Goal: Information Seeking & Learning: Learn about a topic

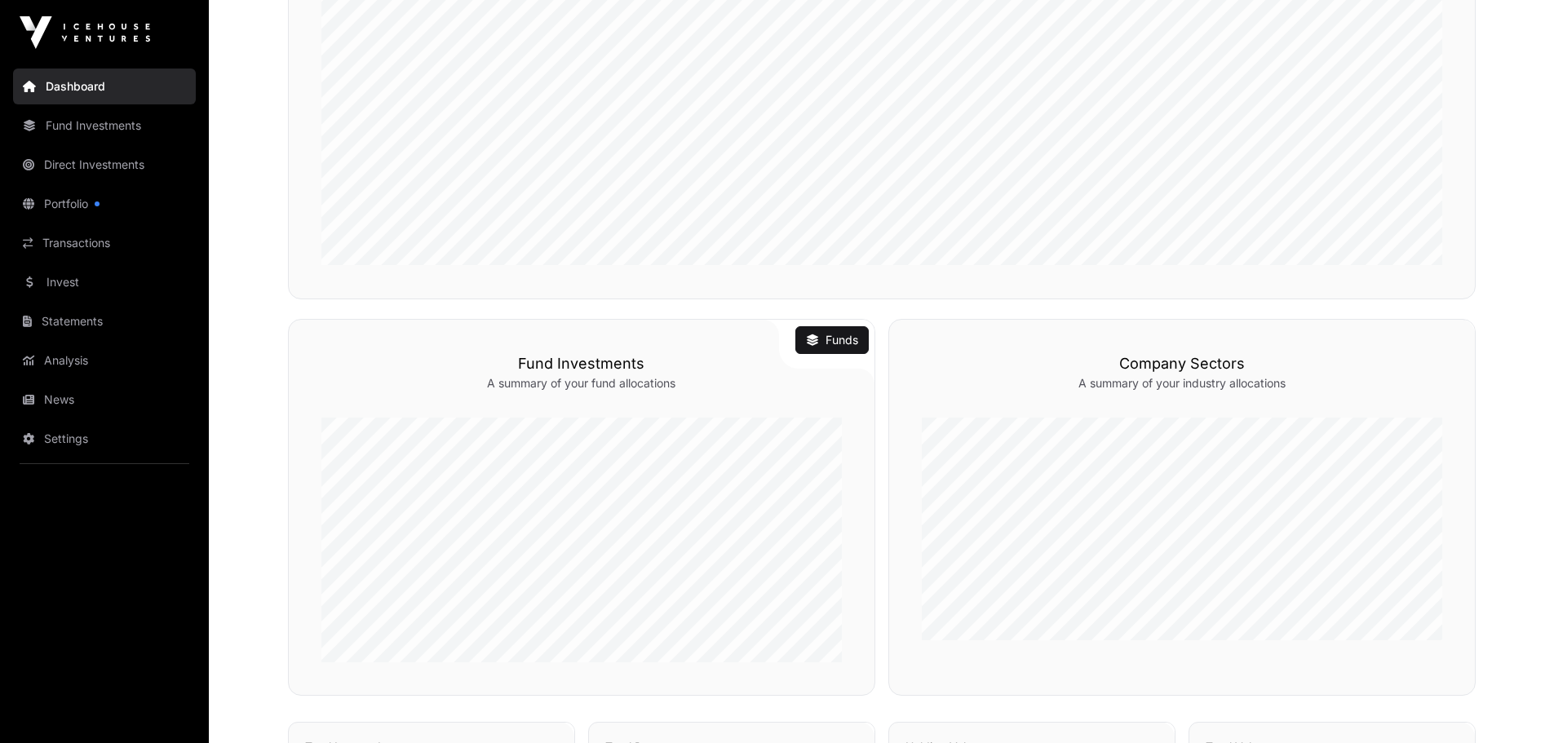
scroll to position [408, 0]
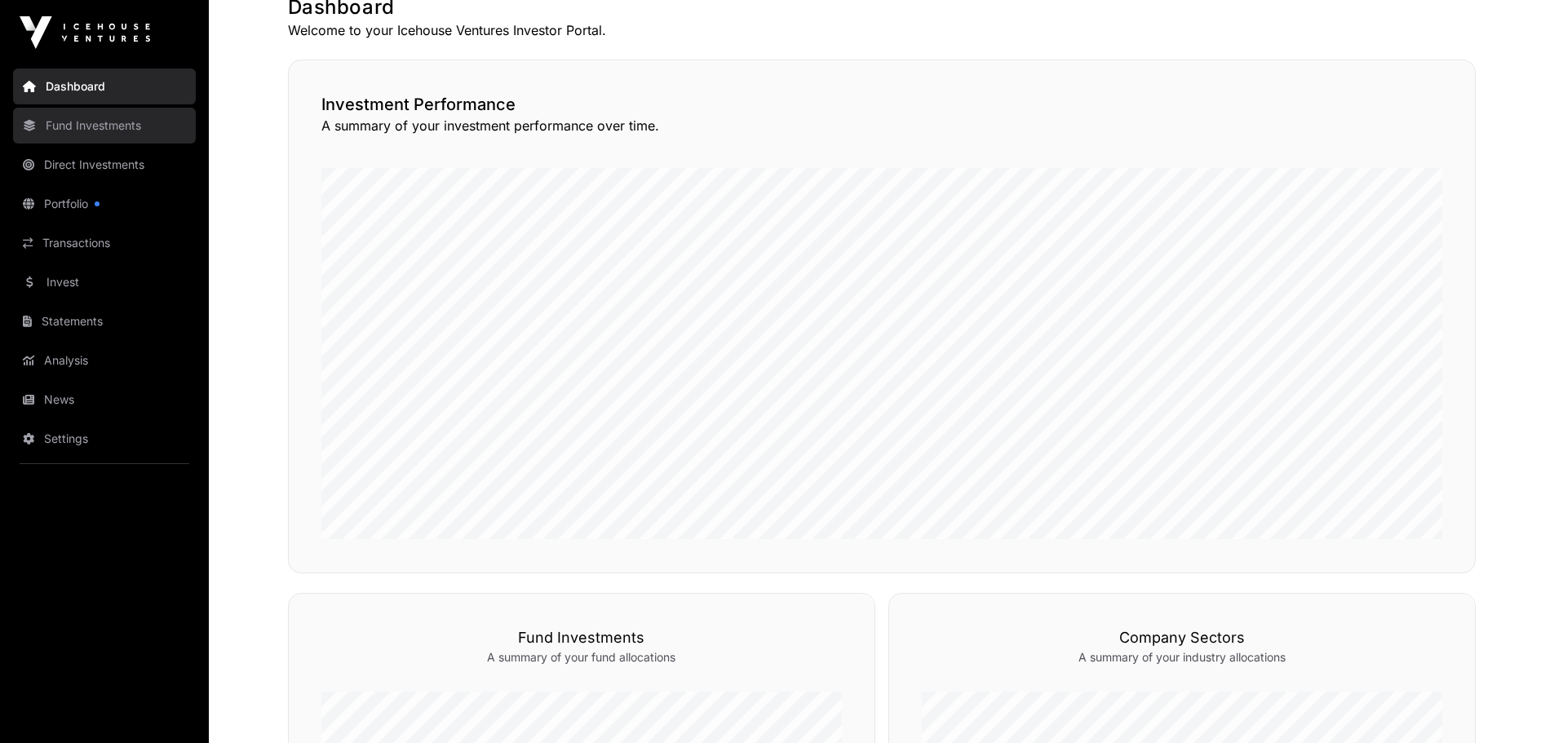
click at [113, 125] on link "Fund Investments" at bounding box center [104, 126] width 183 height 36
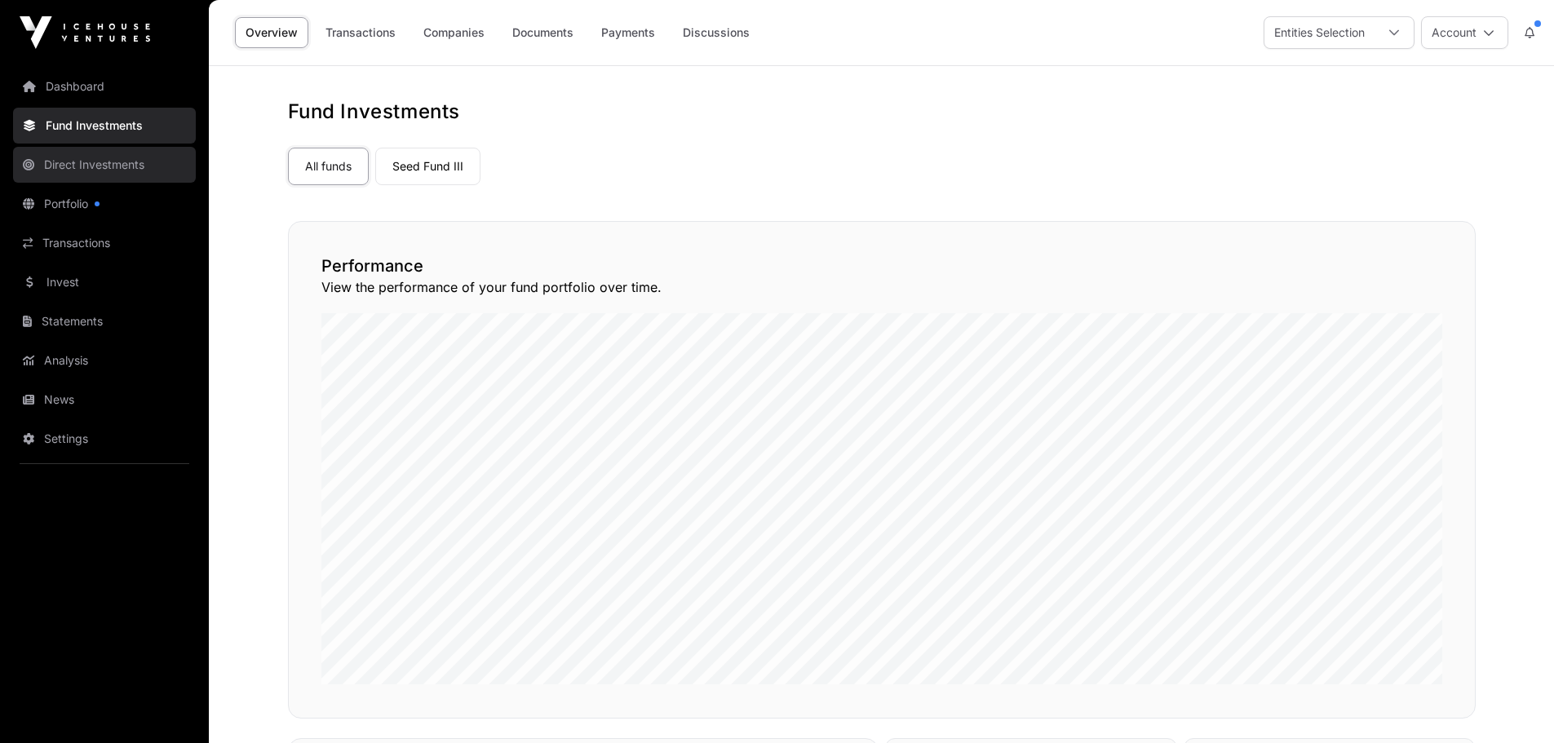
click at [140, 172] on link "Direct Investments" at bounding box center [104, 165] width 183 height 36
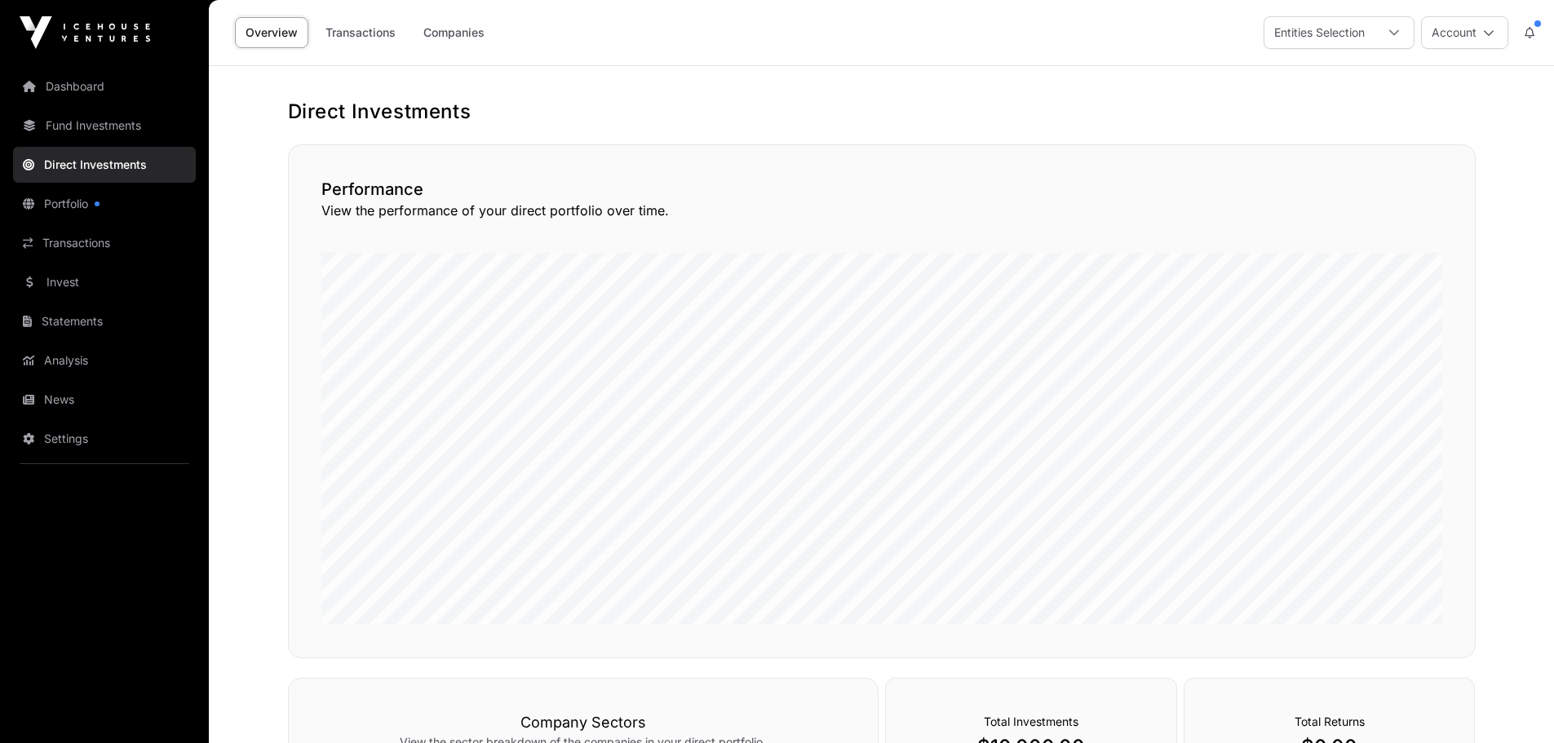
scroll to position [455, 0]
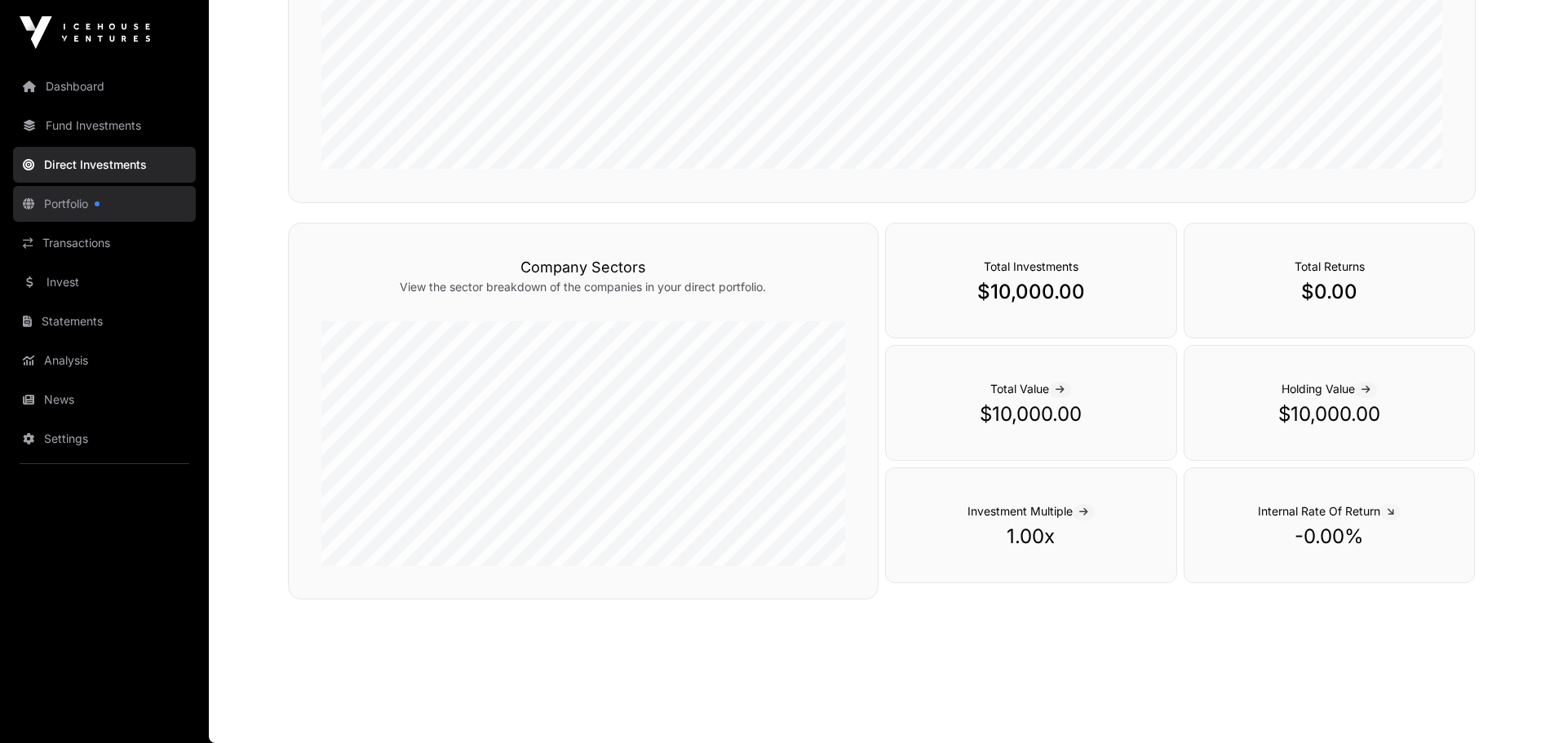
click at [85, 190] on link "Portfolio" at bounding box center [104, 204] width 183 height 36
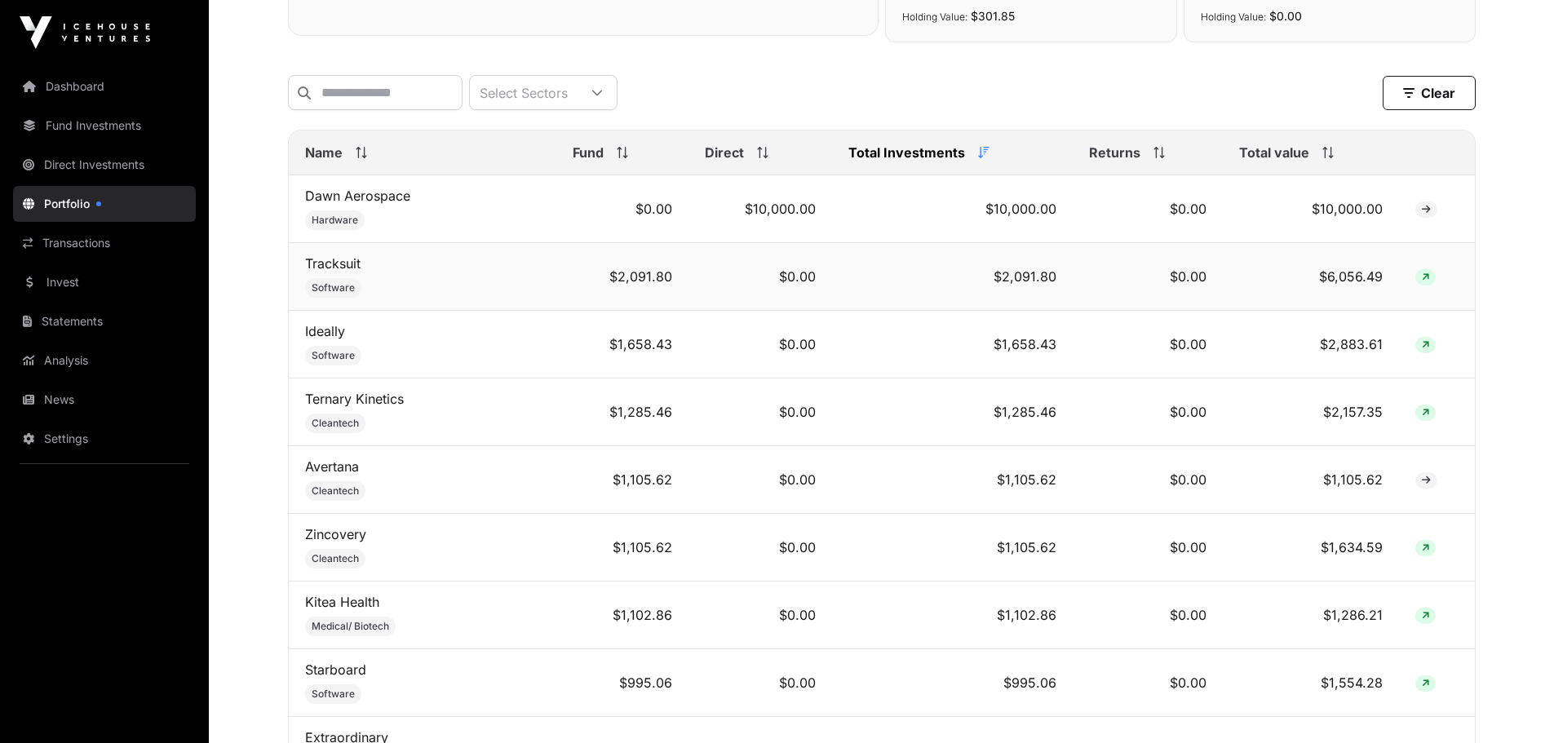
scroll to position [653, 0]
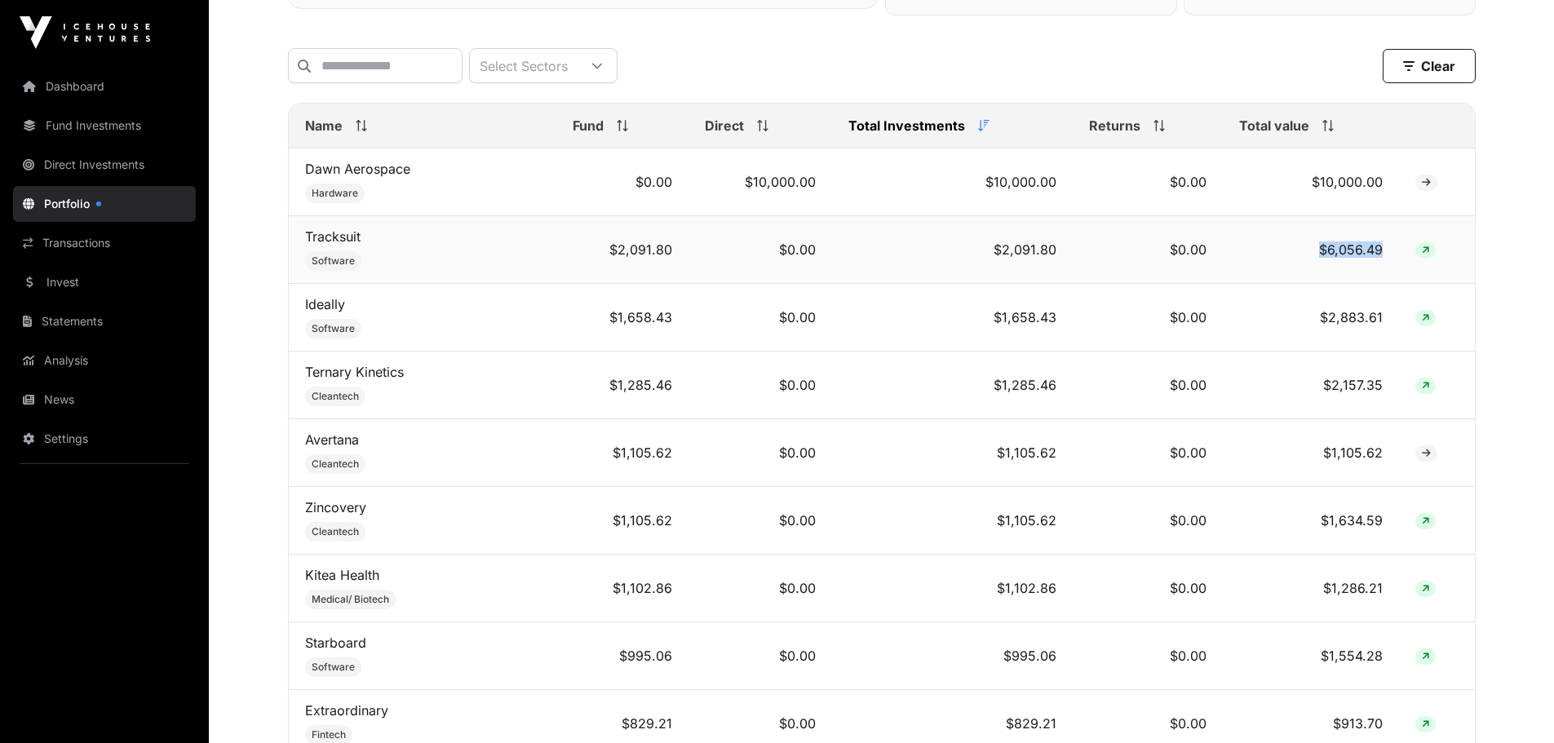
drag, startPoint x: 1371, startPoint y: 262, endPoint x: 904, endPoint y: 256, distance: 466.7
click at [1223, 268] on td "$6,056.49" at bounding box center [1311, 250] width 176 height 68
click at [471, 284] on td "Tracksuit Software" at bounding box center [423, 250] width 268 height 68
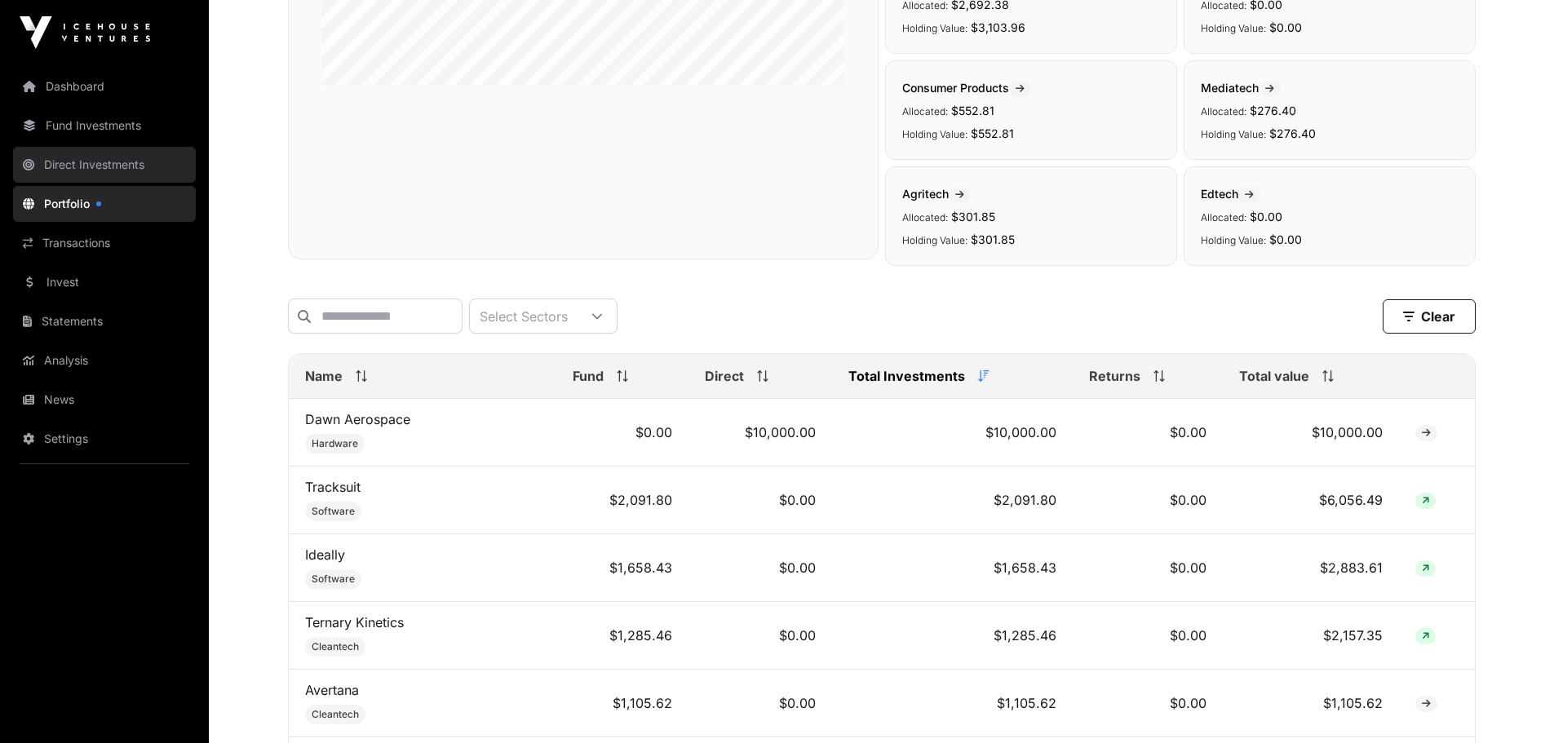
scroll to position [163, 0]
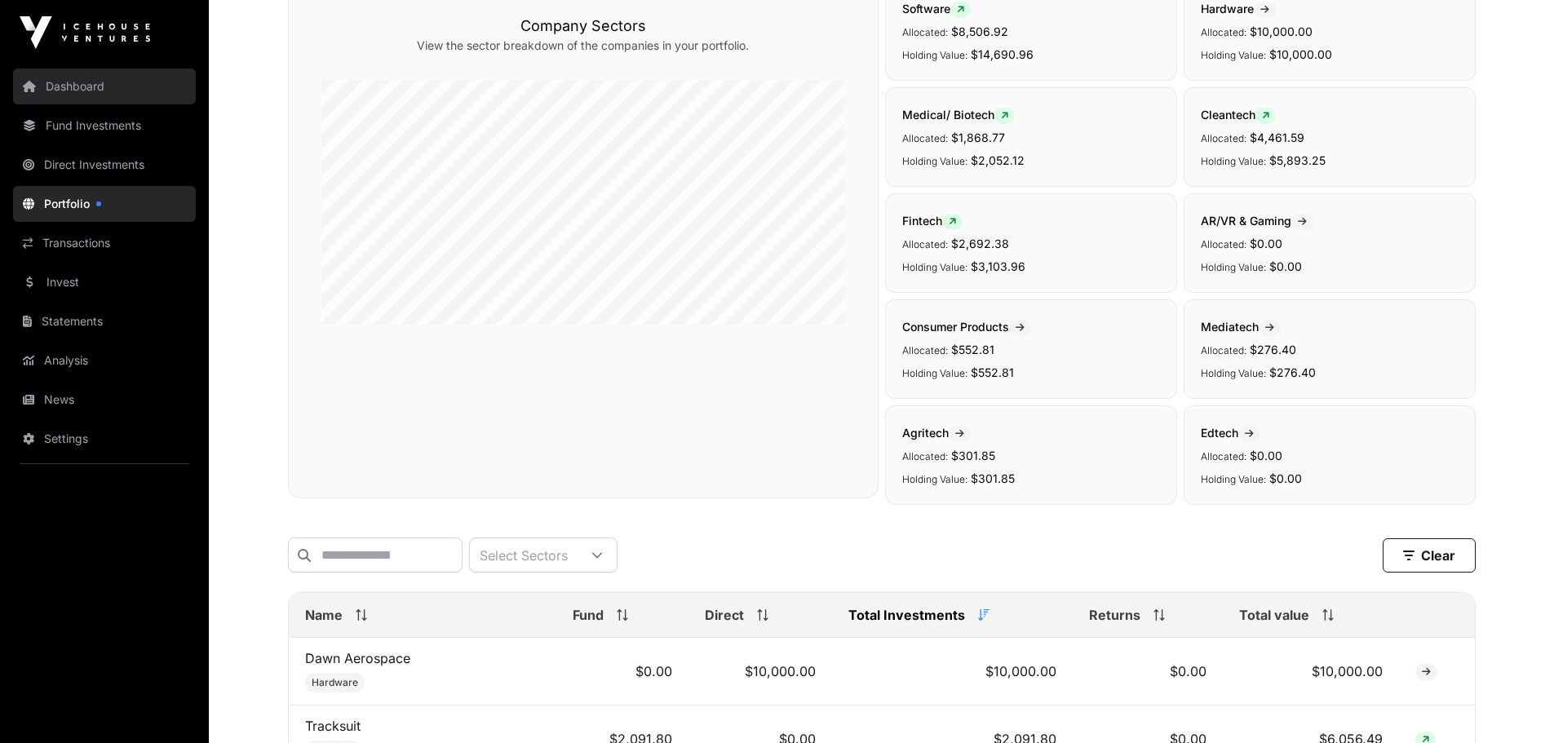
click at [94, 83] on link "Dashboard" at bounding box center [104, 87] width 183 height 36
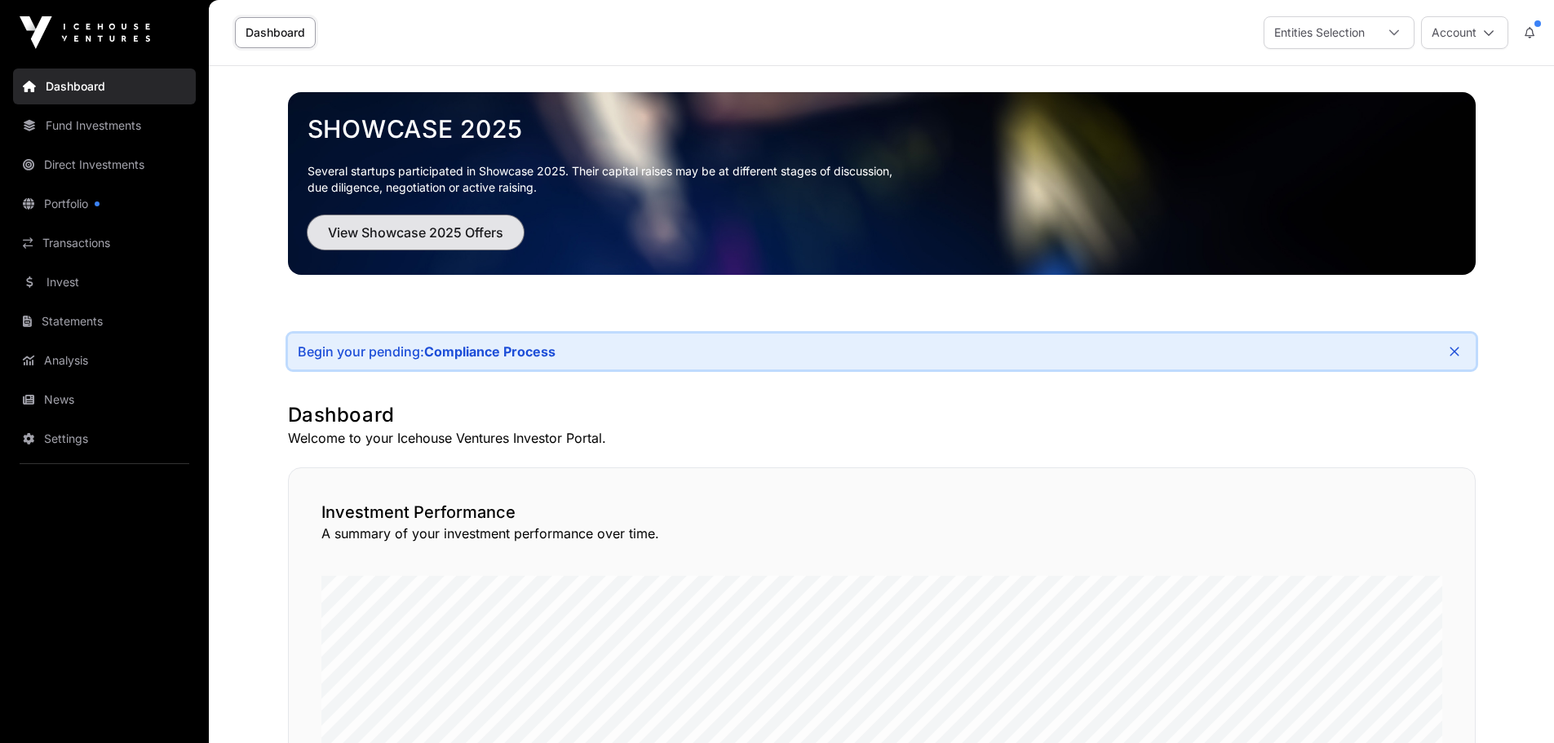
click at [457, 246] on button "View Showcase 2025 Offers" at bounding box center [416, 232] width 216 height 34
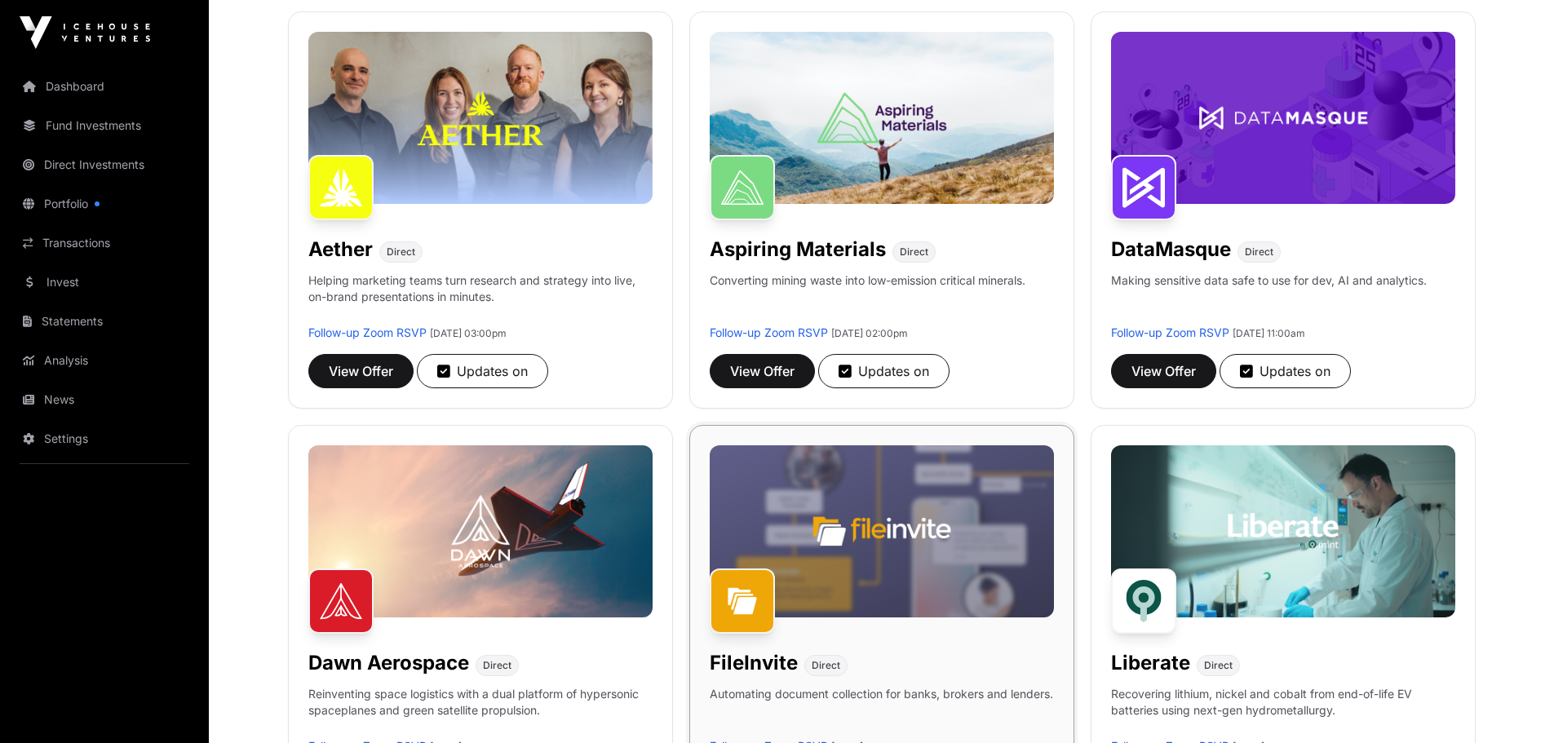
scroll to position [326, 0]
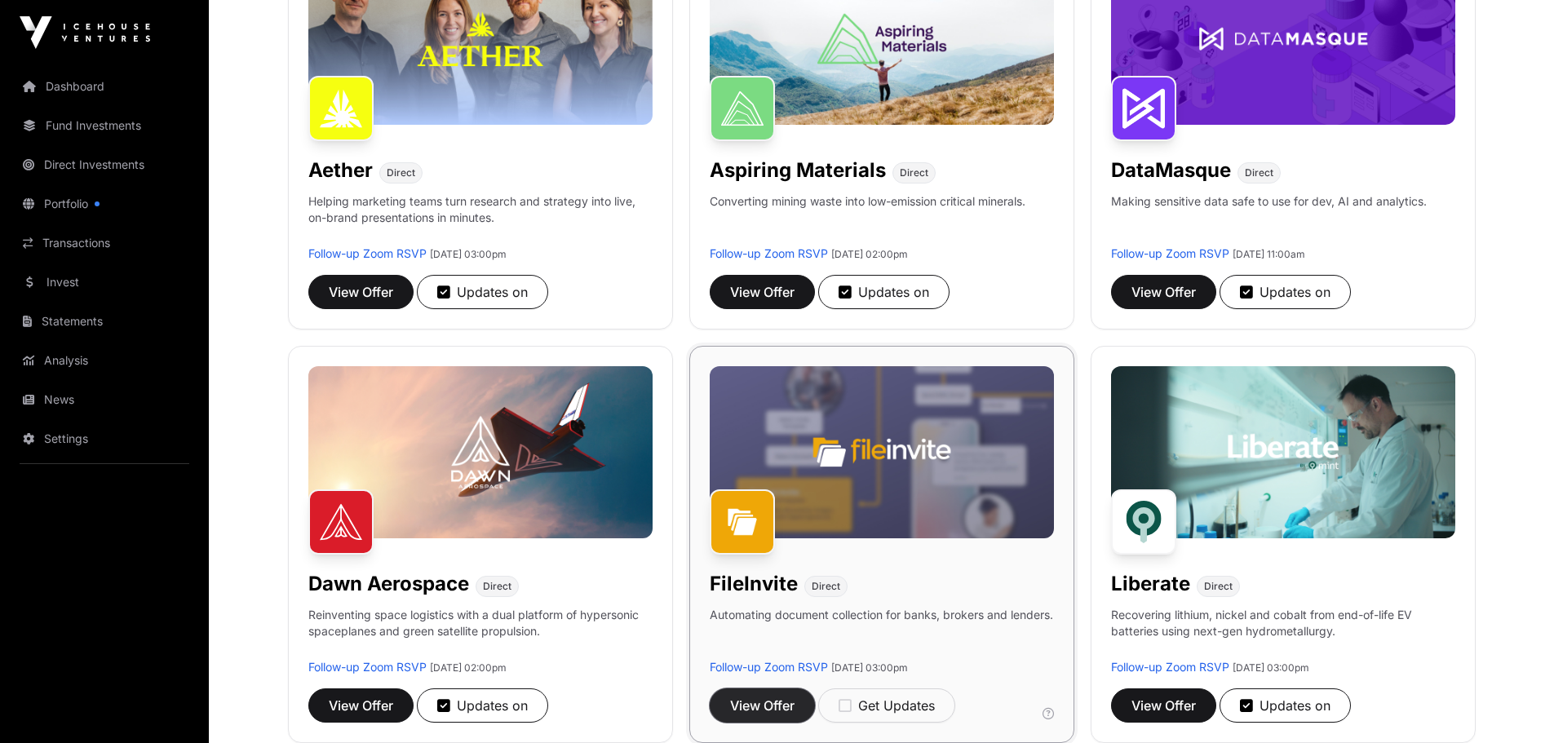
click at [782, 645] on span "View Offer" at bounding box center [762, 706] width 64 height 20
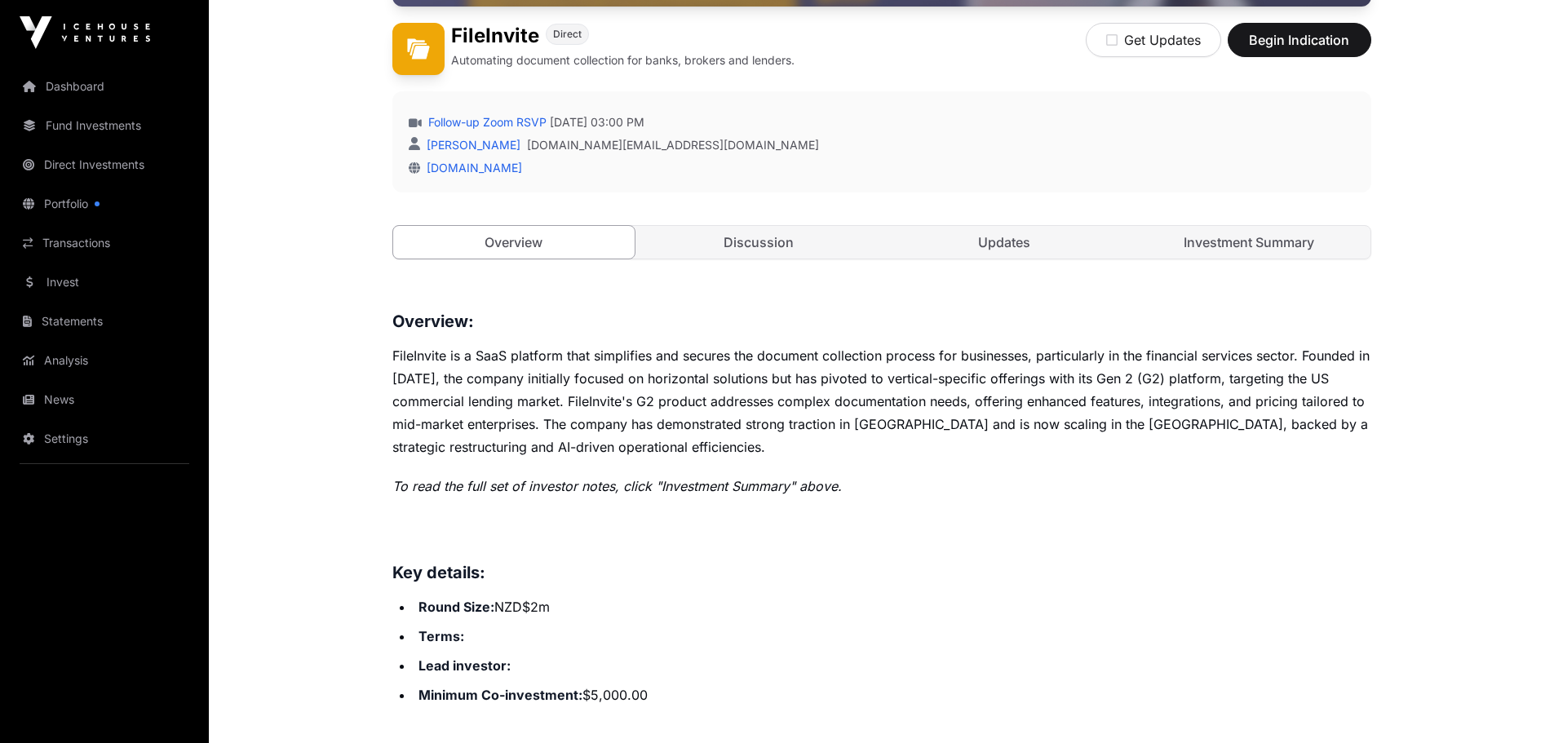
scroll to position [653, 0]
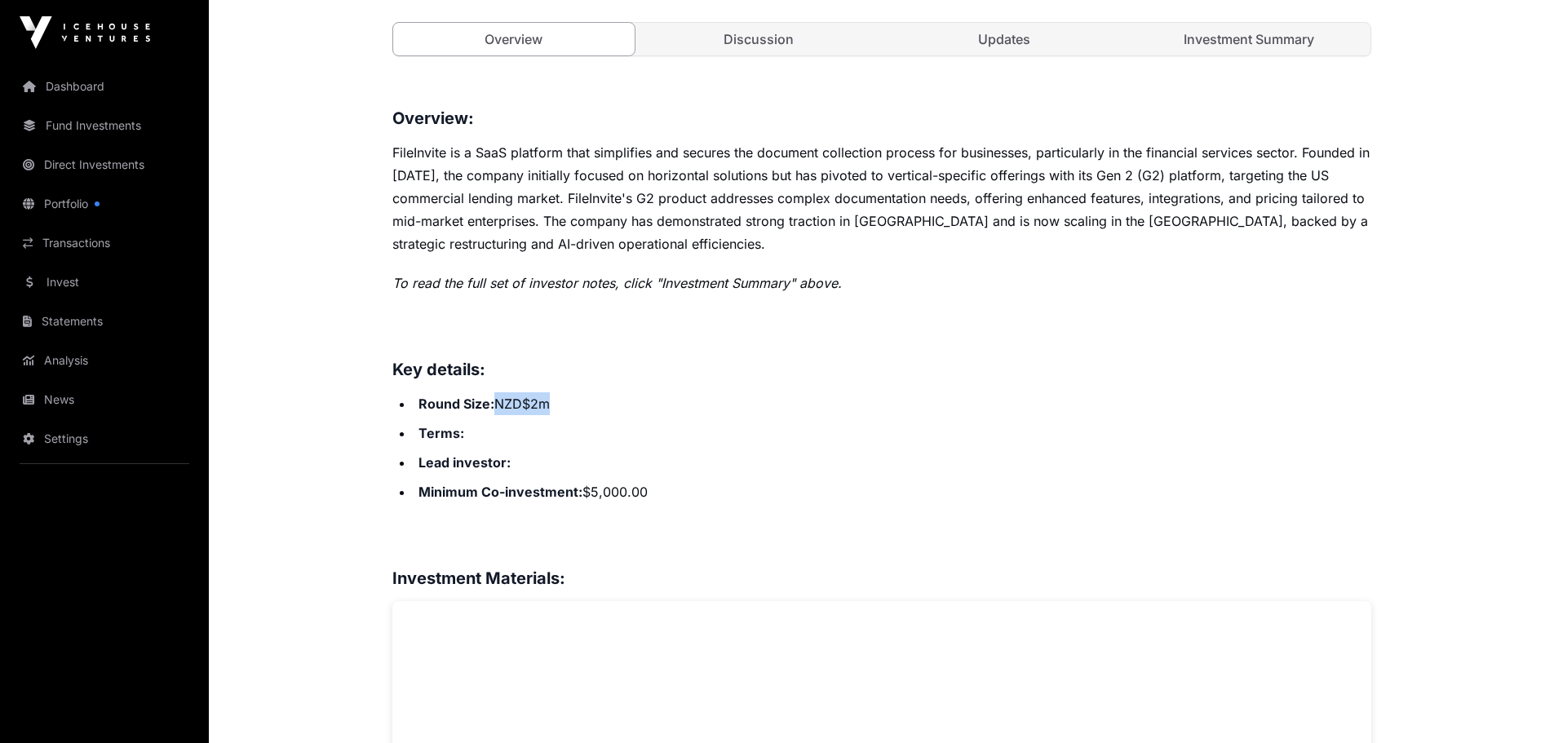
drag, startPoint x: 552, startPoint y: 405, endPoint x: 498, endPoint y: 400, distance: 54.1
click at [498, 400] on li "Round Size: NZD$2m" at bounding box center [893, 403] width 958 height 23
click at [607, 442] on li "Terms:" at bounding box center [893, 433] width 958 height 23
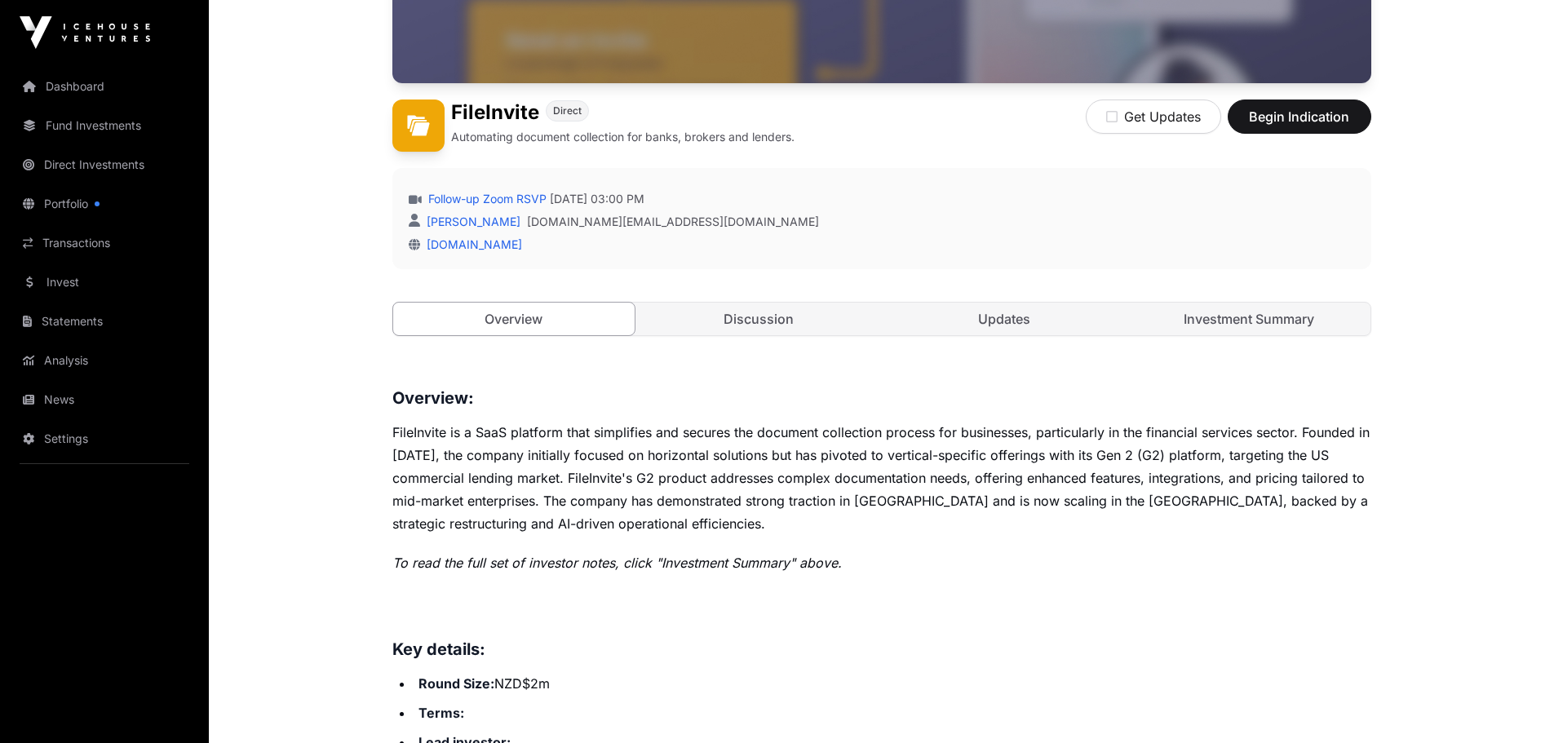
scroll to position [210, 0]
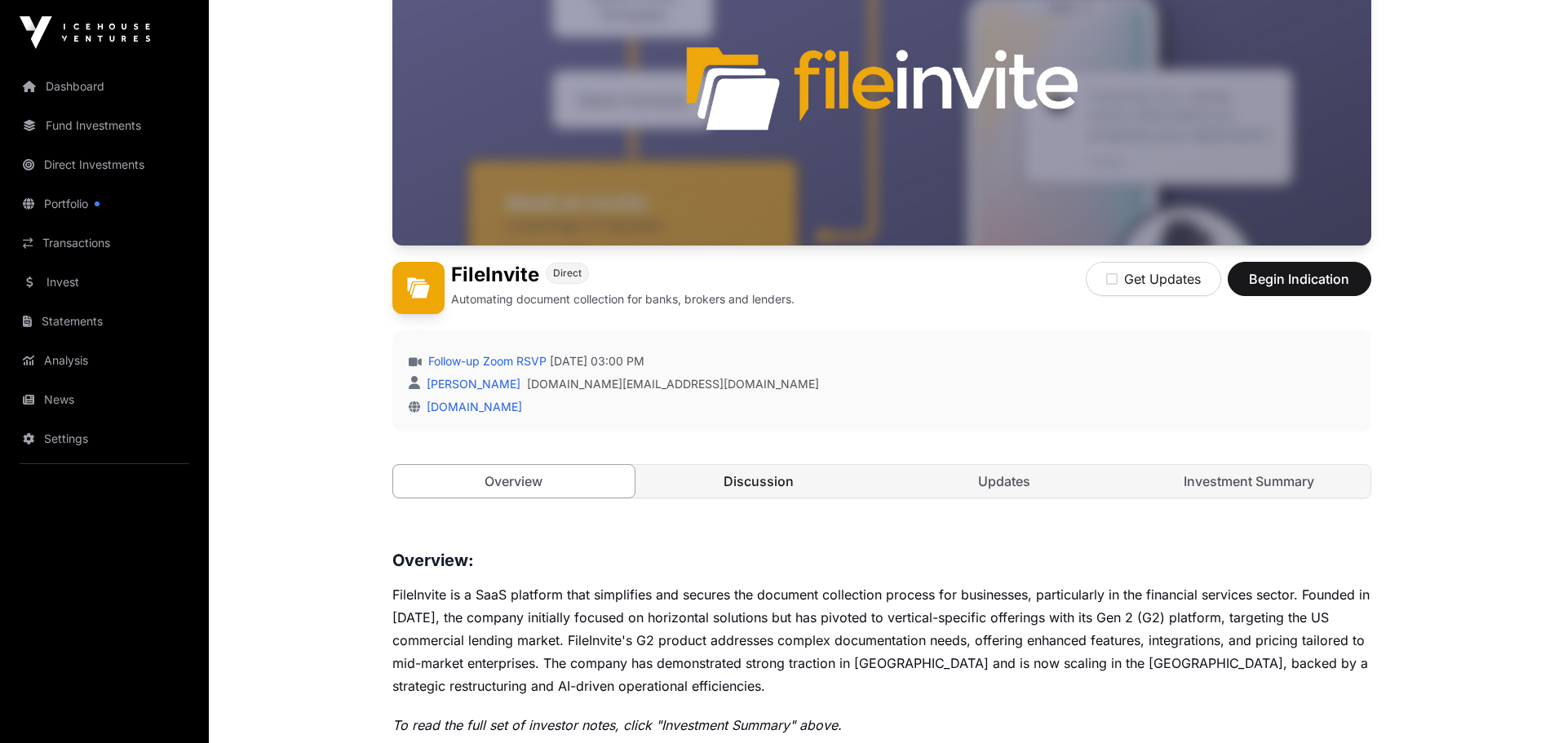
click at [736, 489] on link "Discussion" at bounding box center [759, 481] width 242 height 33
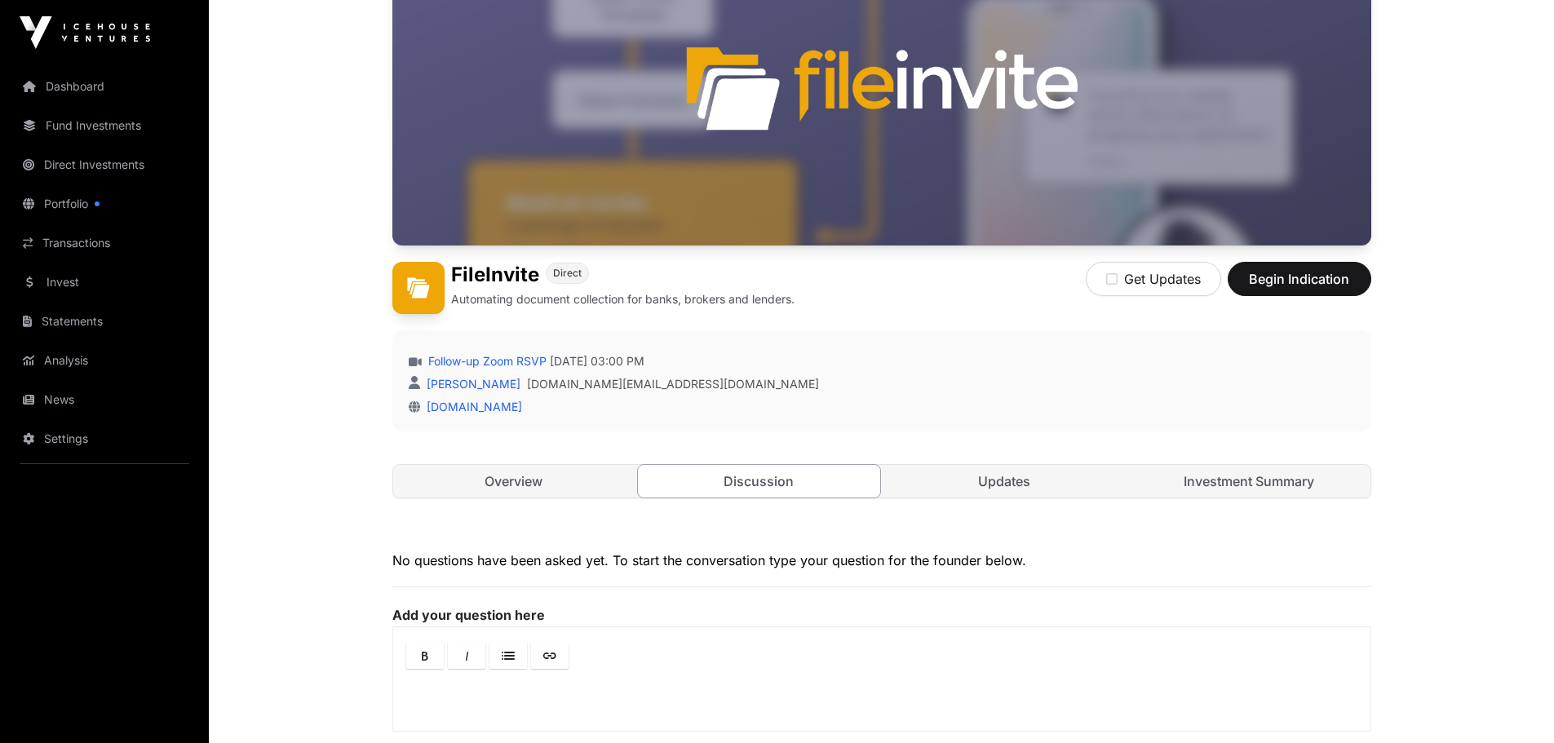
scroll to position [455, 0]
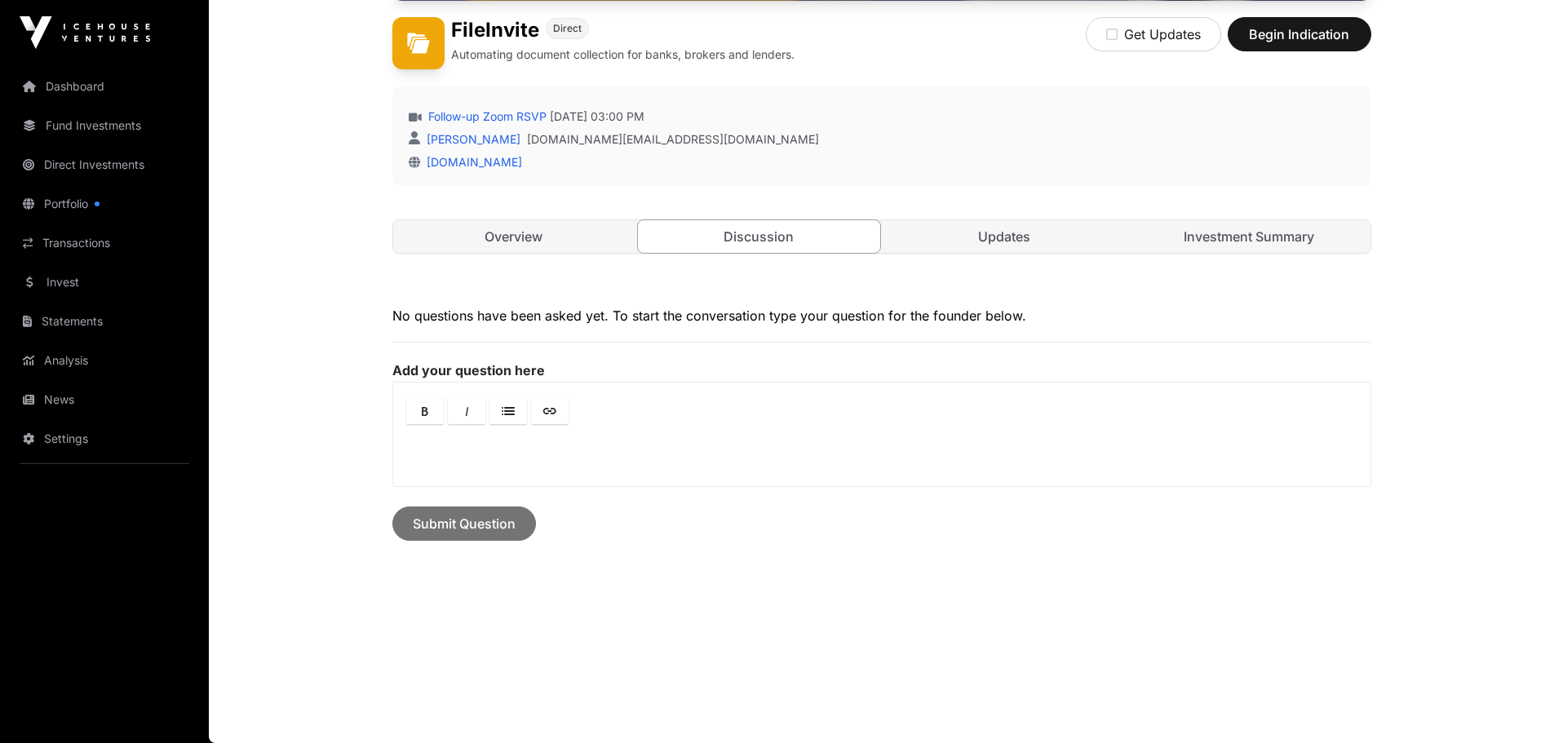
click at [955, 250] on link "Updates" at bounding box center [1005, 236] width 242 height 33
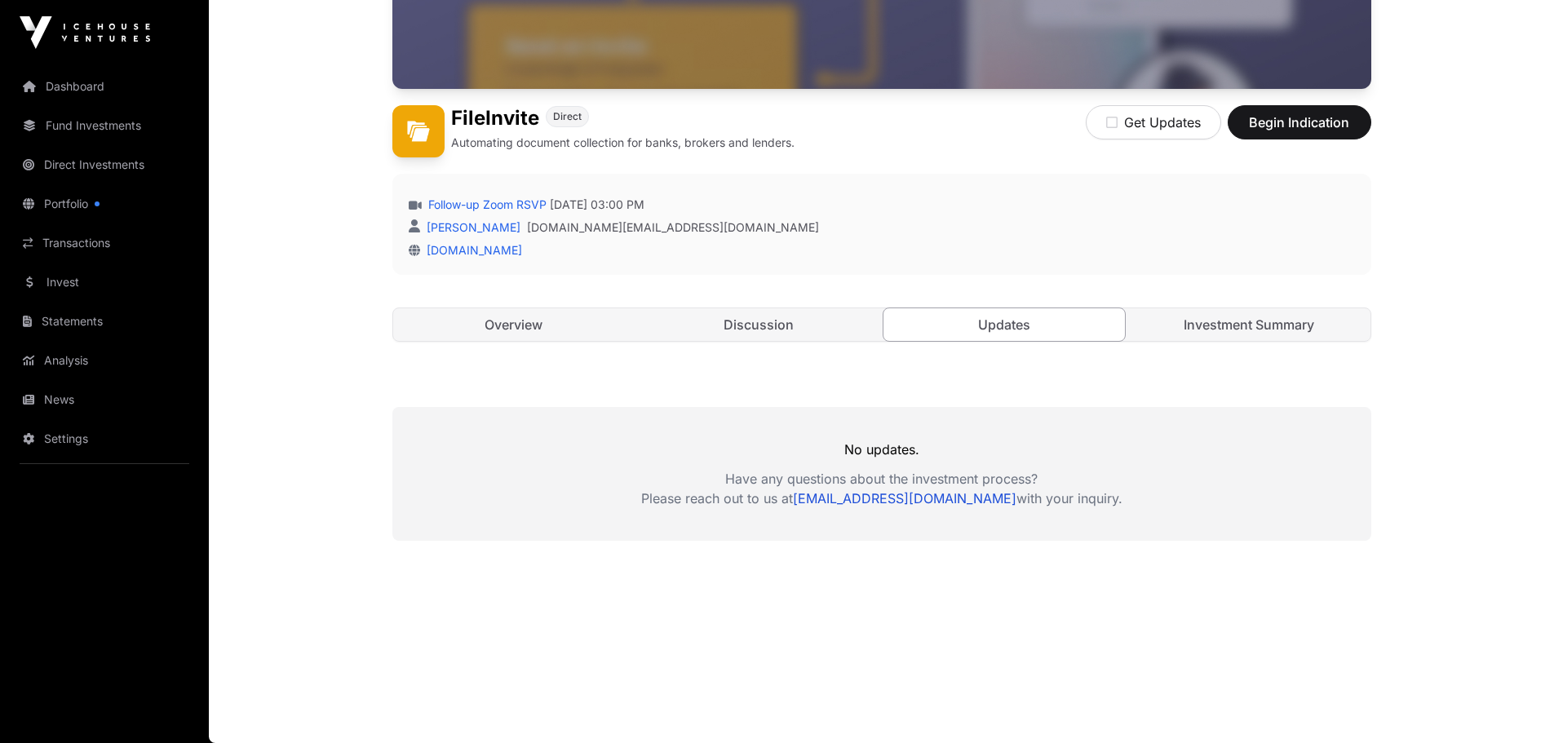
scroll to position [367, 0]
click at [1196, 316] on link "Investment Summary" at bounding box center [1249, 324] width 242 height 33
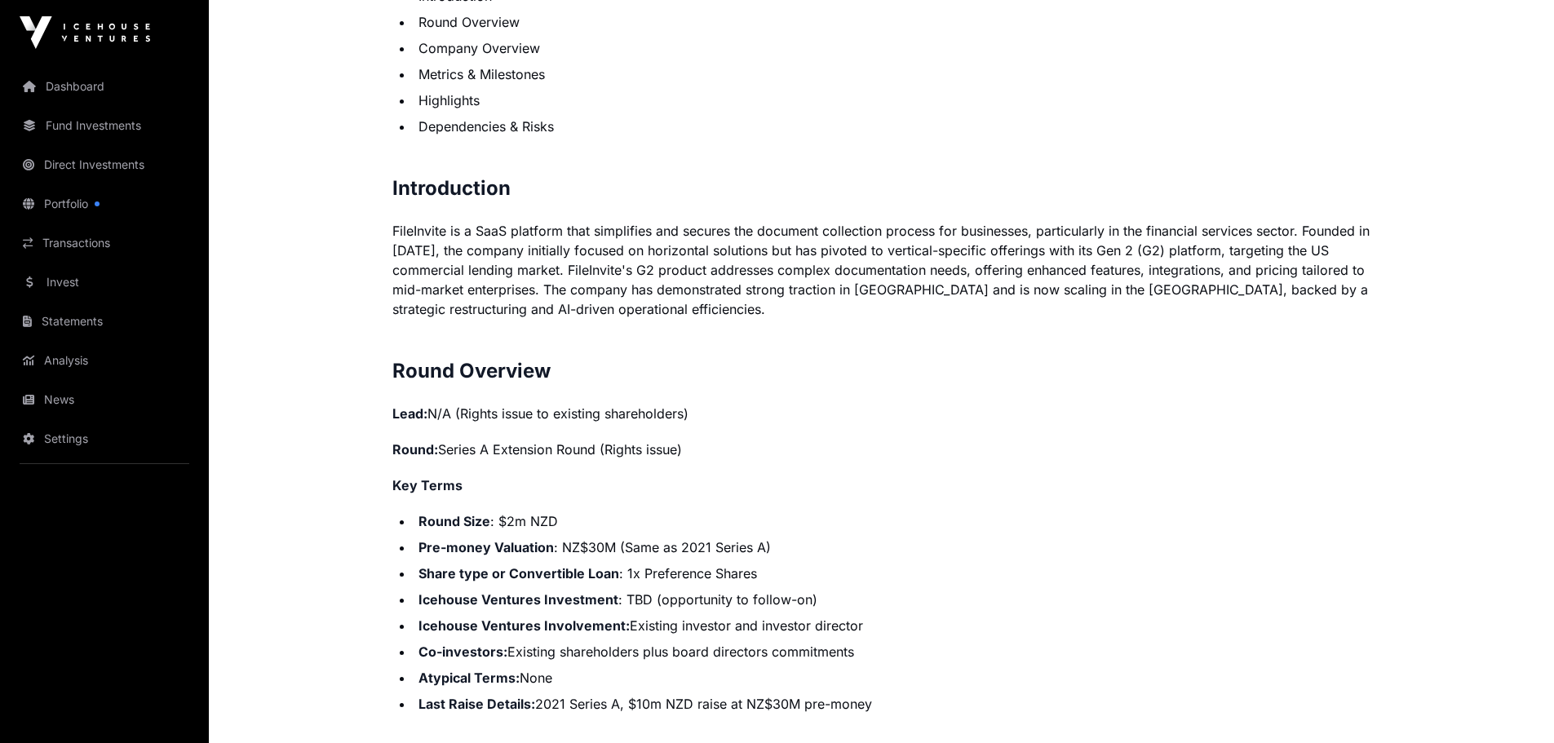
scroll to position [1101, 0]
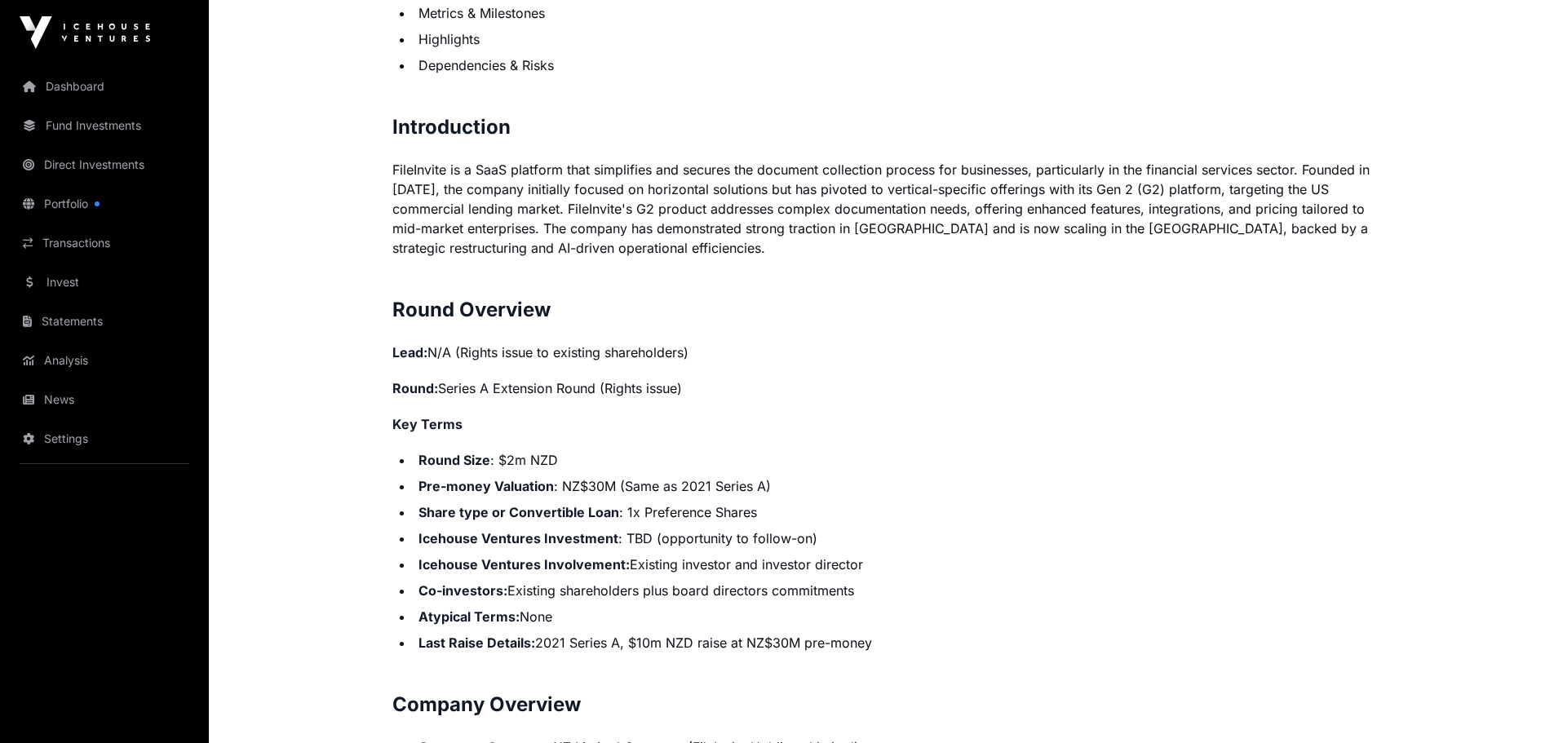
drag, startPoint x: 456, startPoint y: 647, endPoint x: 887, endPoint y: 643, distance: 430.8
click at [881, 640] on li "Last Raise Details: 2021 Series A, $10m NZD raise at NZ$30M pre-money" at bounding box center [893, 643] width 958 height 20
click at [900, 645] on li "Last Raise Details: 2021 Series A, $10m NZD raise at NZ$30M pre-money" at bounding box center [893, 643] width 958 height 20
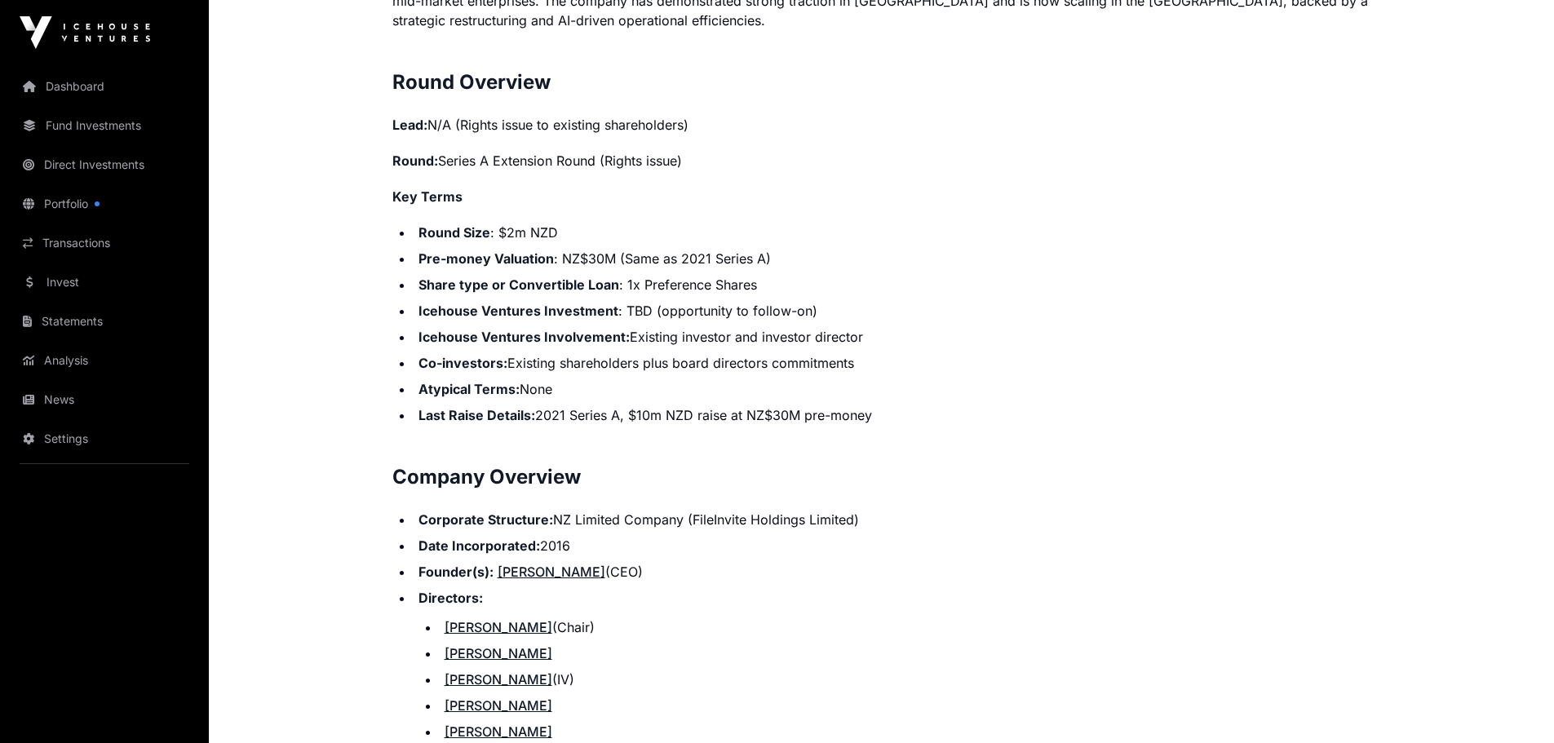
scroll to position [1346, 0]
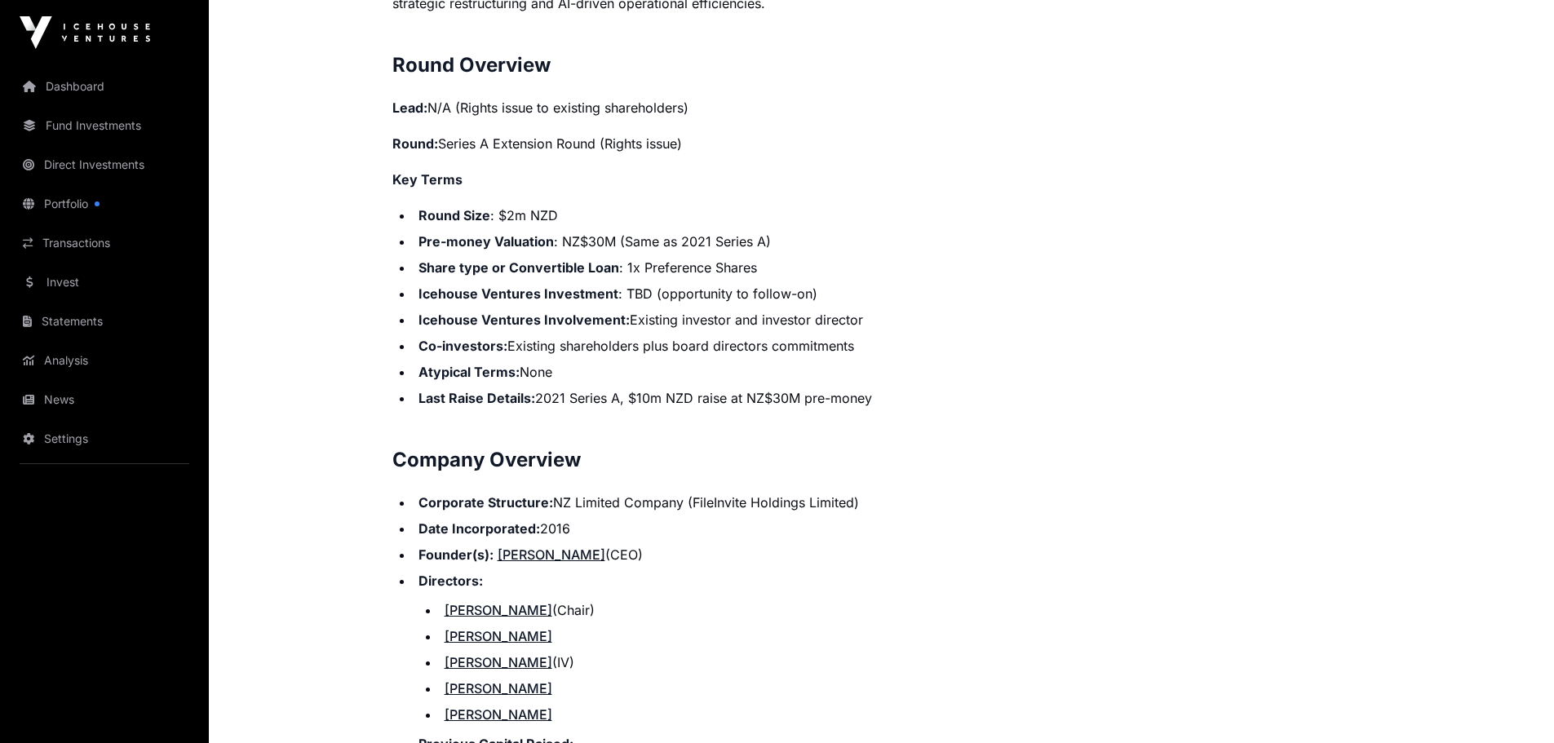
drag, startPoint x: 538, startPoint y: 398, endPoint x: 873, endPoint y: 396, distance: 334.5
click at [873, 396] on li "Last Raise Details: 2021 Series A, $10m NZD raise at NZ$30M pre-money" at bounding box center [893, 398] width 958 height 20
click at [876, 398] on li "Last Raise Details: 2021 Series A, $10m NZD raise at NZ$30M pre-money" at bounding box center [893, 398] width 958 height 20
drag, startPoint x: 876, startPoint y: 396, endPoint x: 715, endPoint y: 395, distance: 161.5
click at [715, 395] on li "Last Raise Details: 2021 Series A, $10m NZD raise at NZ$30M pre-money" at bounding box center [893, 398] width 958 height 20
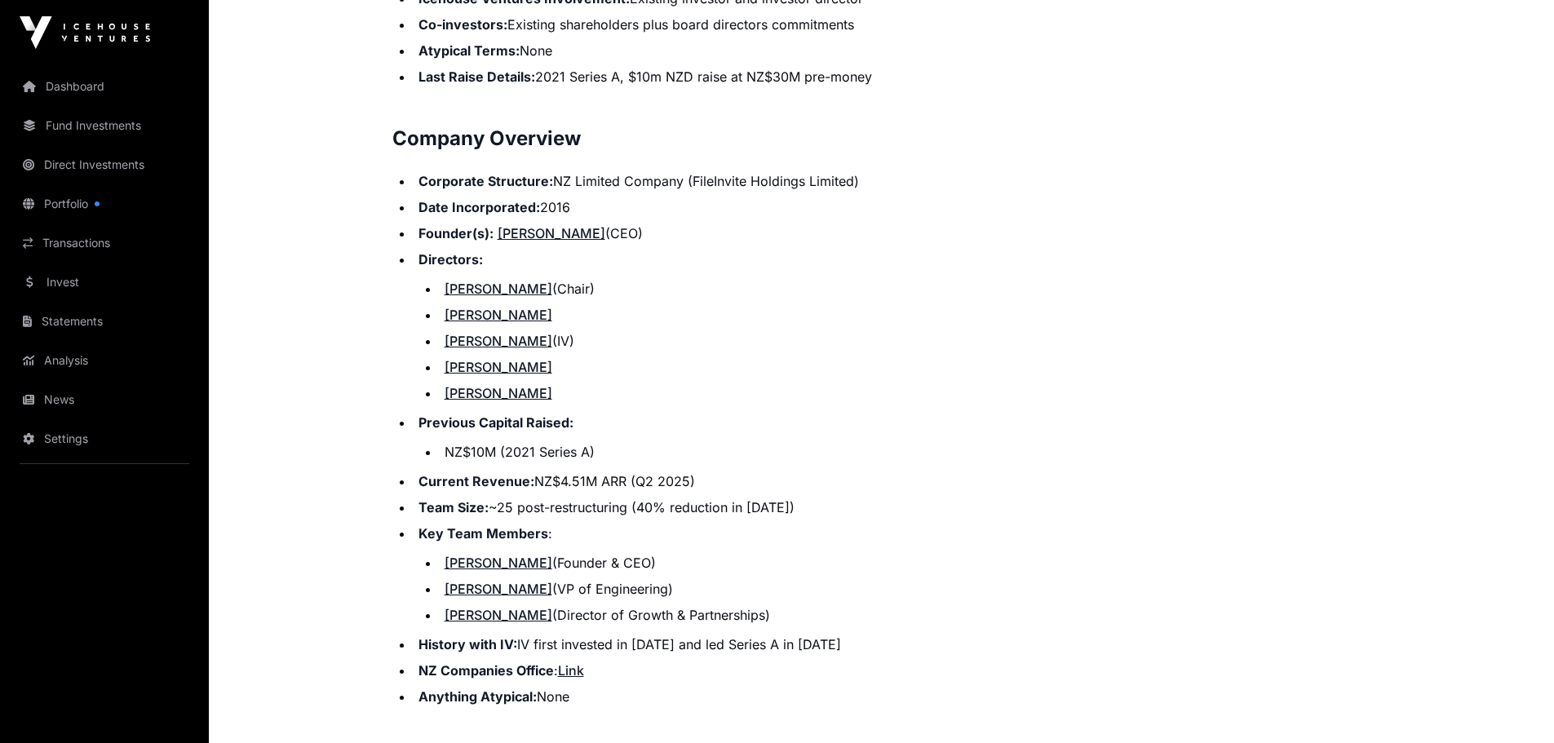
scroll to position [1672, 0]
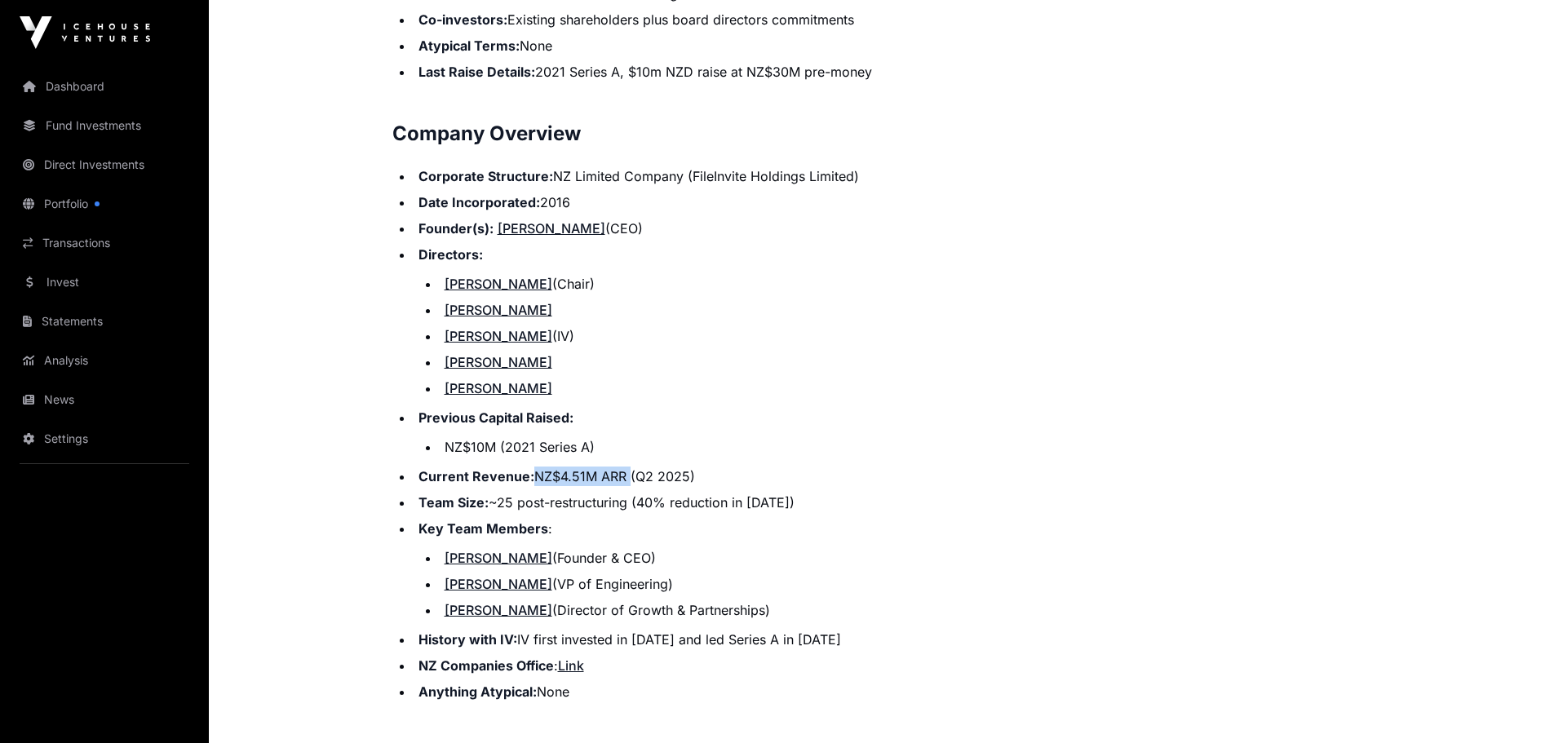
drag, startPoint x: 624, startPoint y: 474, endPoint x: 529, endPoint y: 473, distance: 94.6
click at [529, 473] on li "Current Revenue: NZ$4.51M ARR (Q2 2025)" at bounding box center [893, 477] width 958 height 20
click at [607, 477] on li "Current Revenue: NZ$4.51M ARR (Q2 2025)" at bounding box center [893, 477] width 958 height 20
click at [623, 481] on li "Current Revenue: NZ$4.51M ARR (Q2 2025)" at bounding box center [893, 477] width 958 height 20
click at [685, 468] on li "Current Revenue: NZ$4.51M ARR (Q2 2025)" at bounding box center [893, 477] width 958 height 20
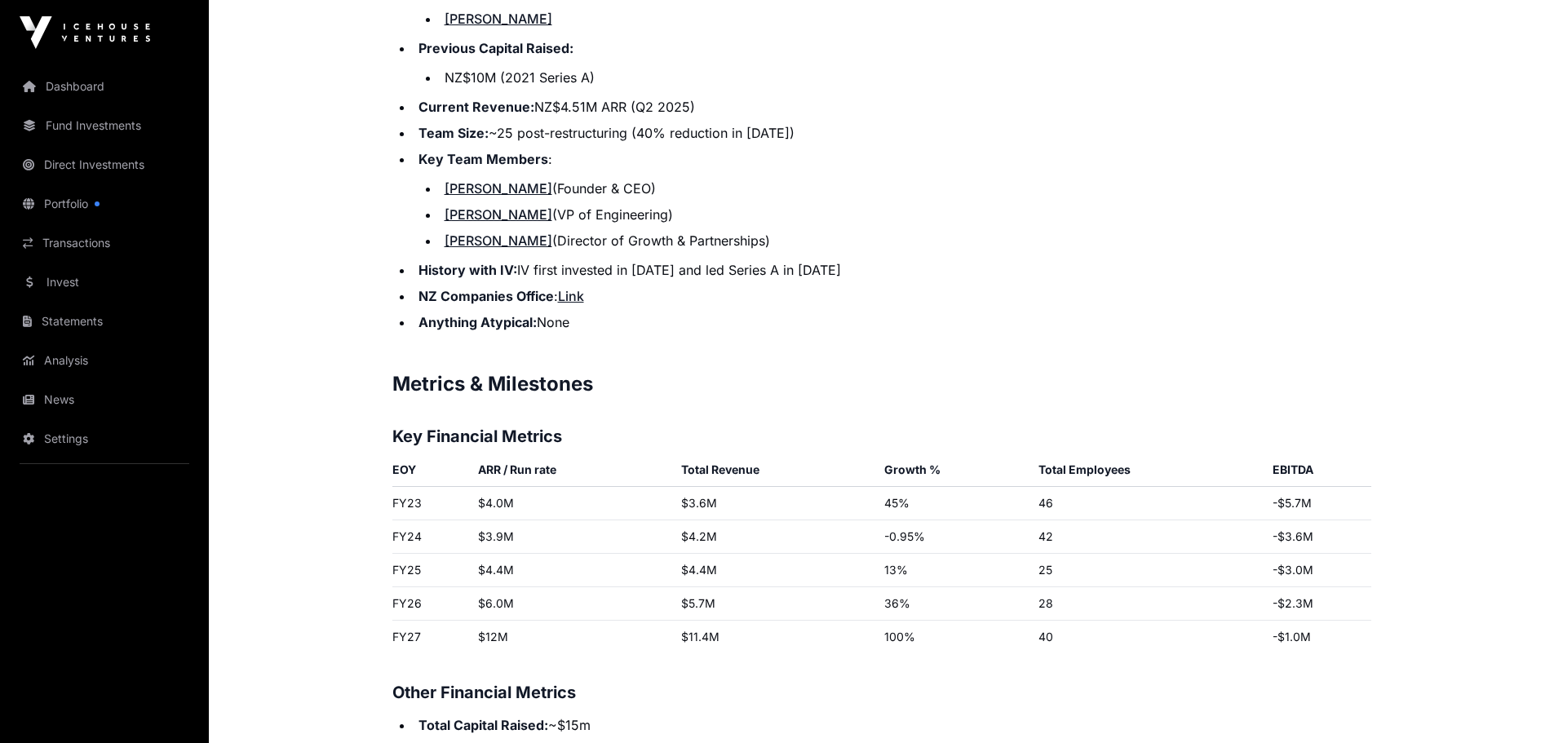
scroll to position [2080, 0]
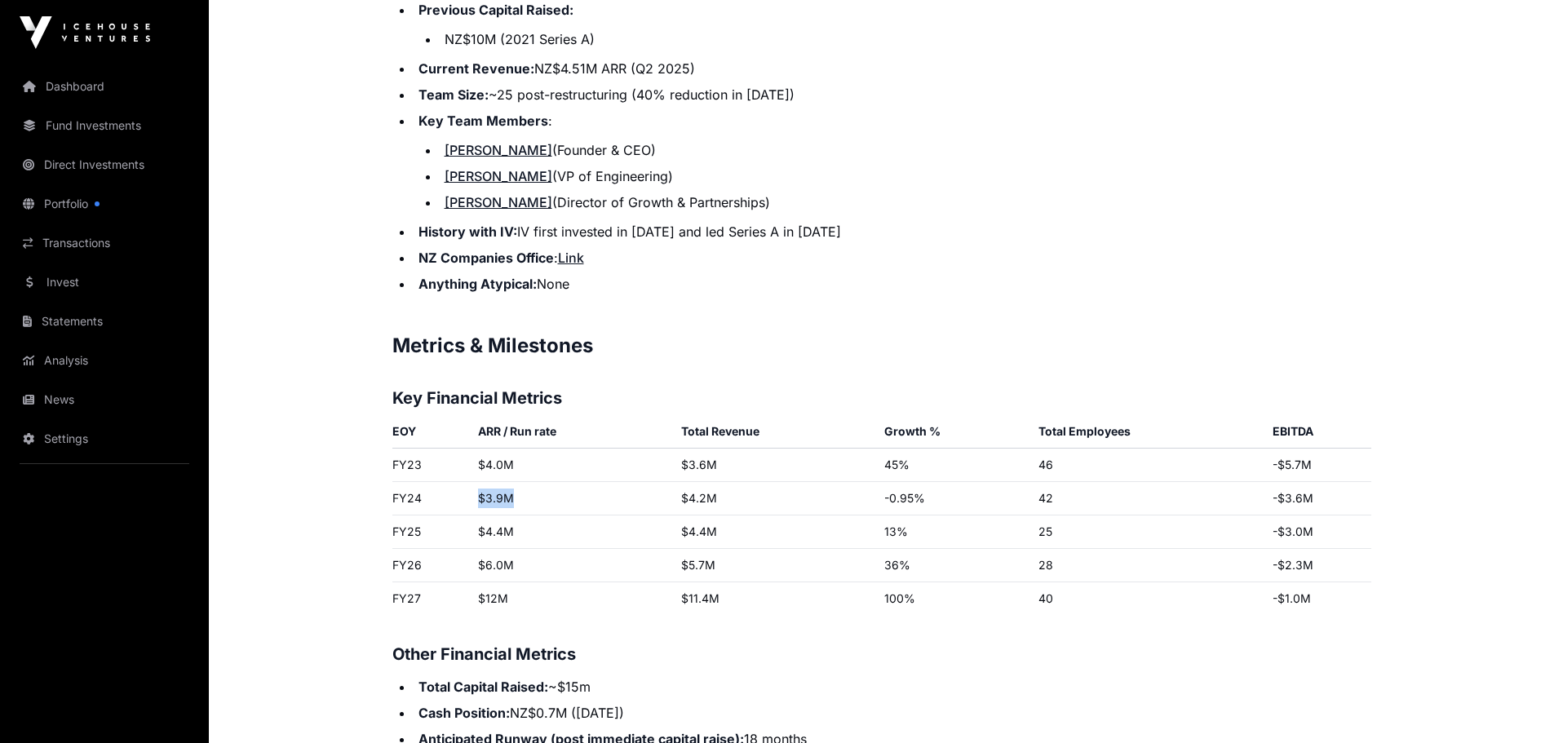
drag, startPoint x: 475, startPoint y: 498, endPoint x: 532, endPoint y: 501, distance: 57.2
click at [532, 498] on td "$3.9M" at bounding box center [573, 498] width 203 height 33
click at [520, 523] on td "$4.4M" at bounding box center [573, 532] width 203 height 33
drag, startPoint x: 516, startPoint y: 529, endPoint x: 476, endPoint y: 532, distance: 40.1
click at [474, 528] on td "$4.4M" at bounding box center [573, 532] width 203 height 33
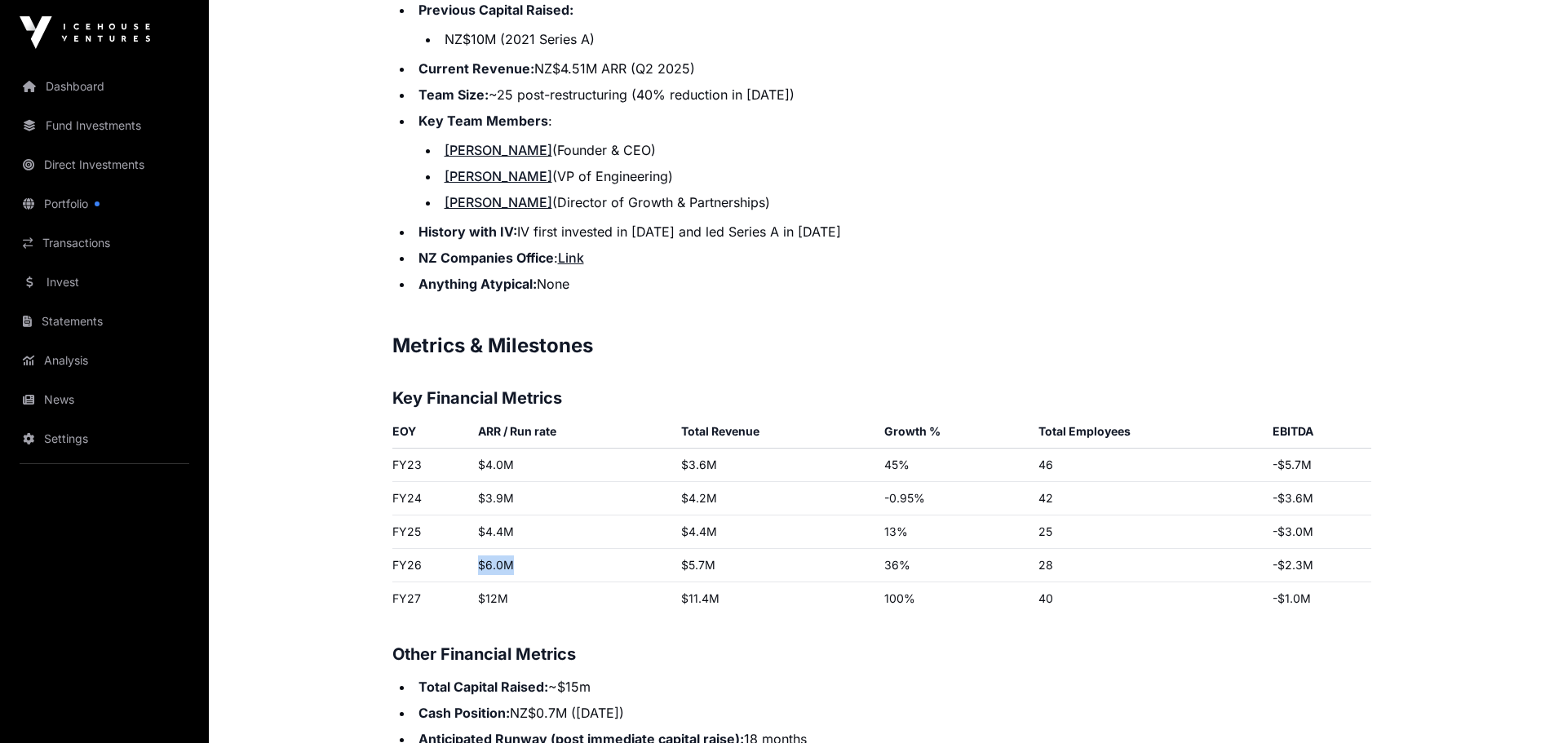
drag, startPoint x: 507, startPoint y: 560, endPoint x: 479, endPoint y: 565, distance: 29.0
click at [479, 565] on td "$6.0M" at bounding box center [573, 565] width 203 height 33
click at [522, 565] on td "$6.0M" at bounding box center [573, 565] width 203 height 33
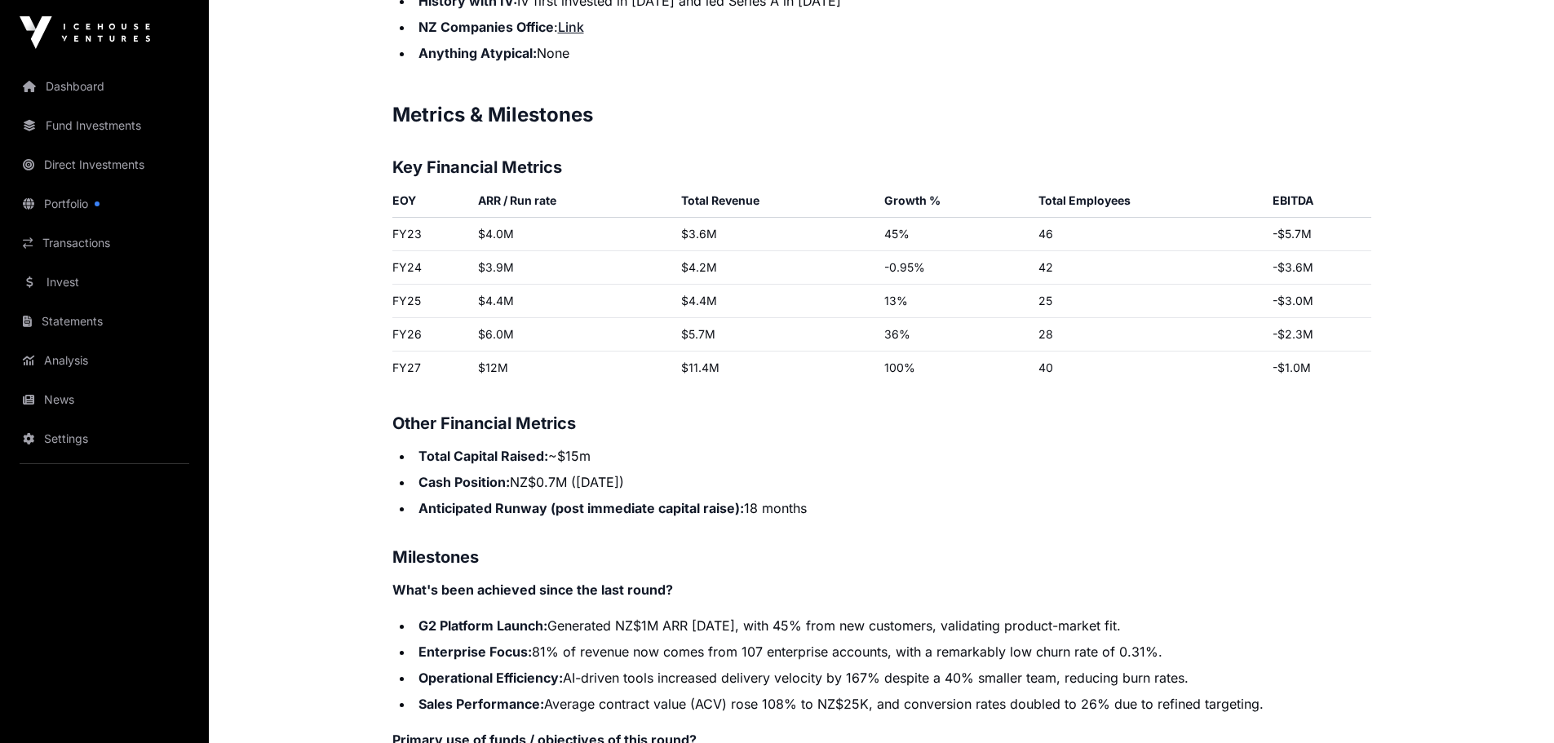
scroll to position [2325, 0]
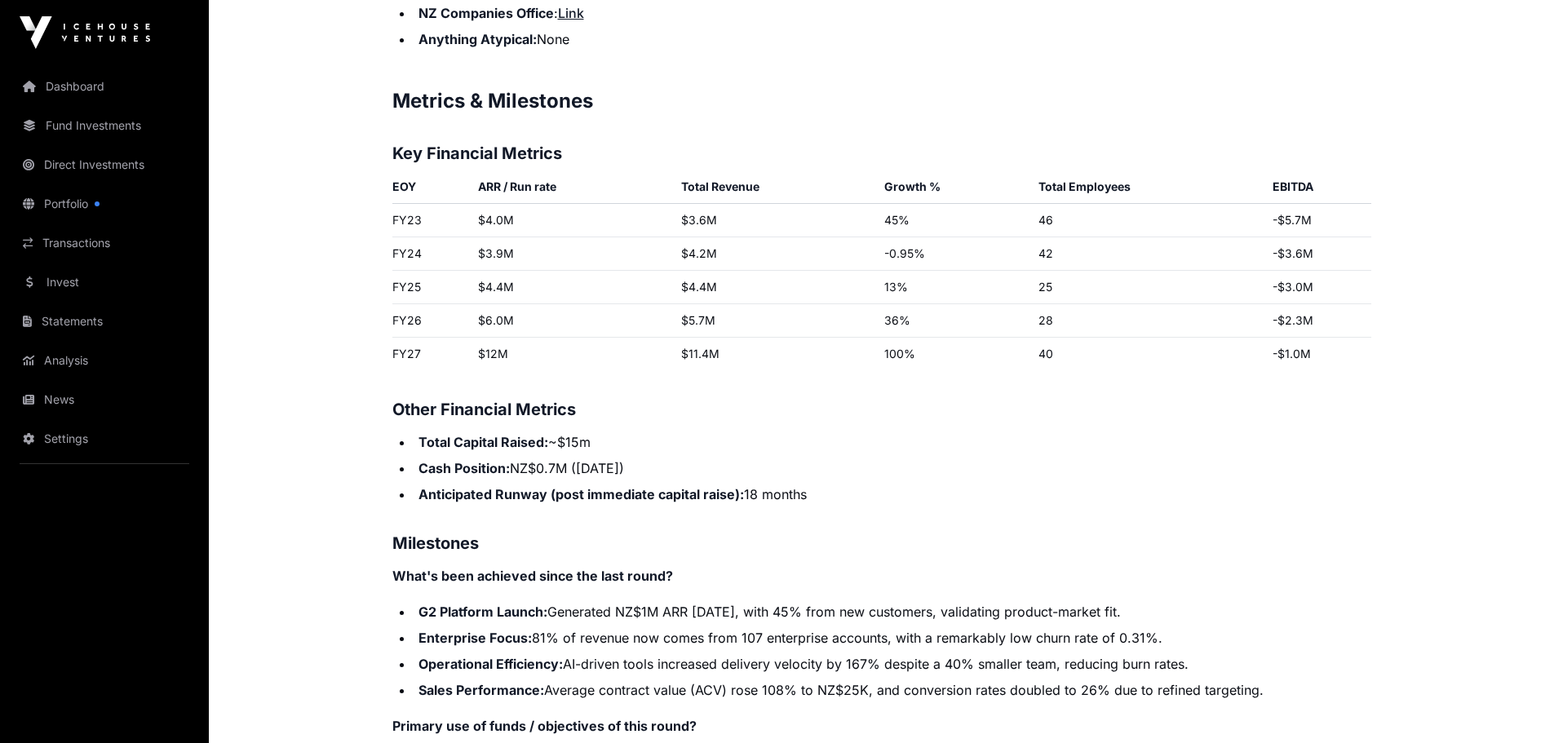
drag, startPoint x: 587, startPoint y: 441, endPoint x: 539, endPoint y: 418, distance: 53.6
click at [559, 444] on li "Total Capital Raised: ~$15m" at bounding box center [893, 442] width 958 height 20
drag, startPoint x: 520, startPoint y: 286, endPoint x: 483, endPoint y: 289, distance: 36.8
click at [483, 288] on td "$4.4M" at bounding box center [573, 287] width 203 height 33
click at [627, 353] on td "$12M" at bounding box center [573, 354] width 203 height 33
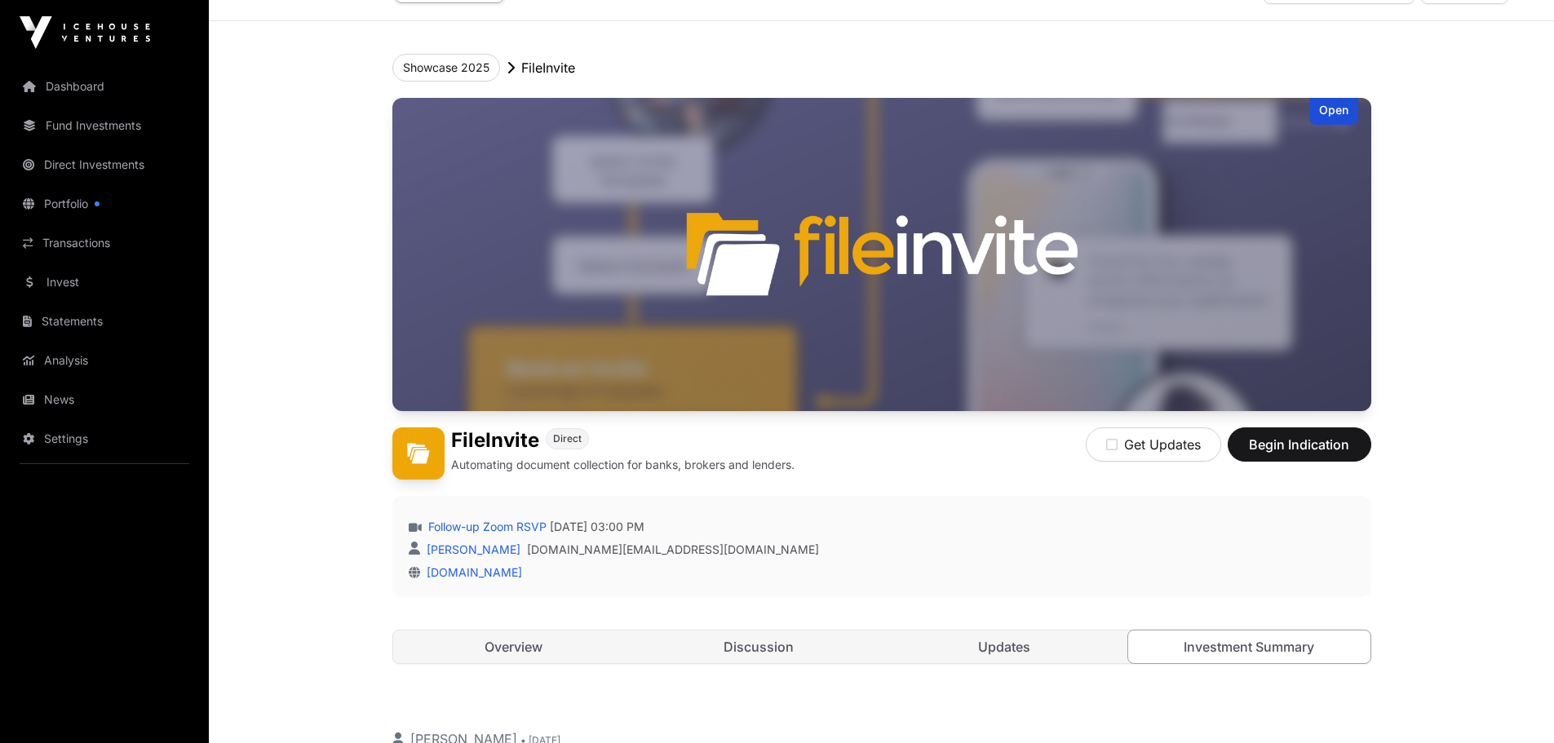
scroll to position [0, 0]
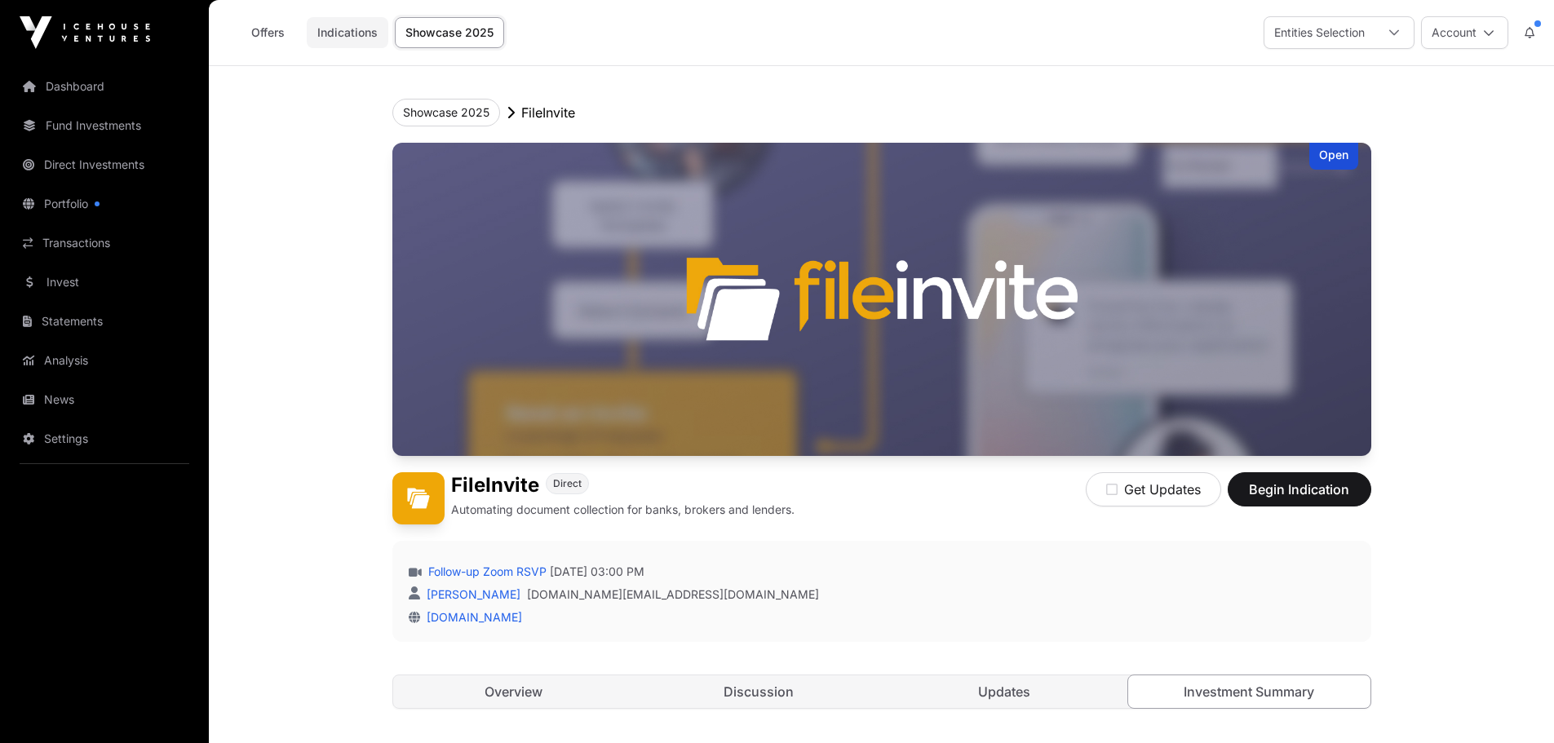
click at [357, 33] on link "Indications" at bounding box center [348, 32] width 82 height 31
click at [273, 30] on link "Offers" at bounding box center [267, 32] width 65 height 31
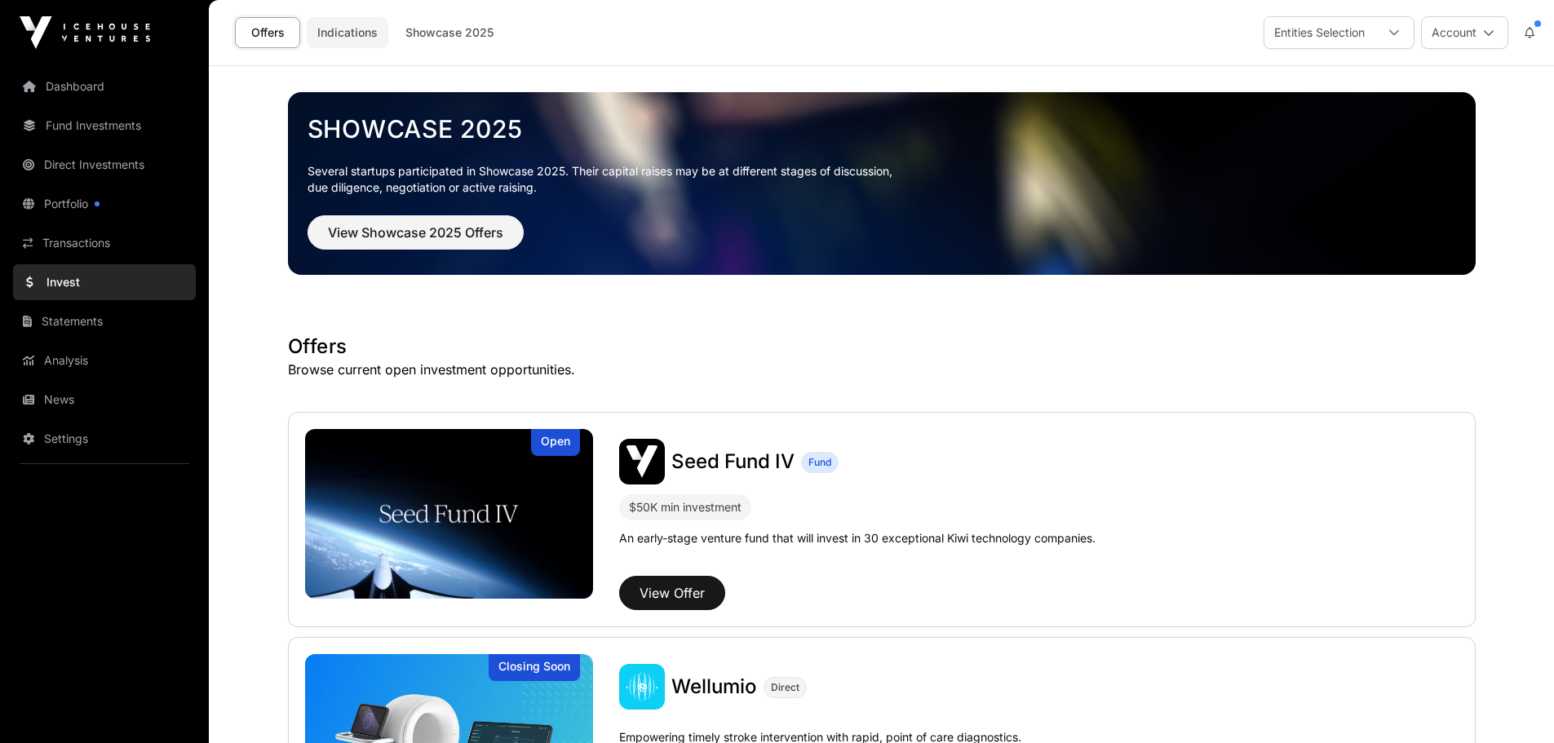
click at [360, 36] on link "Indications" at bounding box center [348, 32] width 82 height 31
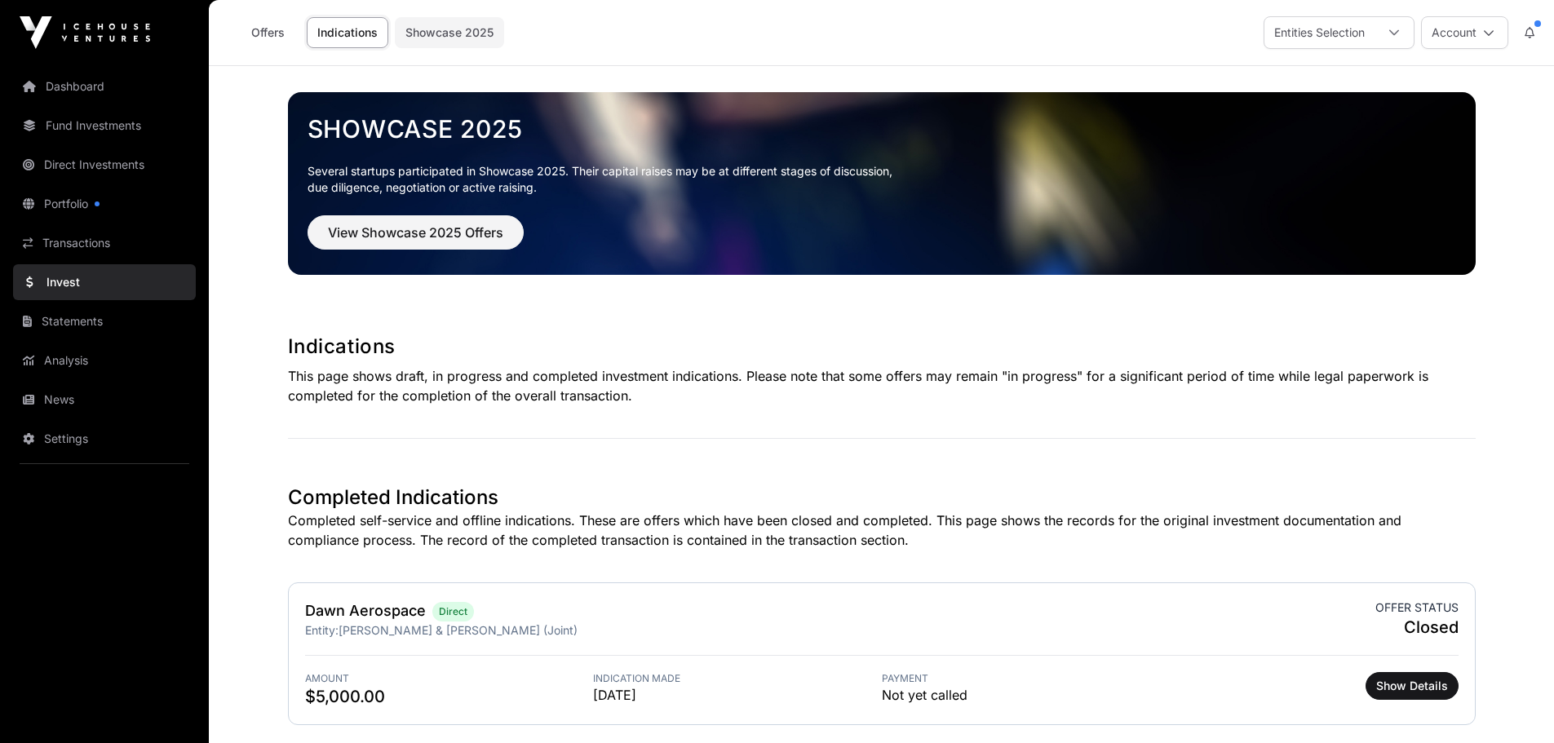
click at [445, 42] on link "Showcase 2025" at bounding box center [449, 32] width 109 height 31
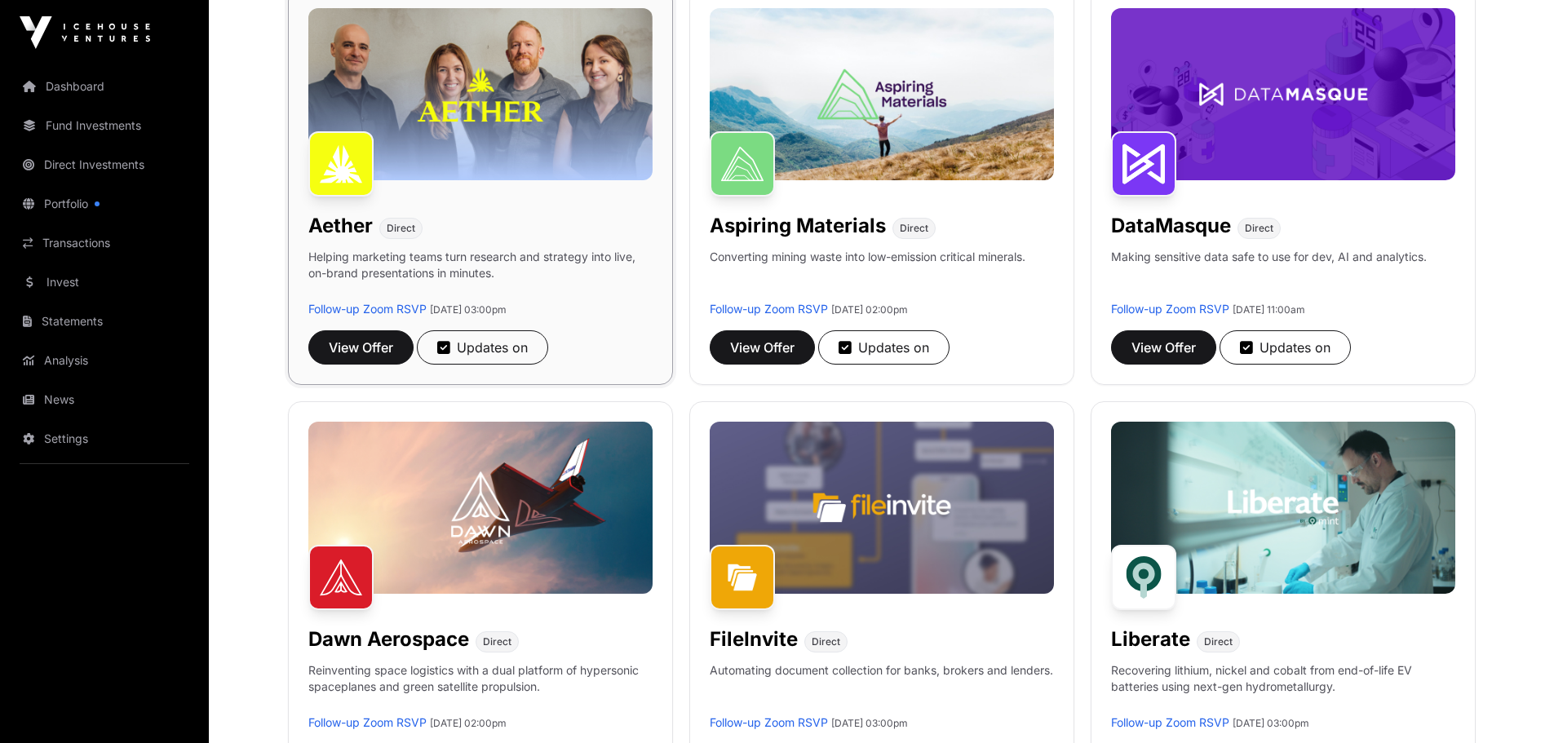
scroll to position [245, 0]
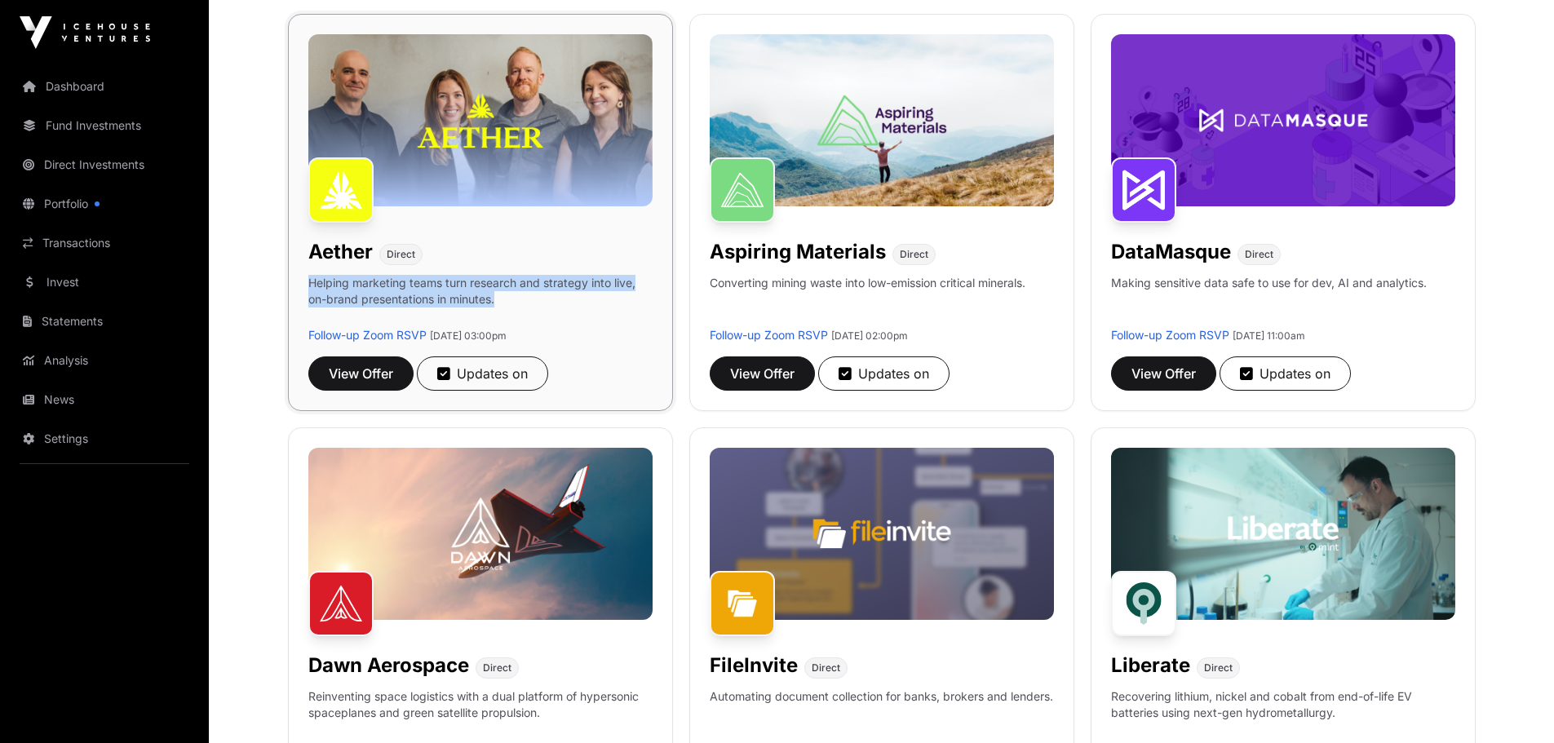
drag, startPoint x: 441, startPoint y: 295, endPoint x: 308, endPoint y: 279, distance: 133.2
click at [308, 279] on p "Helping marketing teams turn research and strategy into live, on-brand presenta…" at bounding box center [480, 301] width 344 height 52
click at [445, 282] on p "Helping marketing teams turn research and strategy into live, on-brand presenta…" at bounding box center [480, 301] width 344 height 52
click at [498, 295] on p "Helping marketing teams turn research and strategy into live, on-brand presenta…" at bounding box center [480, 301] width 344 height 52
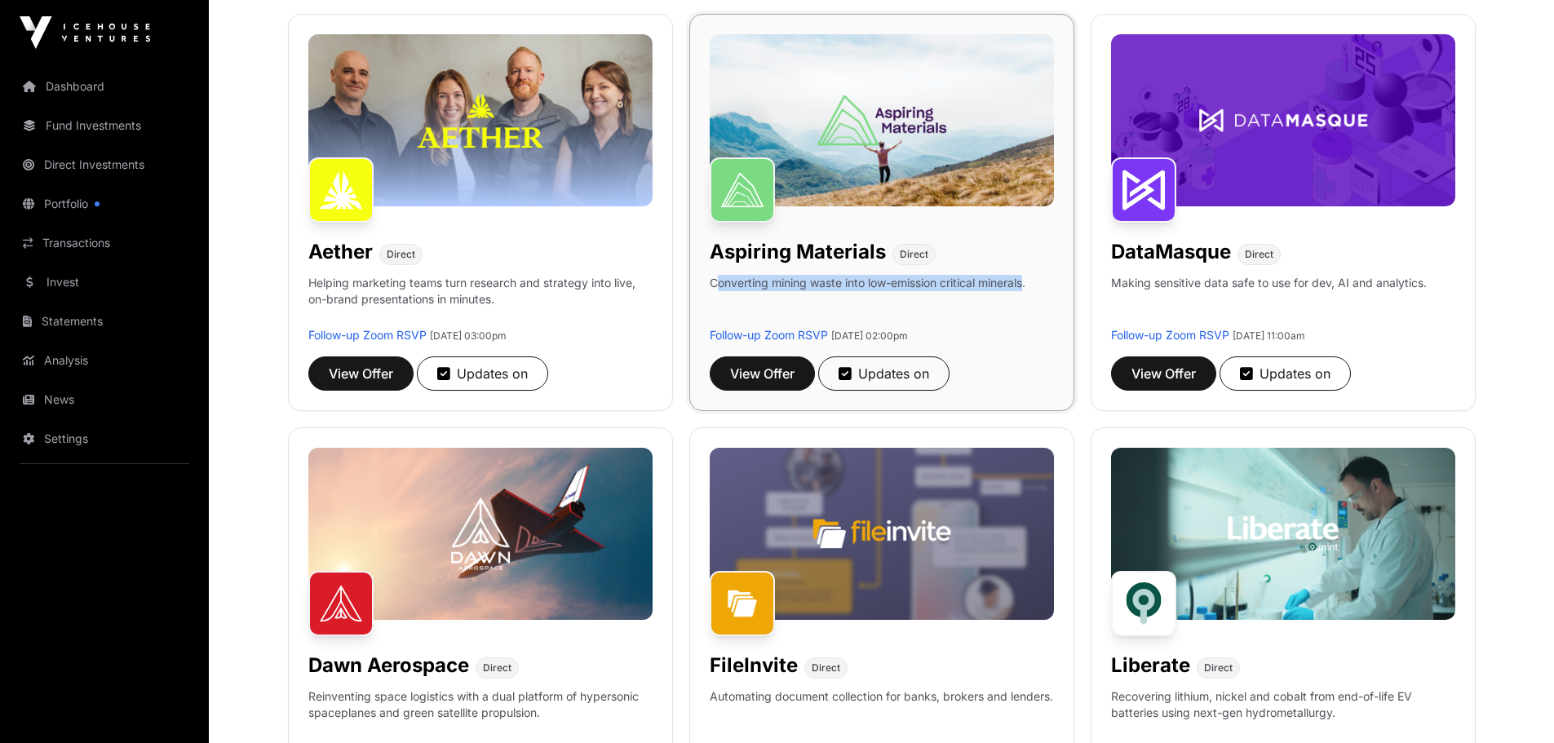
drag, startPoint x: 1018, startPoint y: 286, endPoint x: 717, endPoint y: 282, distance: 301.1
click at [717, 282] on p "Converting mining waste into low-emission critical minerals." at bounding box center [868, 301] width 316 height 52
drag, startPoint x: 964, startPoint y: 312, endPoint x: 980, endPoint y: 312, distance: 16.3
click at [964, 312] on p "Converting mining waste into low-emission critical minerals." at bounding box center [868, 301] width 316 height 52
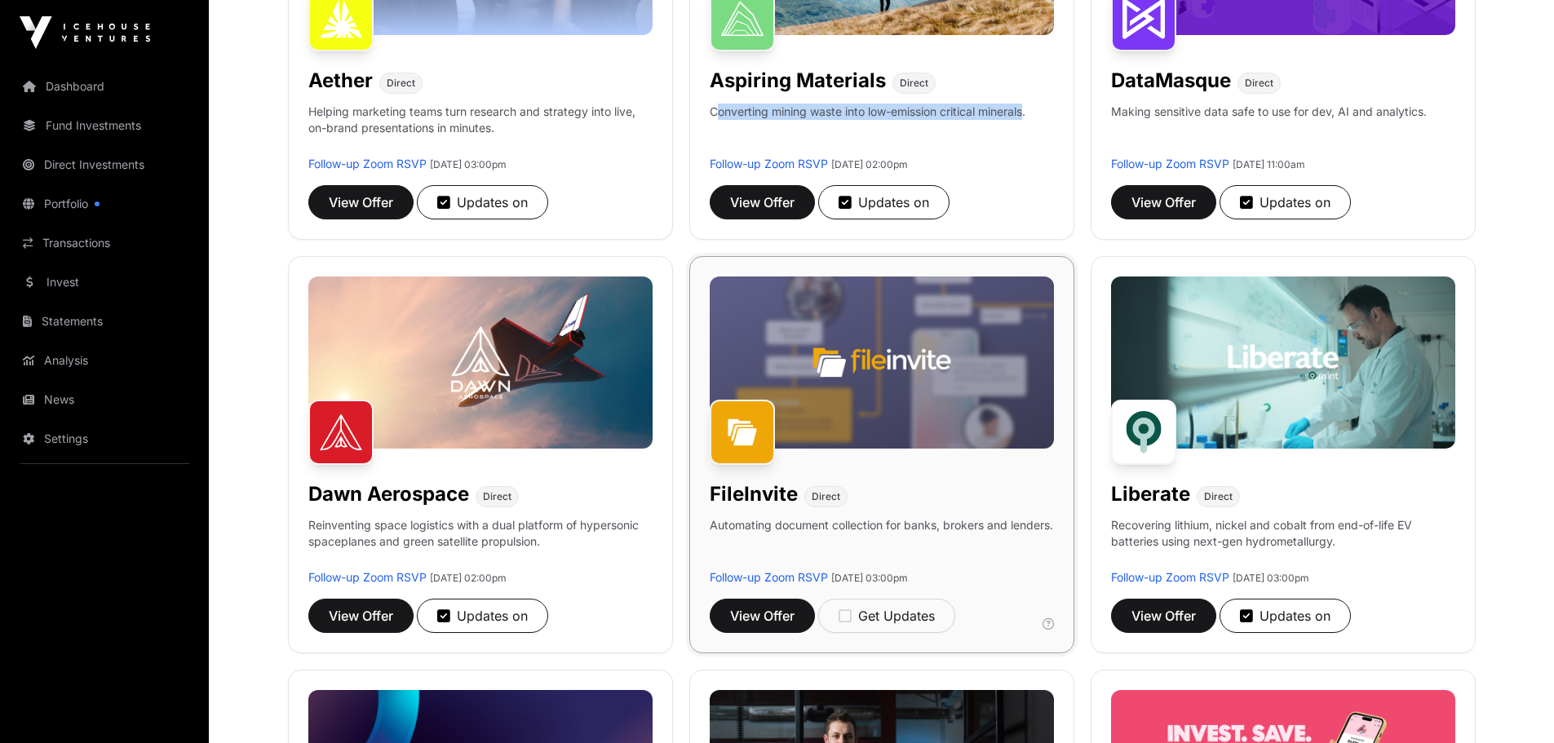
scroll to position [571, 0]
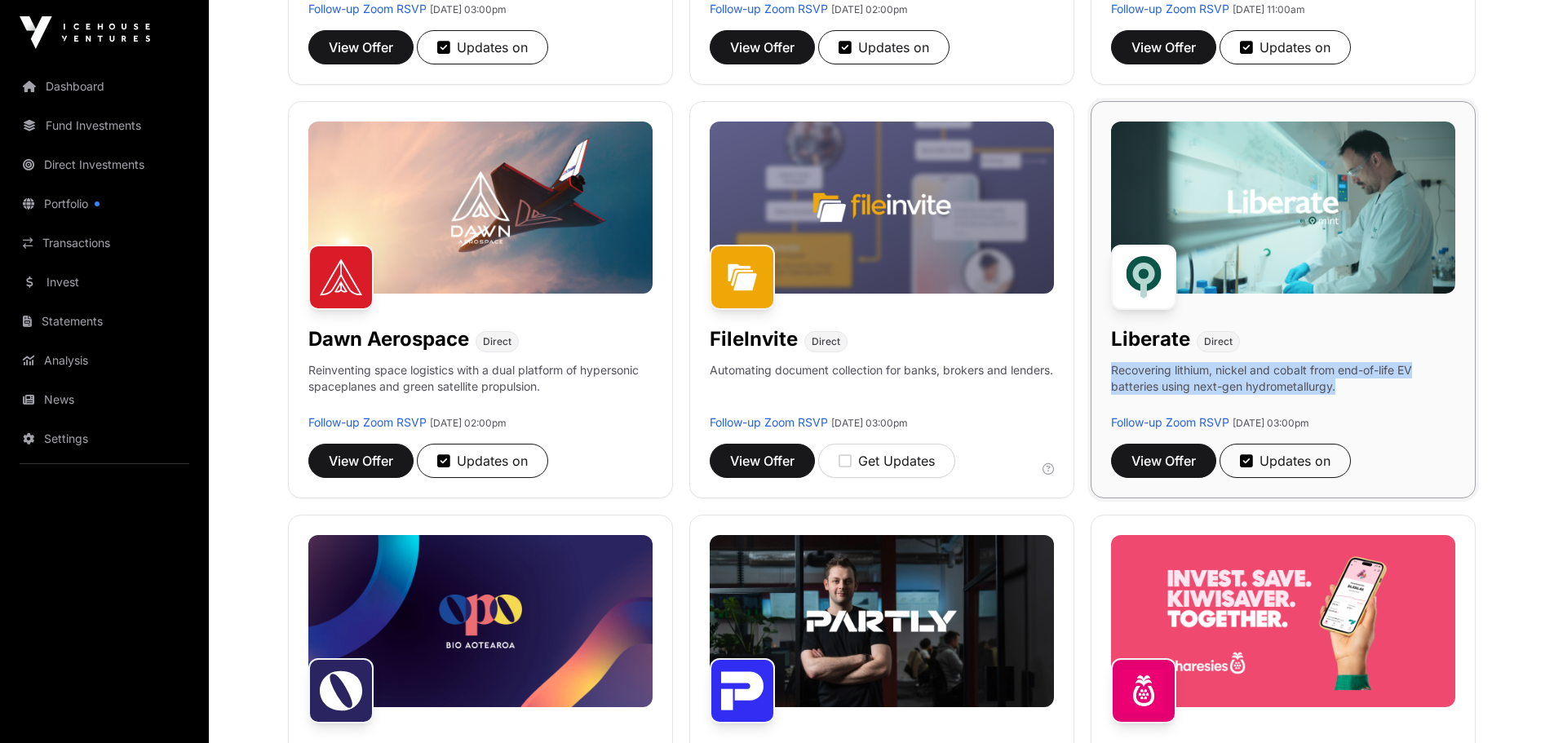
drag, startPoint x: 1330, startPoint y: 385, endPoint x: 1113, endPoint y: 372, distance: 217.4
click at [1113, 372] on p "Recovering lithium, nickel and cobalt from end-of-life EV batteries using next-…" at bounding box center [1283, 388] width 344 height 52
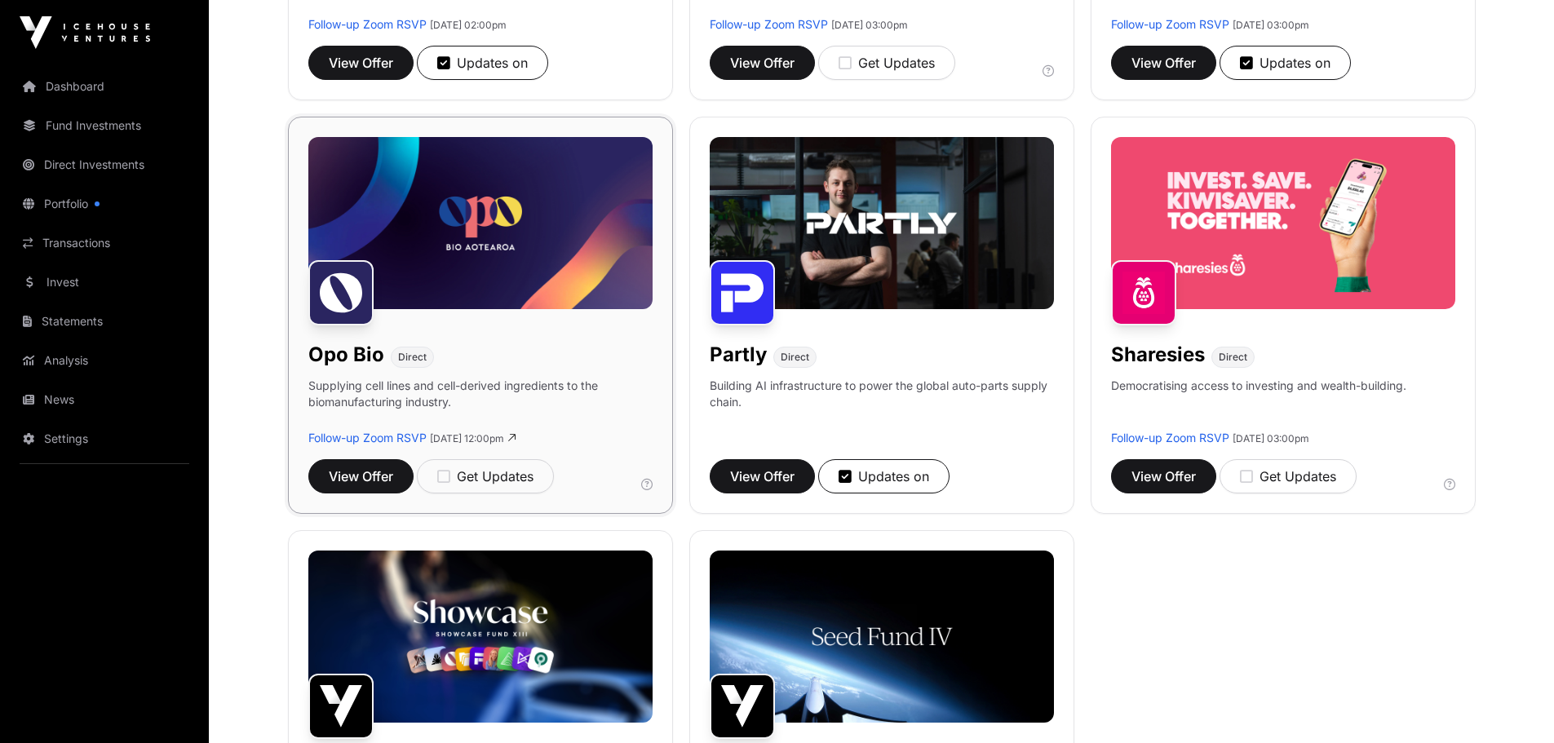
scroll to position [979, 0]
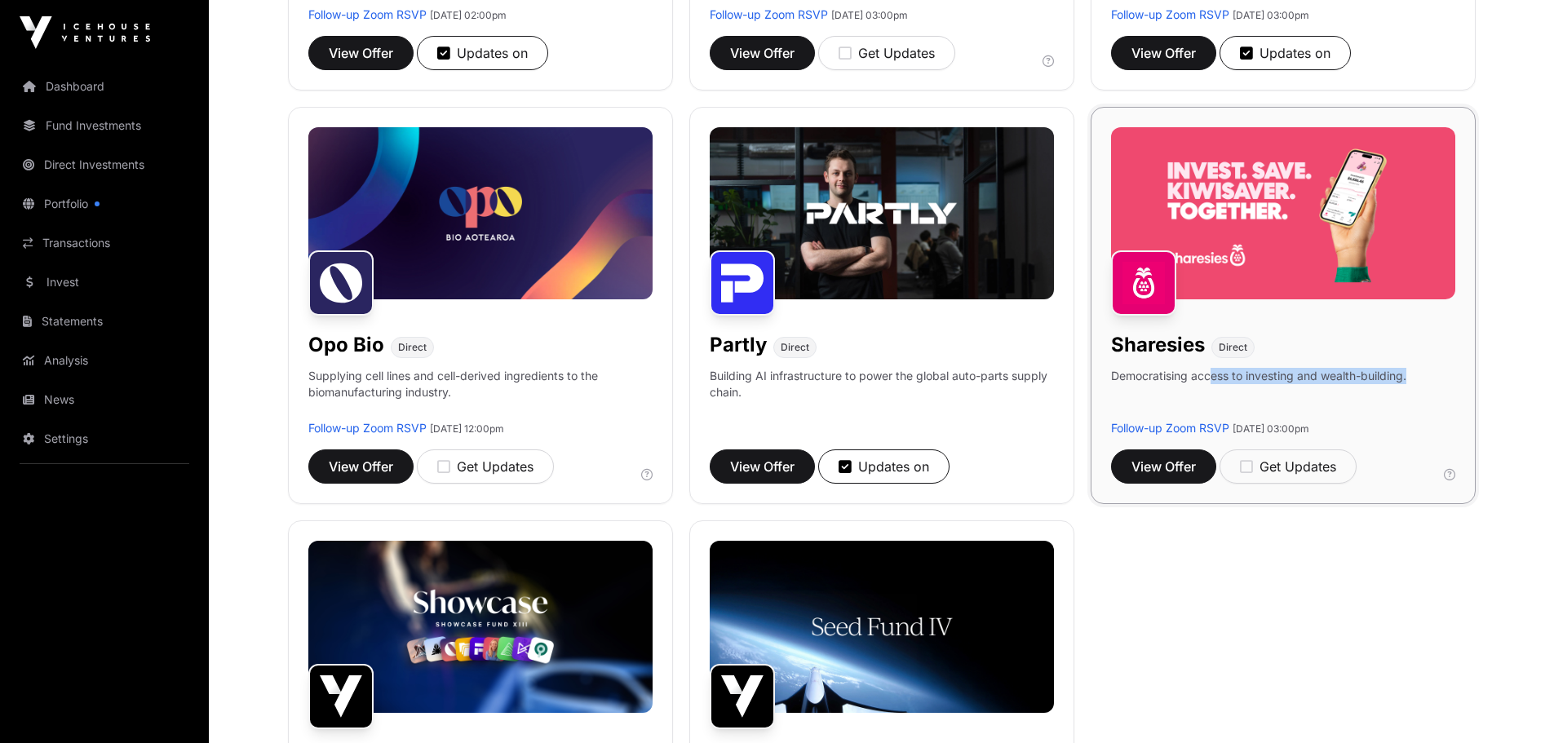
drag, startPoint x: 1208, startPoint y: 376, endPoint x: 1414, endPoint y: 388, distance: 206.0
click at [1252, 388] on div "Sharesies Direct Democratising access to investing and wealth-building. Follow-…" at bounding box center [1283, 305] width 385 height 397
drag, startPoint x: 1420, startPoint y: 401, endPoint x: 1406, endPoint y: 400, distance: 14.0
click at [1252, 401] on div "Sharesies Direct Democratising access to investing and wealth-building. Follow-…" at bounding box center [1283, 305] width 385 height 397
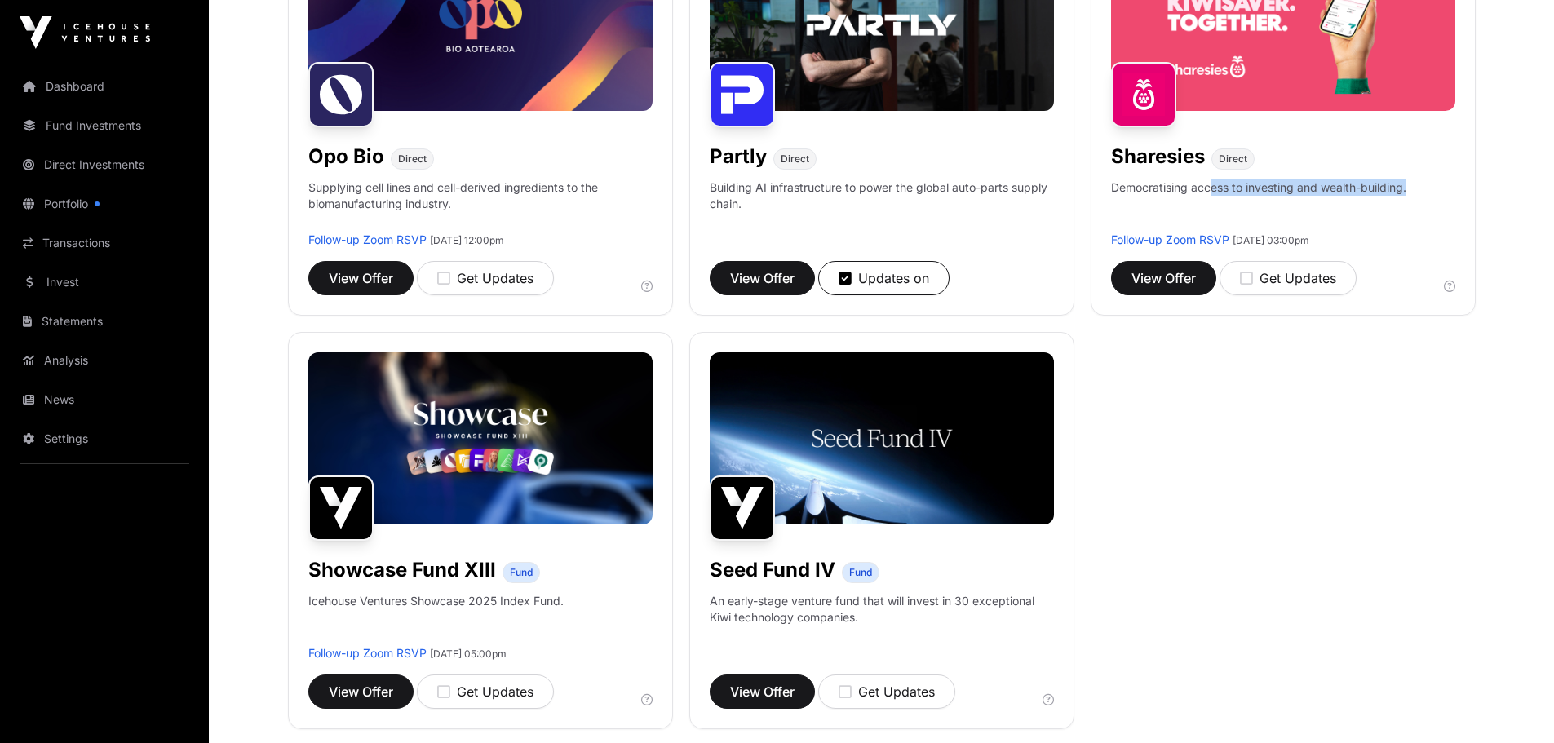
scroll to position [1142, 0]
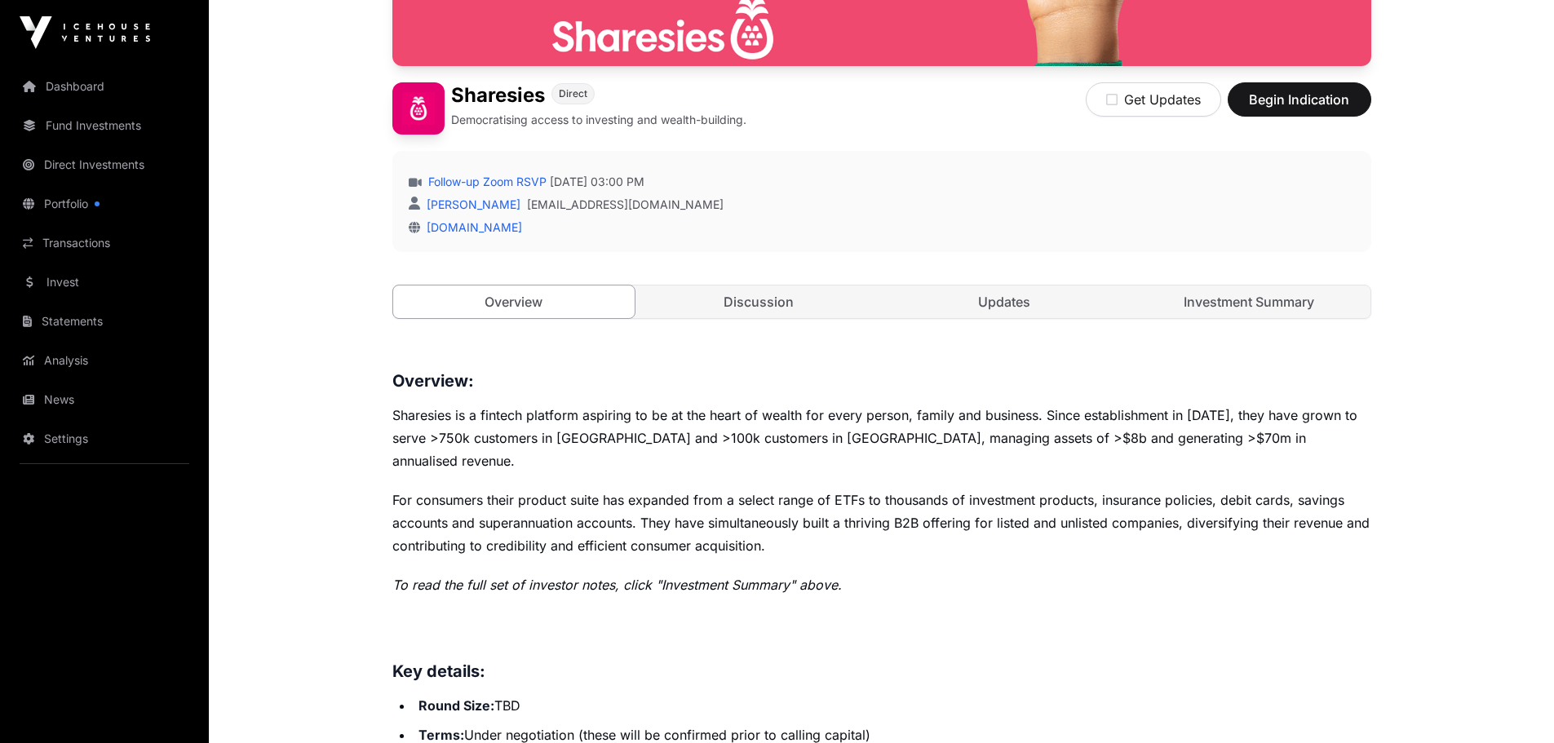
scroll to position [328, 0]
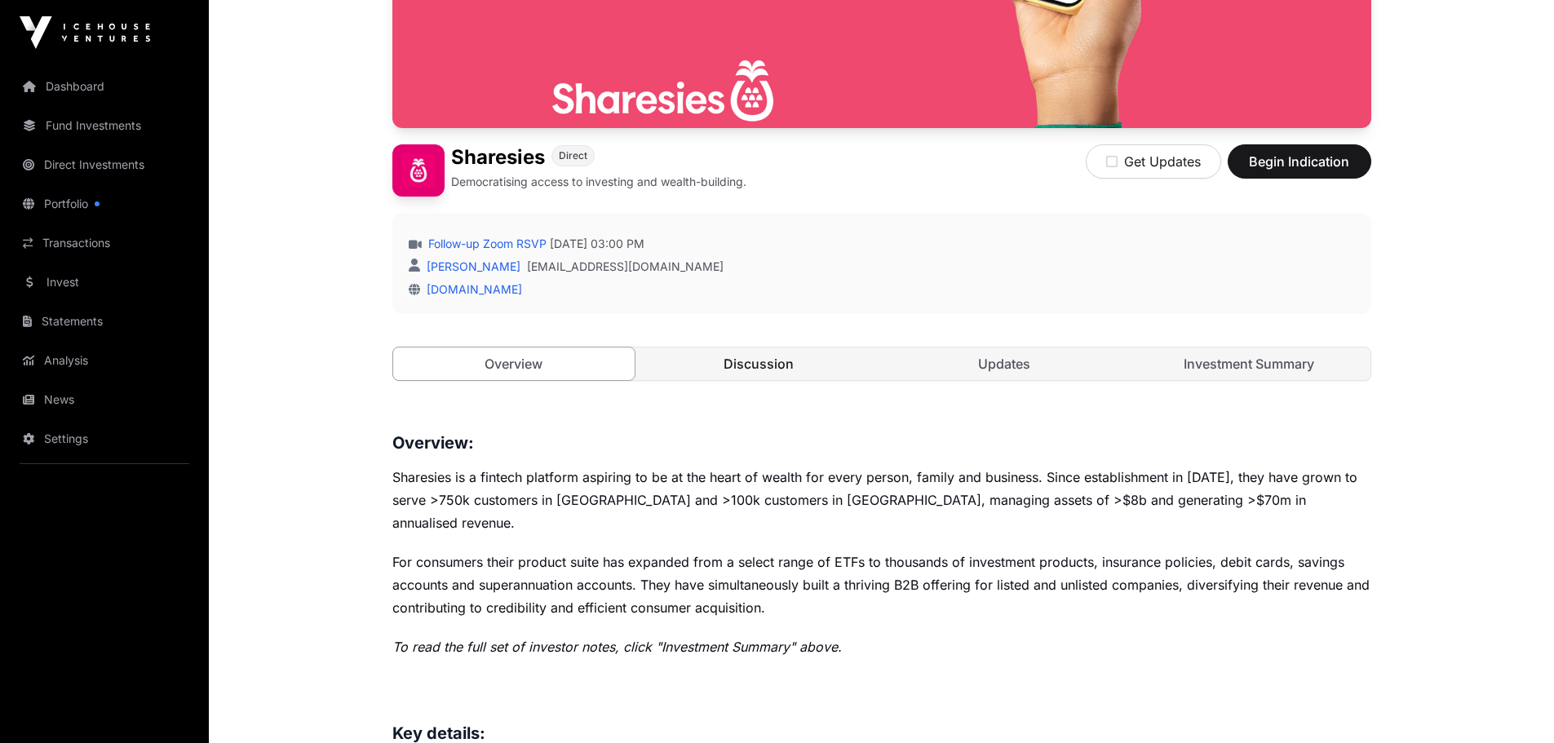
click at [797, 364] on link "Discussion" at bounding box center [759, 364] width 242 height 33
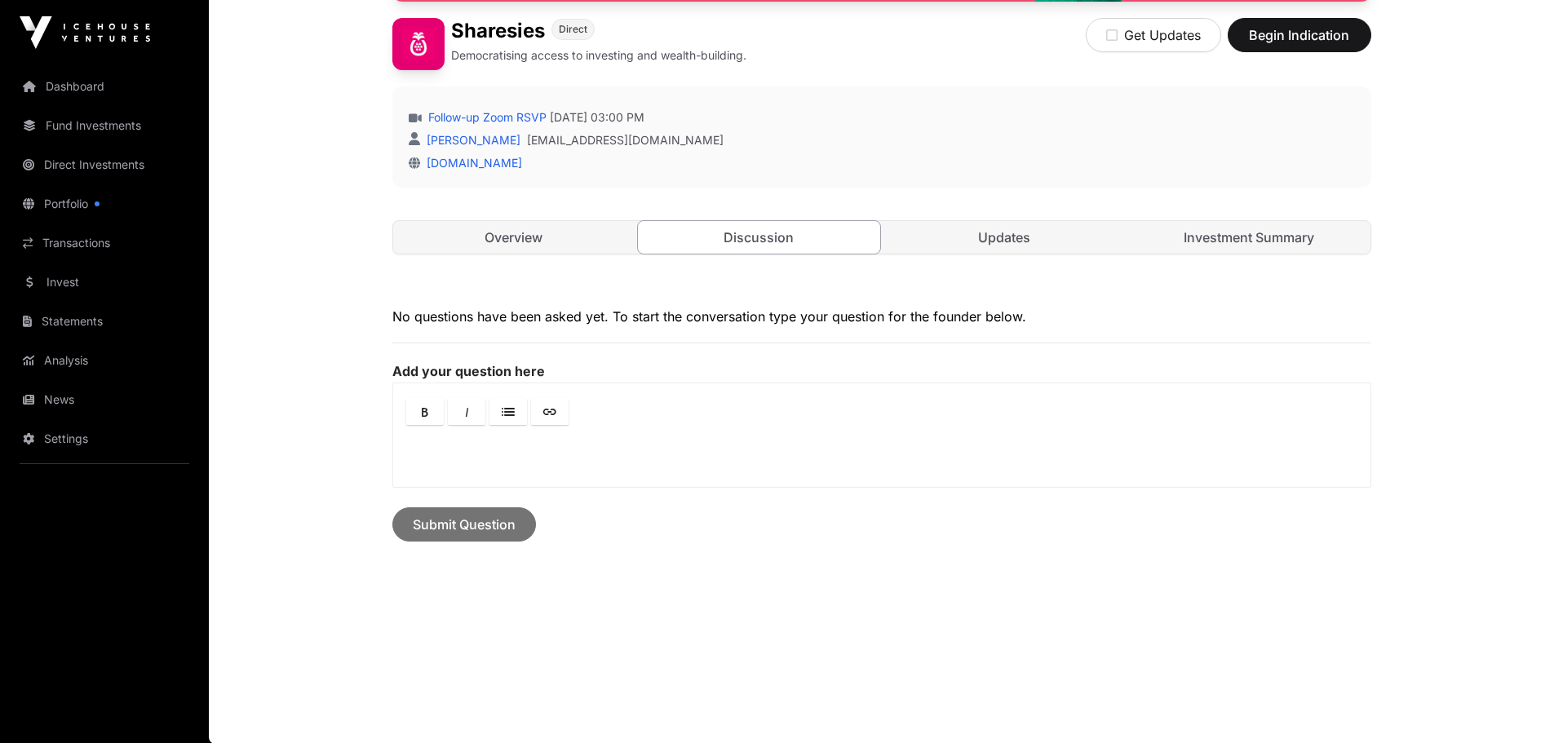
scroll to position [455, 0]
click at [1217, 237] on link "Investment Summary" at bounding box center [1249, 236] width 242 height 33
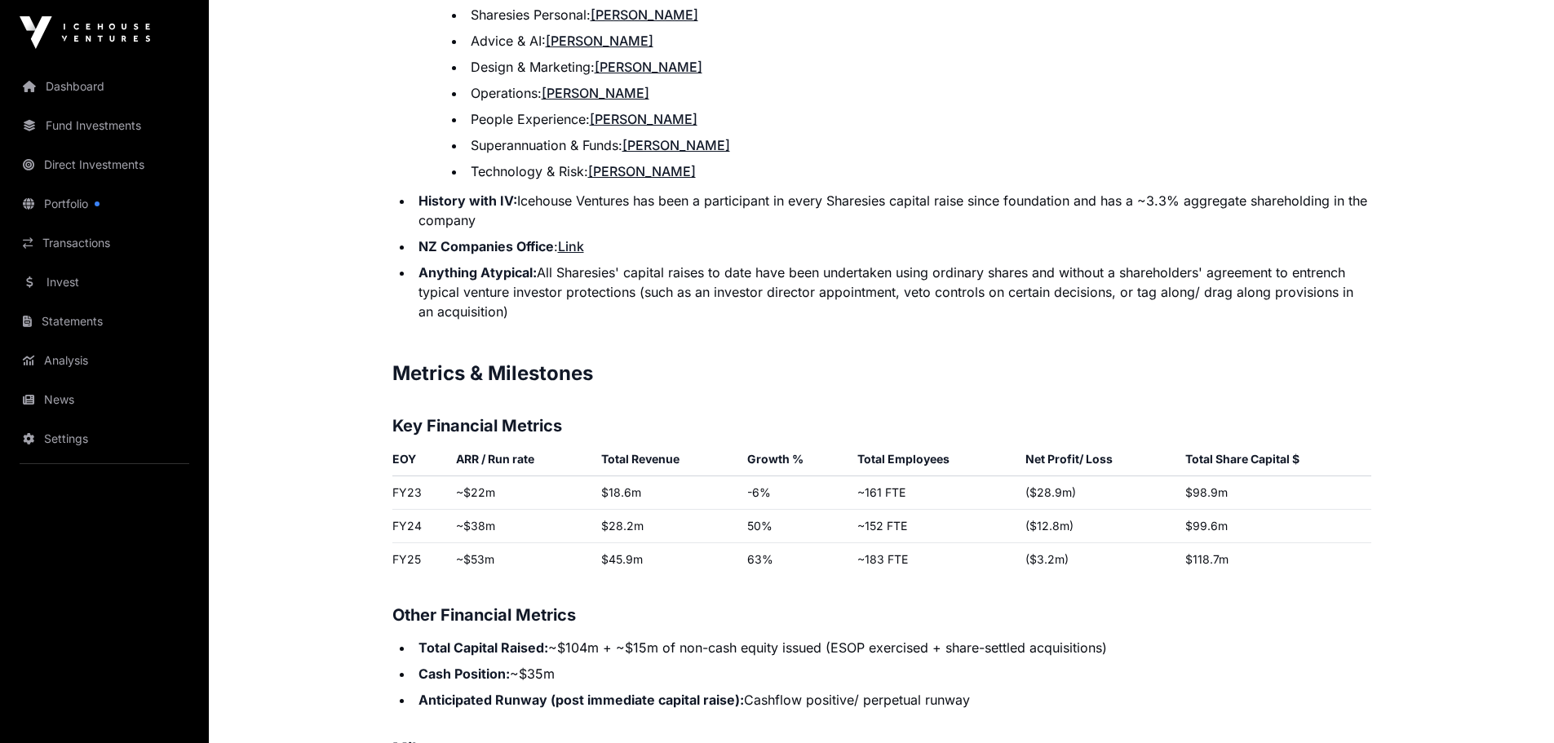
scroll to position [2576, 0]
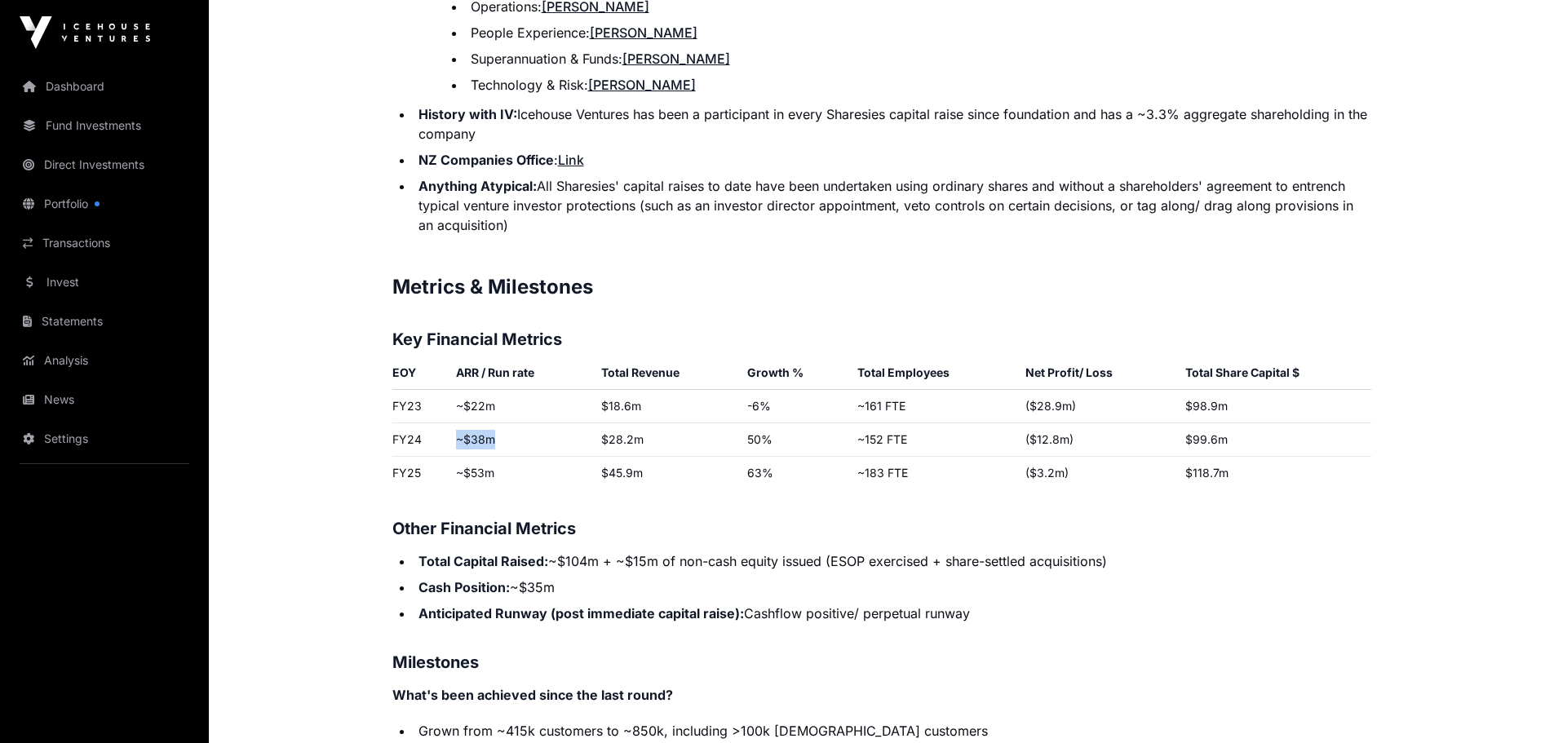
drag, startPoint x: 454, startPoint y: 416, endPoint x: 492, endPoint y: 419, distance: 38.4
click at [492, 423] on td "~$38m" at bounding box center [522, 439] width 145 height 33
drag, startPoint x: 494, startPoint y: 447, endPoint x: 457, endPoint y: 453, distance: 38.0
click at [457, 457] on td "~$53m" at bounding box center [522, 473] width 145 height 33
click at [637, 457] on td "$45.9m" at bounding box center [667, 473] width 145 height 33
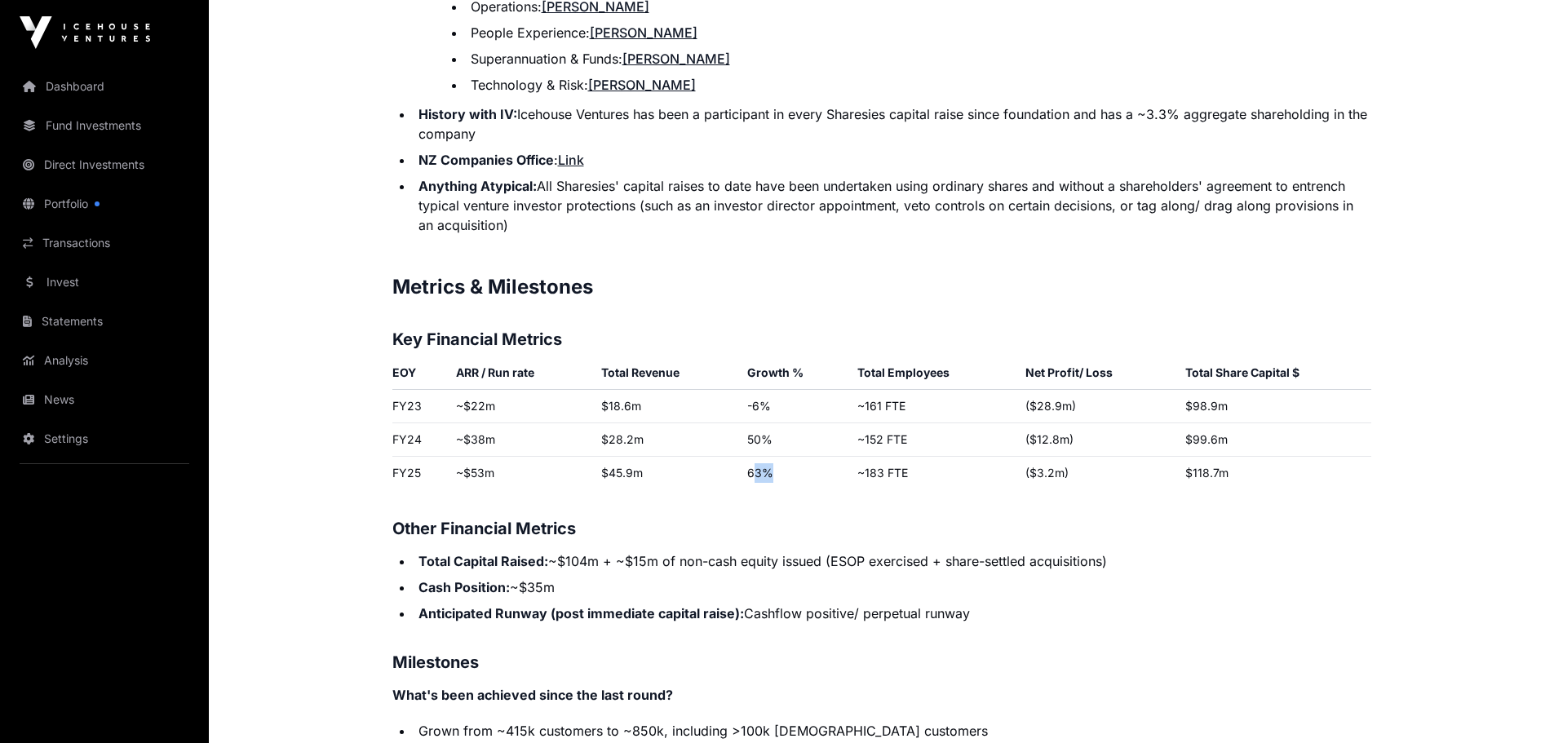
drag, startPoint x: 760, startPoint y: 452, endPoint x: 781, endPoint y: 450, distance: 21.4
click at [778, 457] on td "63%" at bounding box center [796, 473] width 110 height 33
click at [781, 457] on td "63%" at bounding box center [796, 473] width 110 height 33
drag, startPoint x: 769, startPoint y: 450, endPoint x: 748, endPoint y: 450, distance: 21.2
click at [748, 457] on td "63%" at bounding box center [796, 473] width 110 height 33
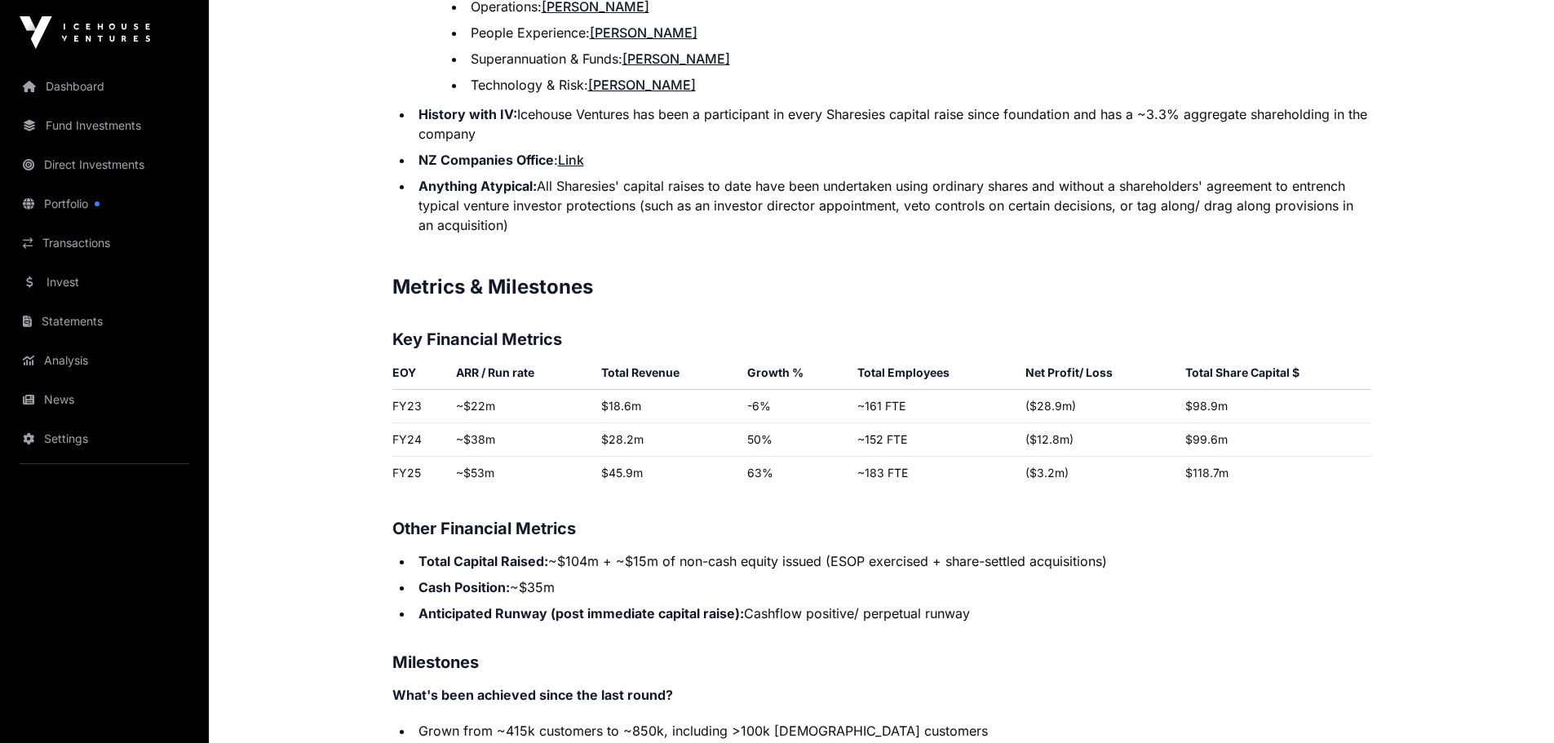
click at [773, 477] on p "Contents Introduction Round Overview Company Overview Metrics & Milestones High…" at bounding box center [881, 215] width 979 height 3622
drag, startPoint x: 777, startPoint y: 453, endPoint x: 740, endPoint y: 453, distance: 36.7
click at [740, 457] on tr "FY25 ~$53m $45.9m 63% ~183 FTE ($3.2m) $118.7m" at bounding box center [881, 473] width 979 height 33
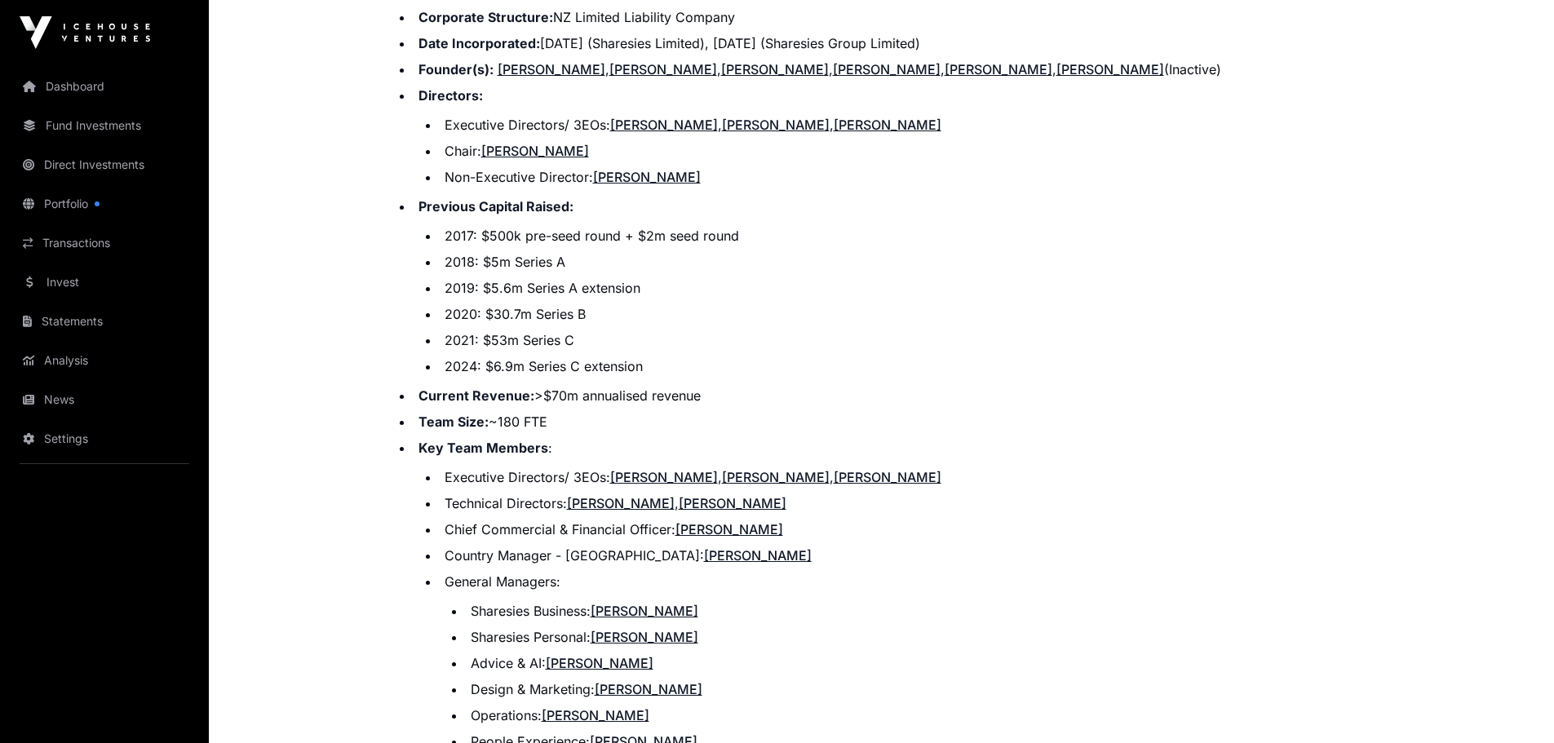
scroll to position [1842, 0]
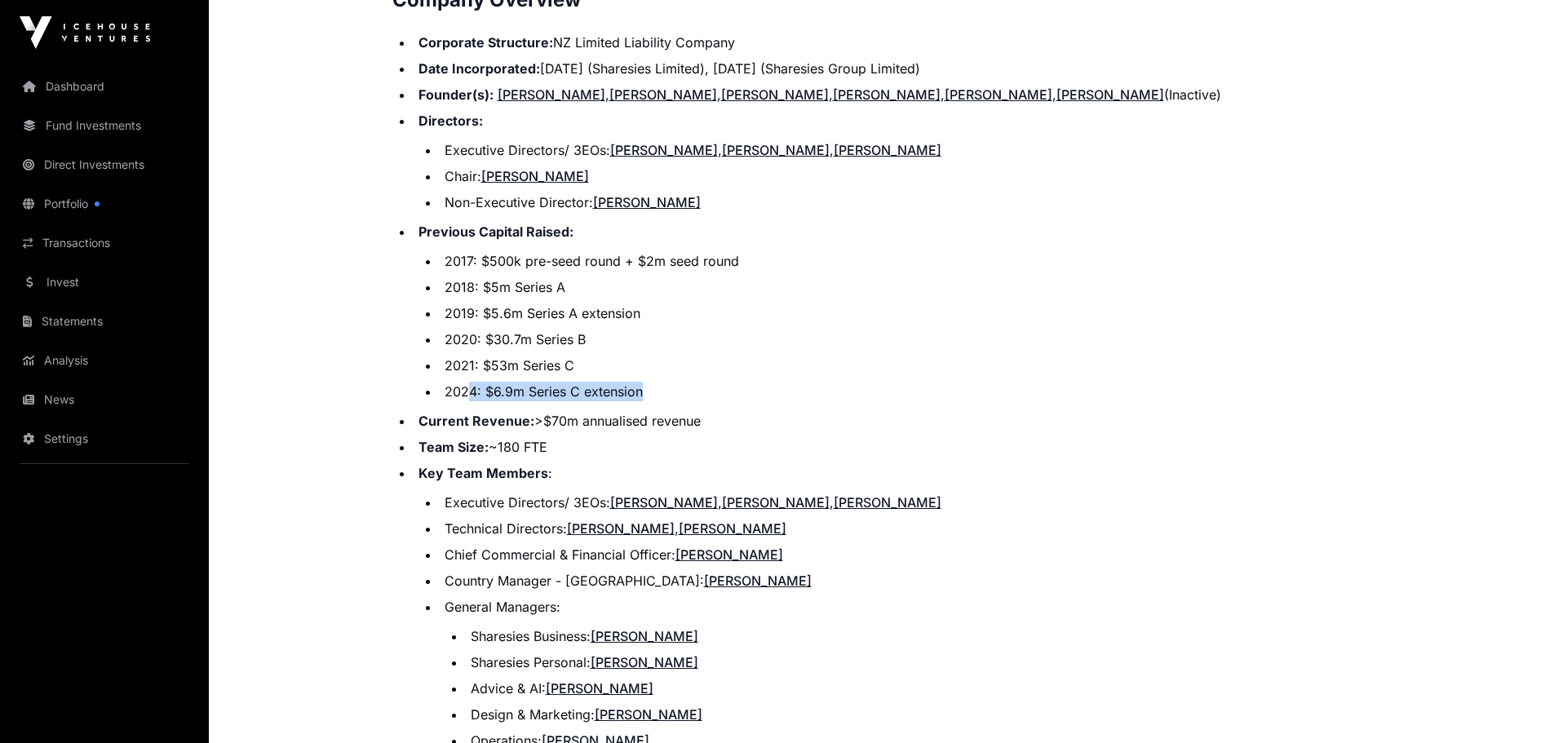
drag, startPoint x: 646, startPoint y: 374, endPoint x: 464, endPoint y: 369, distance: 182.0
click at [464, 382] on li "2024: $6.9m Series C extension" at bounding box center [906, 392] width 932 height 20
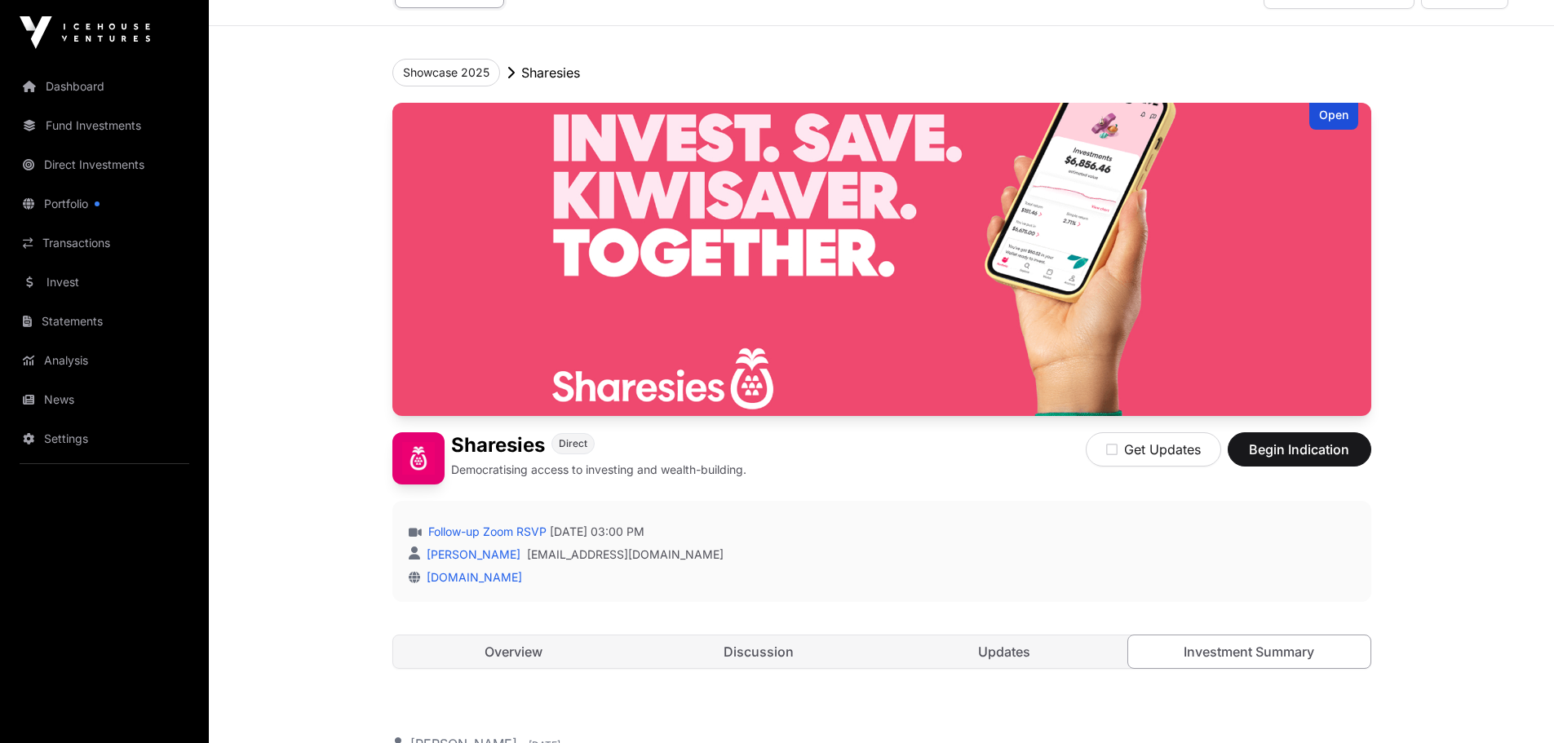
scroll to position [0, 0]
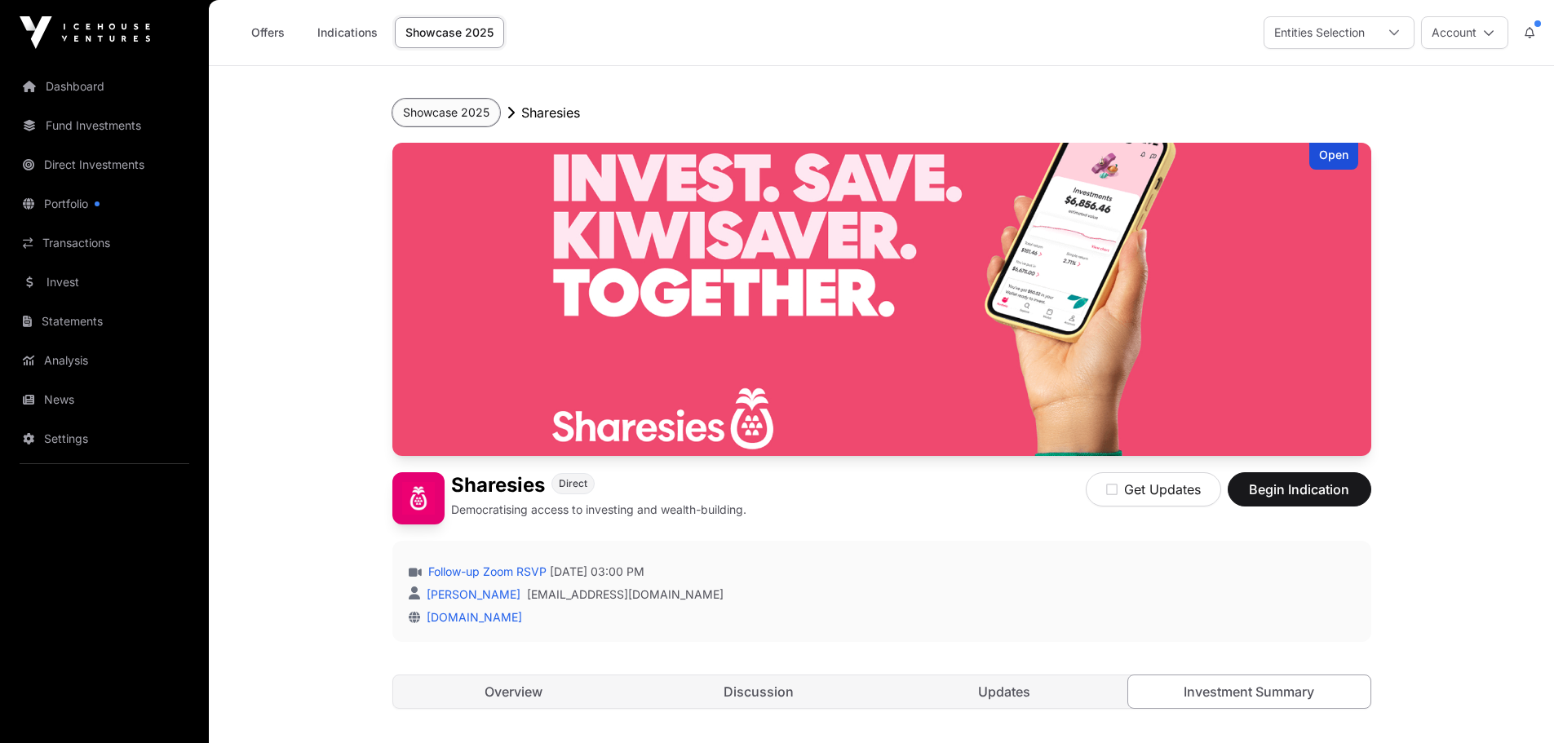
click at [462, 108] on button "Showcase 2025" at bounding box center [446, 113] width 108 height 28
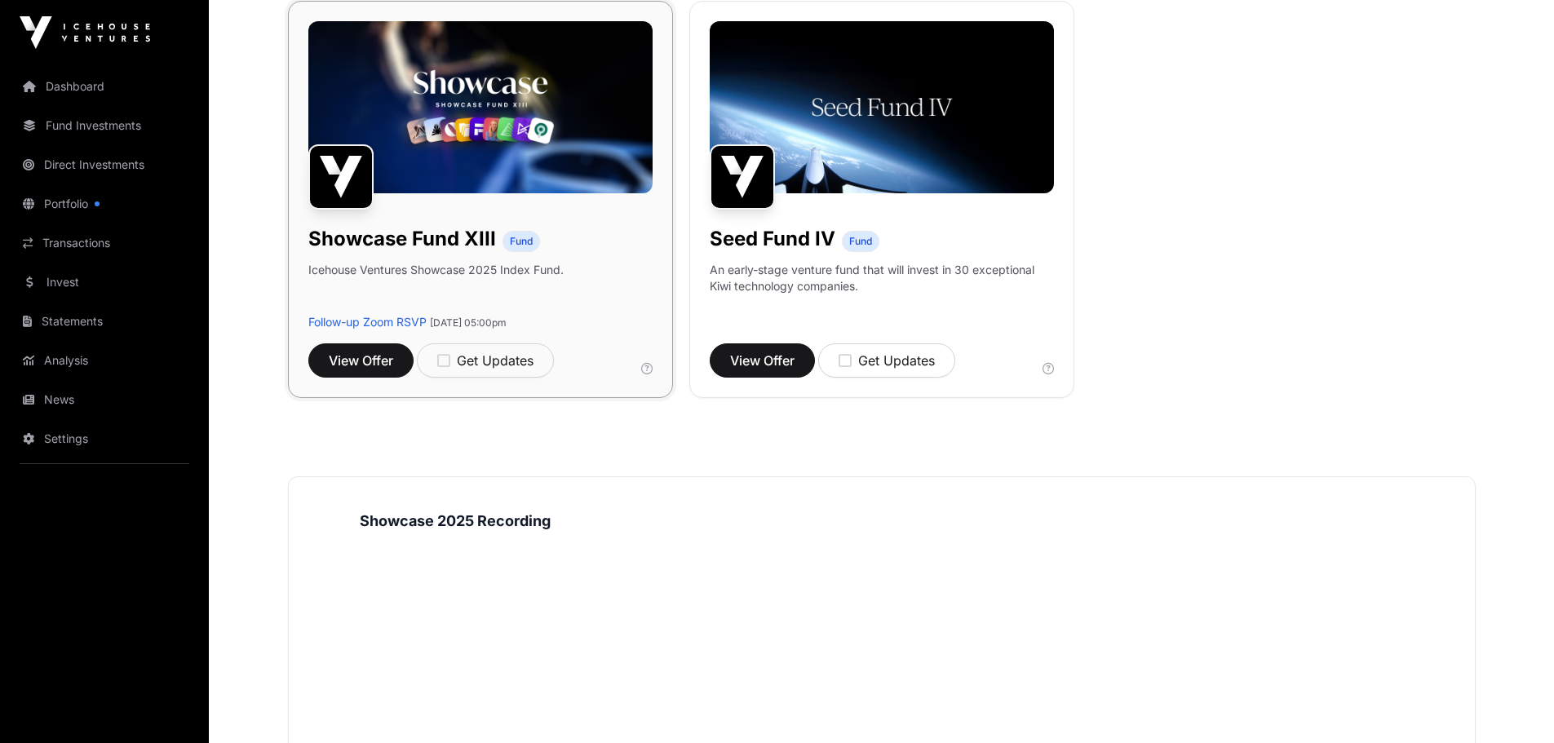
scroll to position [1374, 0]
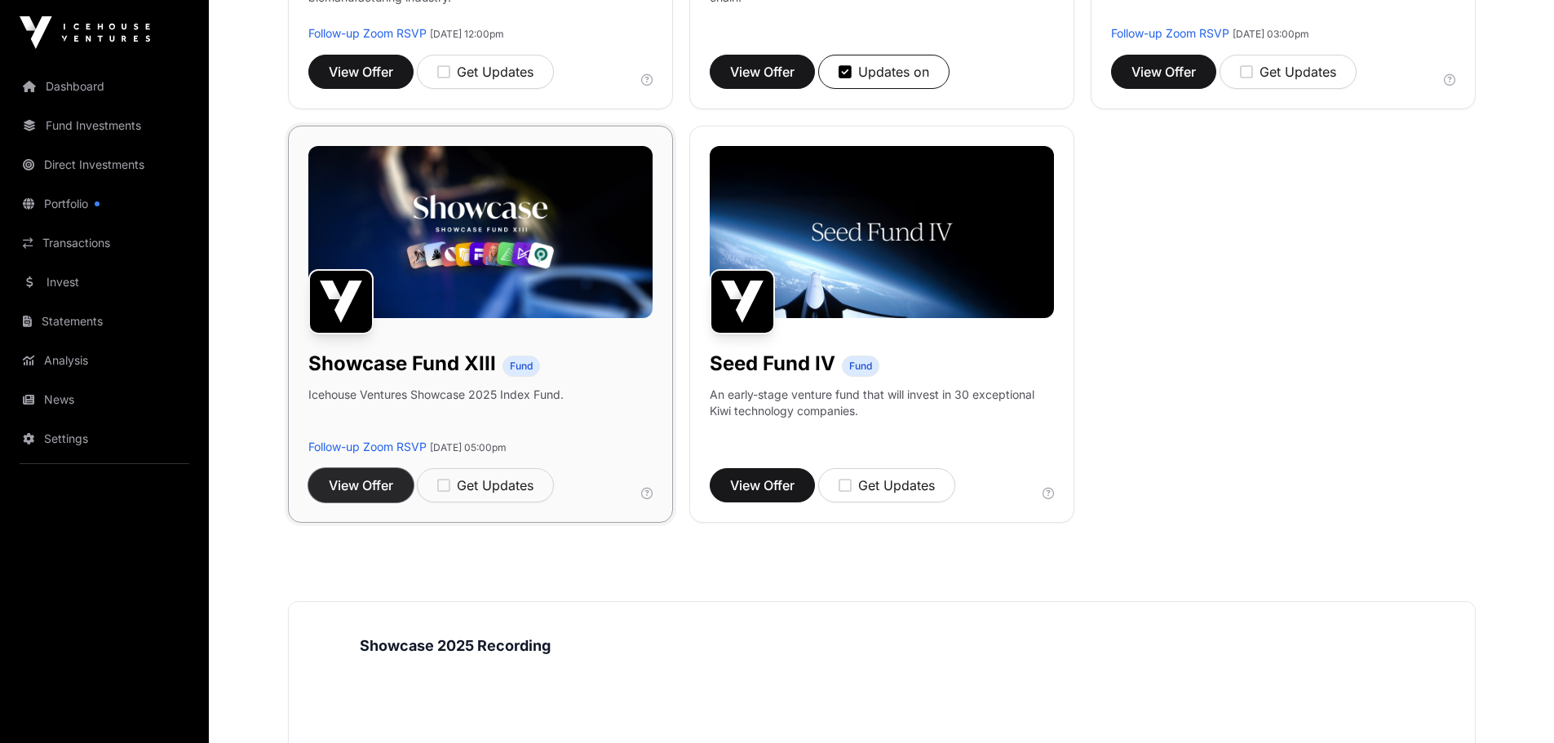
click at [365, 487] on span "View Offer" at bounding box center [361, 486] width 64 height 20
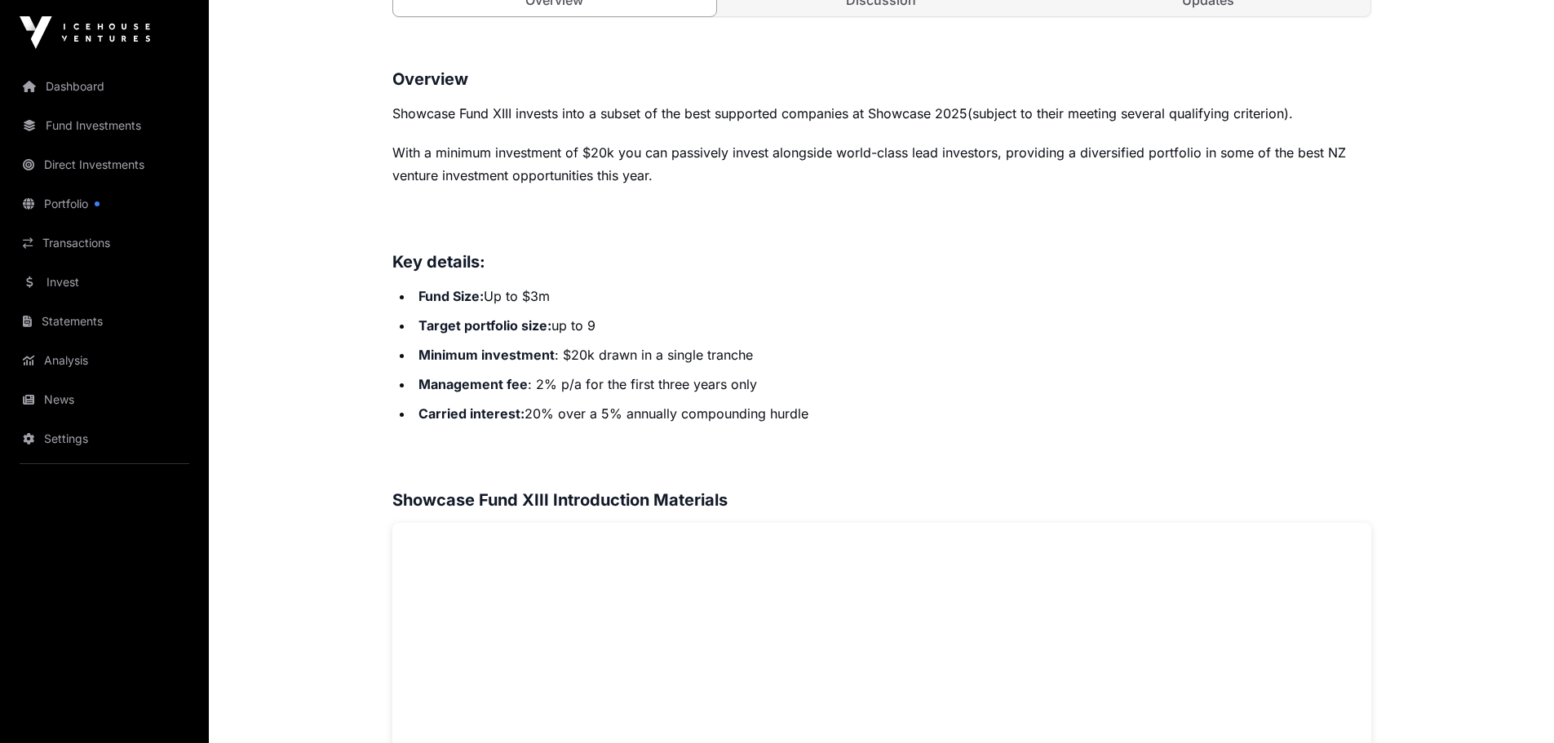
scroll to position [653, 0]
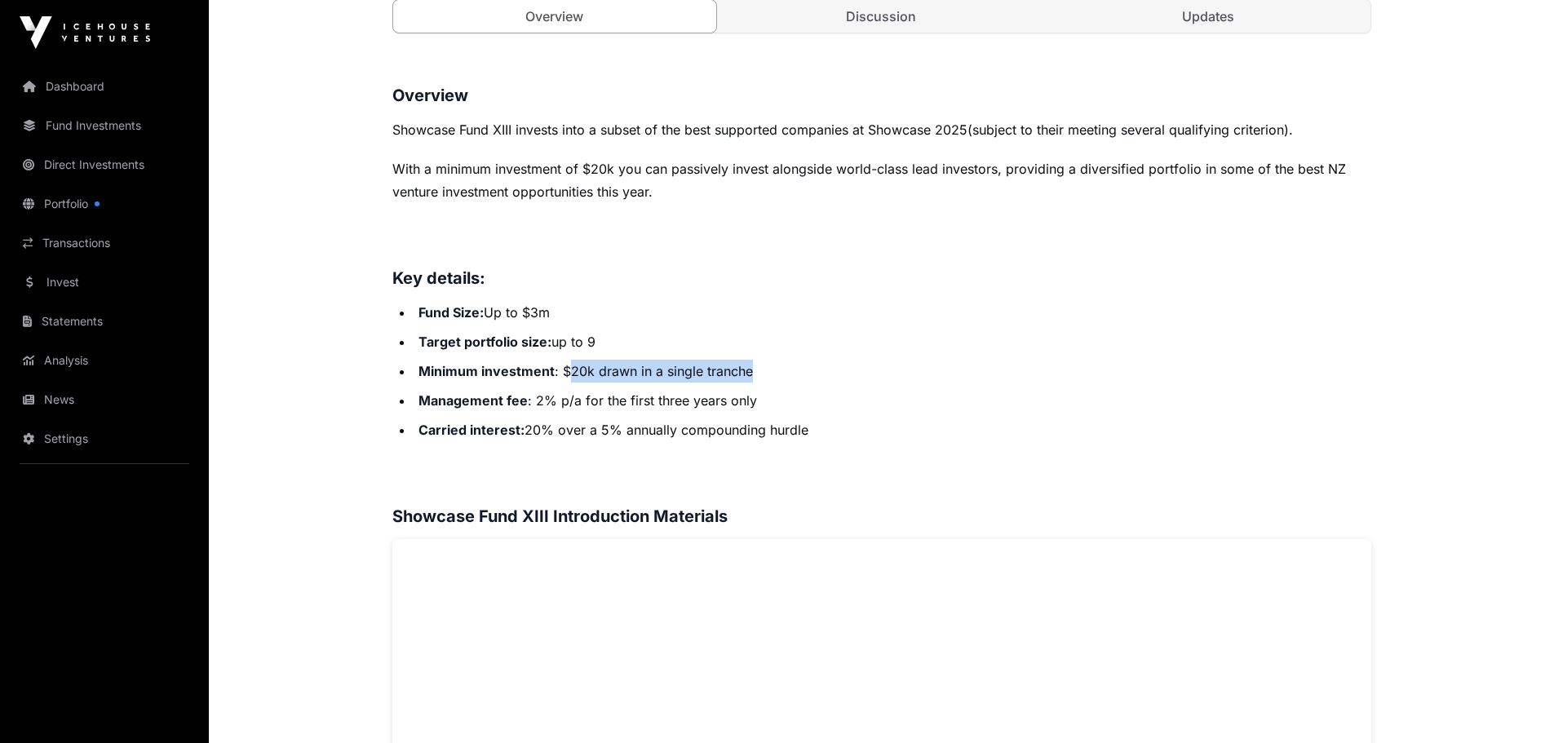
drag, startPoint x: 566, startPoint y: 371, endPoint x: 773, endPoint y: 373, distance: 207.2
click at [773, 373] on li "Minimum investment : $20k drawn in a single tranche" at bounding box center [893, 371] width 958 height 23
click at [781, 374] on li "Minimum investment : $20k drawn in a single tranche" at bounding box center [893, 371] width 958 height 23
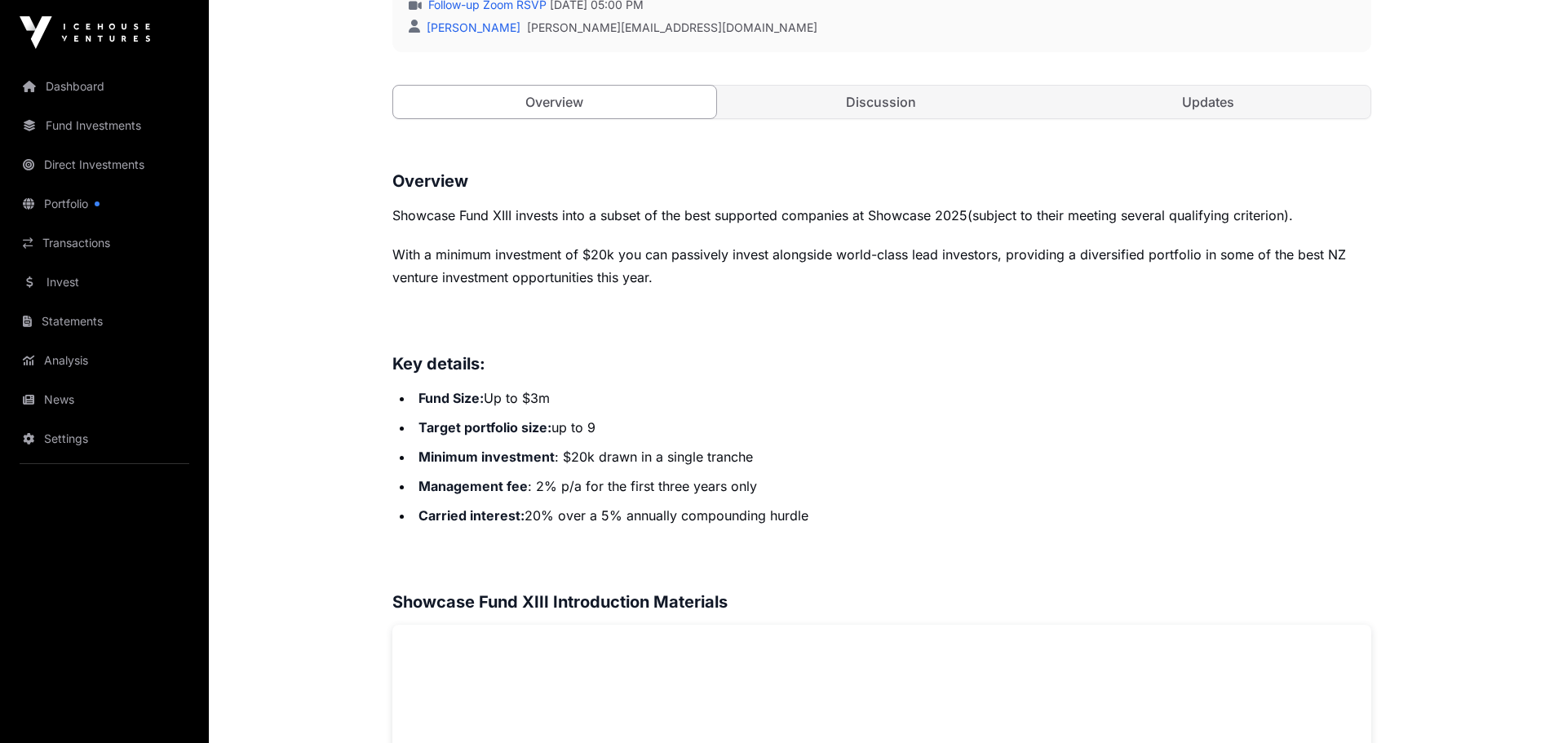
scroll to position [408, 0]
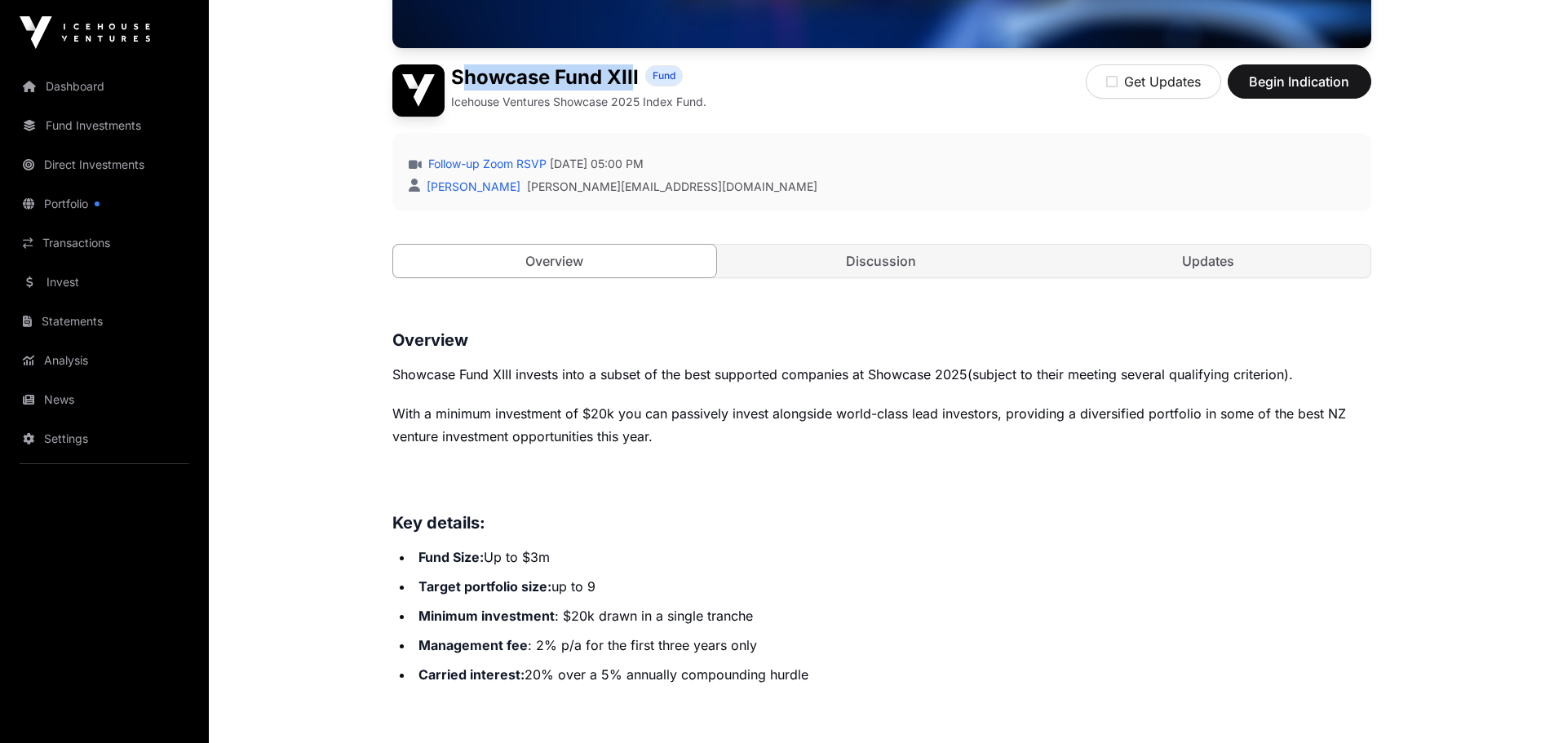
drag, startPoint x: 627, startPoint y: 80, endPoint x: 470, endPoint y: 68, distance: 157.1
click at [470, 68] on h1 "Showcase Fund XIII" at bounding box center [545, 77] width 188 height 26
click at [849, 300] on div "Open Showcase Fund XIII Fund Icehouse Ventures Showcase 2025 Index Fund. Get Up…" at bounding box center [881, 23] width 979 height 576
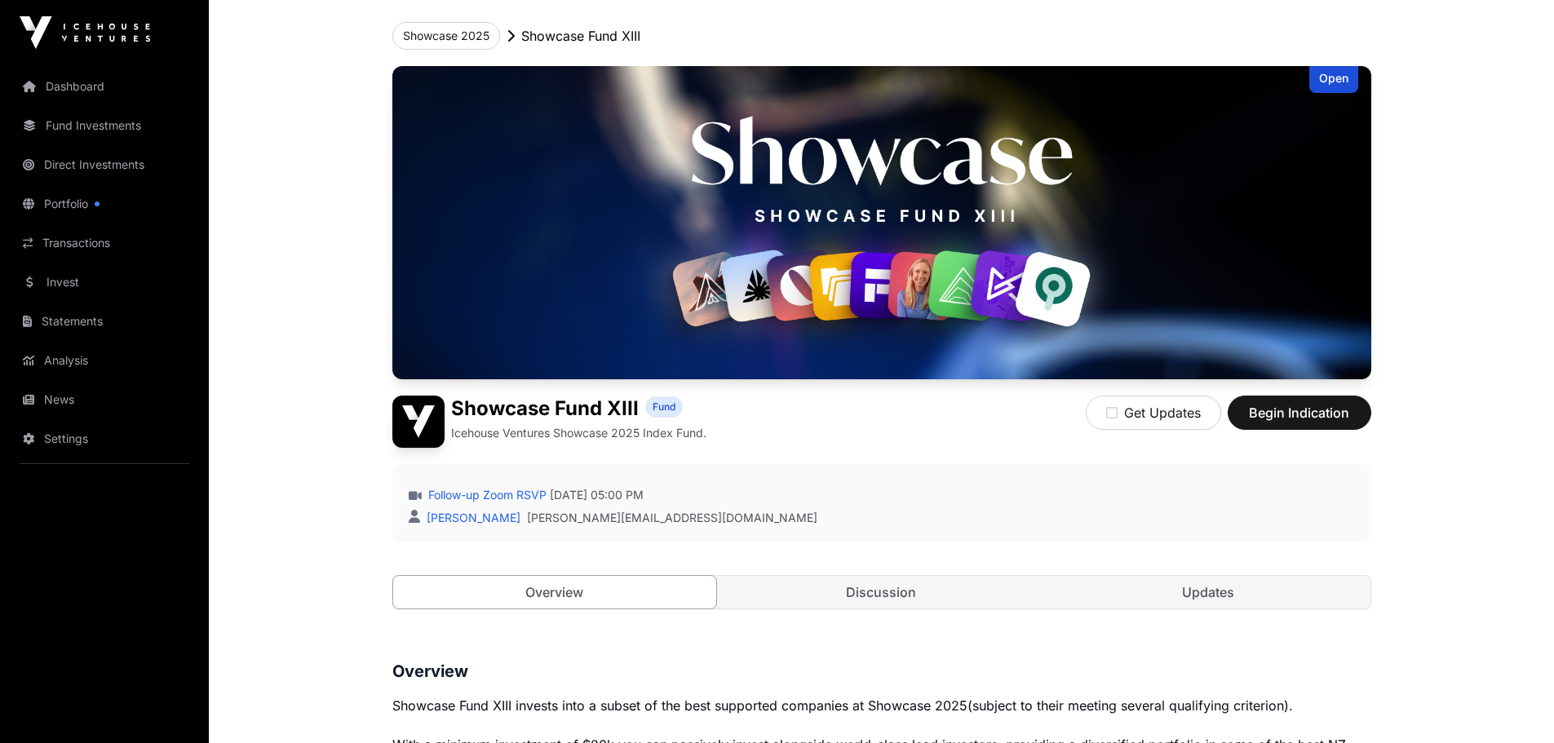
scroll to position [0, 0]
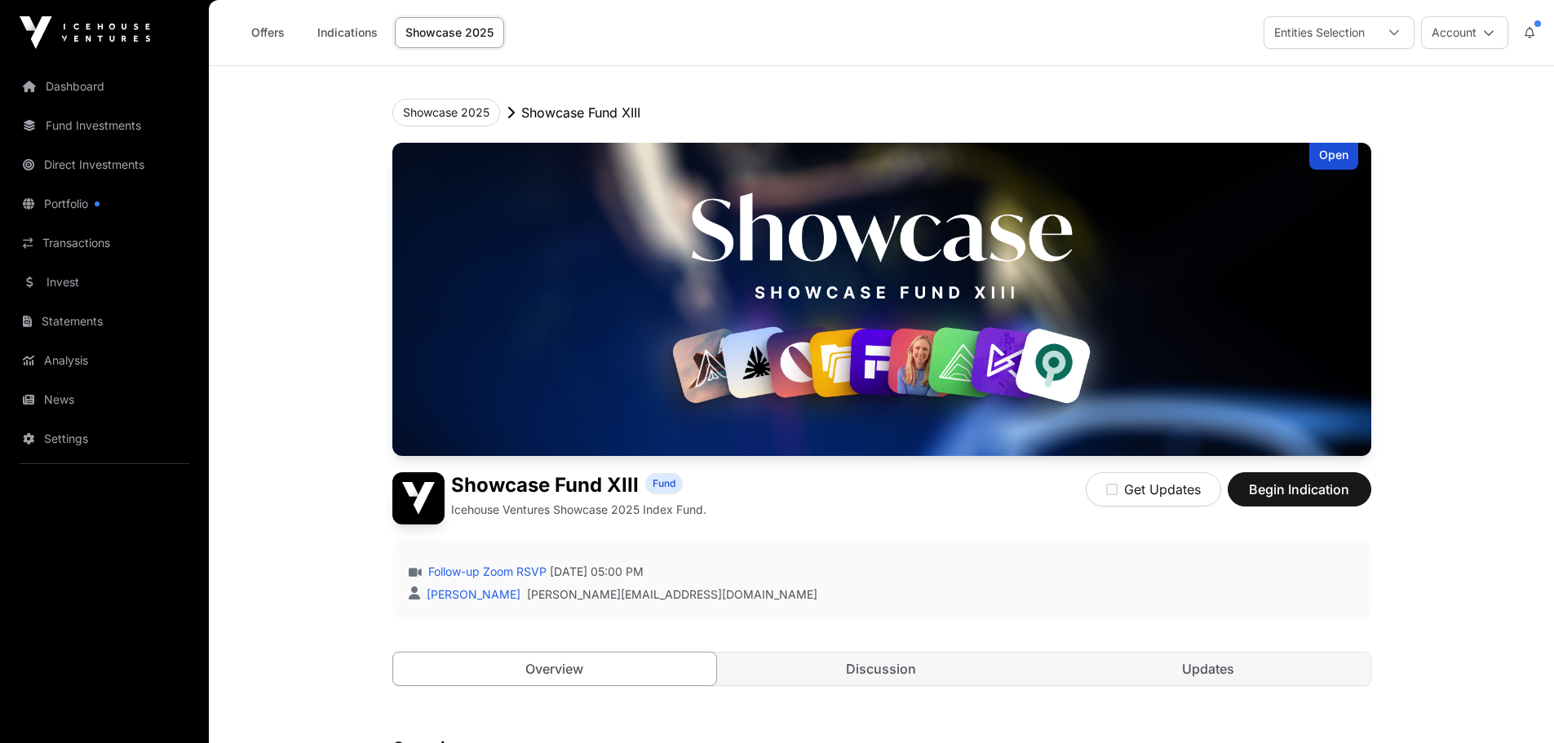
click at [424, 21] on link "Showcase 2025" at bounding box center [449, 32] width 109 height 31
click at [423, 29] on link "Showcase 2025" at bounding box center [449, 32] width 109 height 31
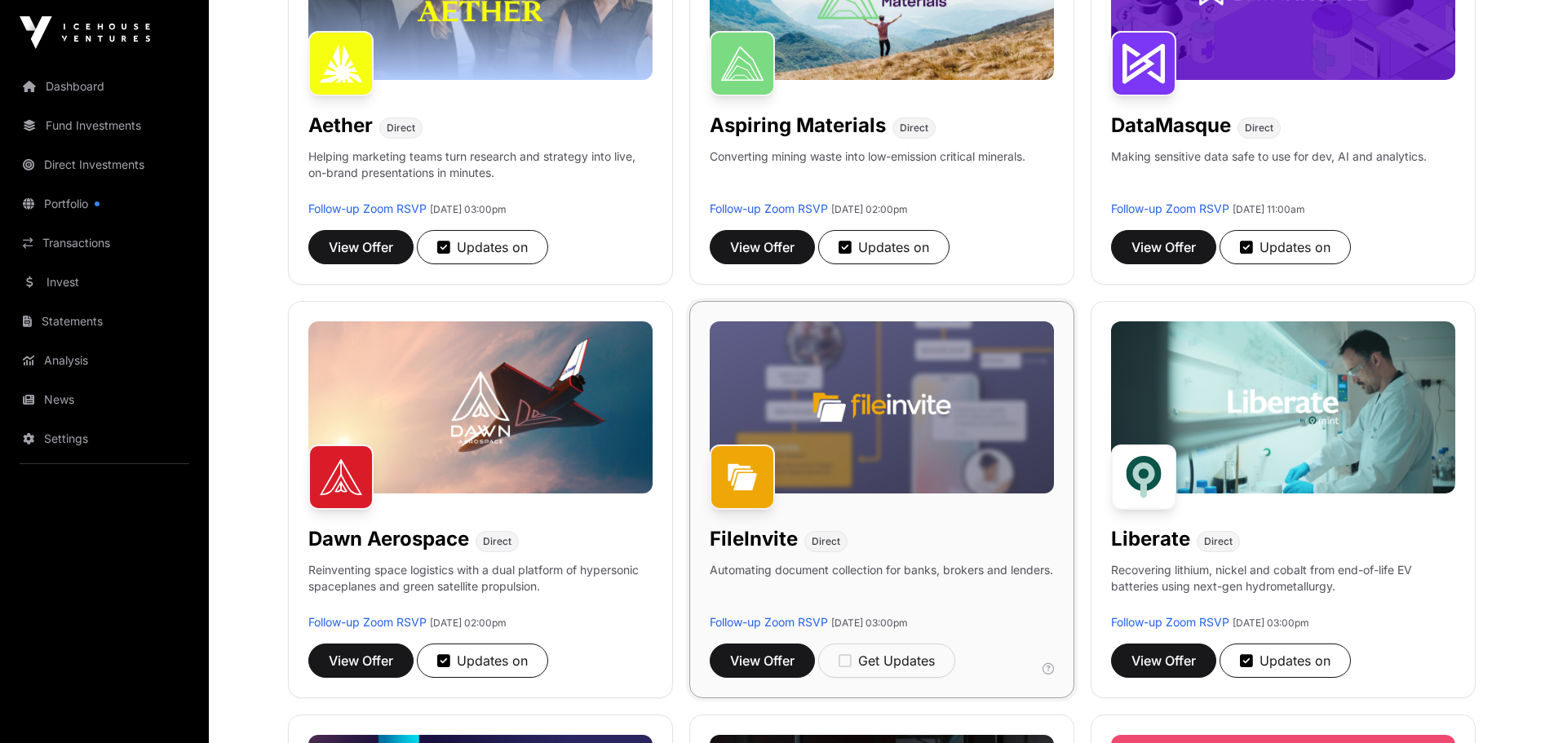
scroll to position [408, 0]
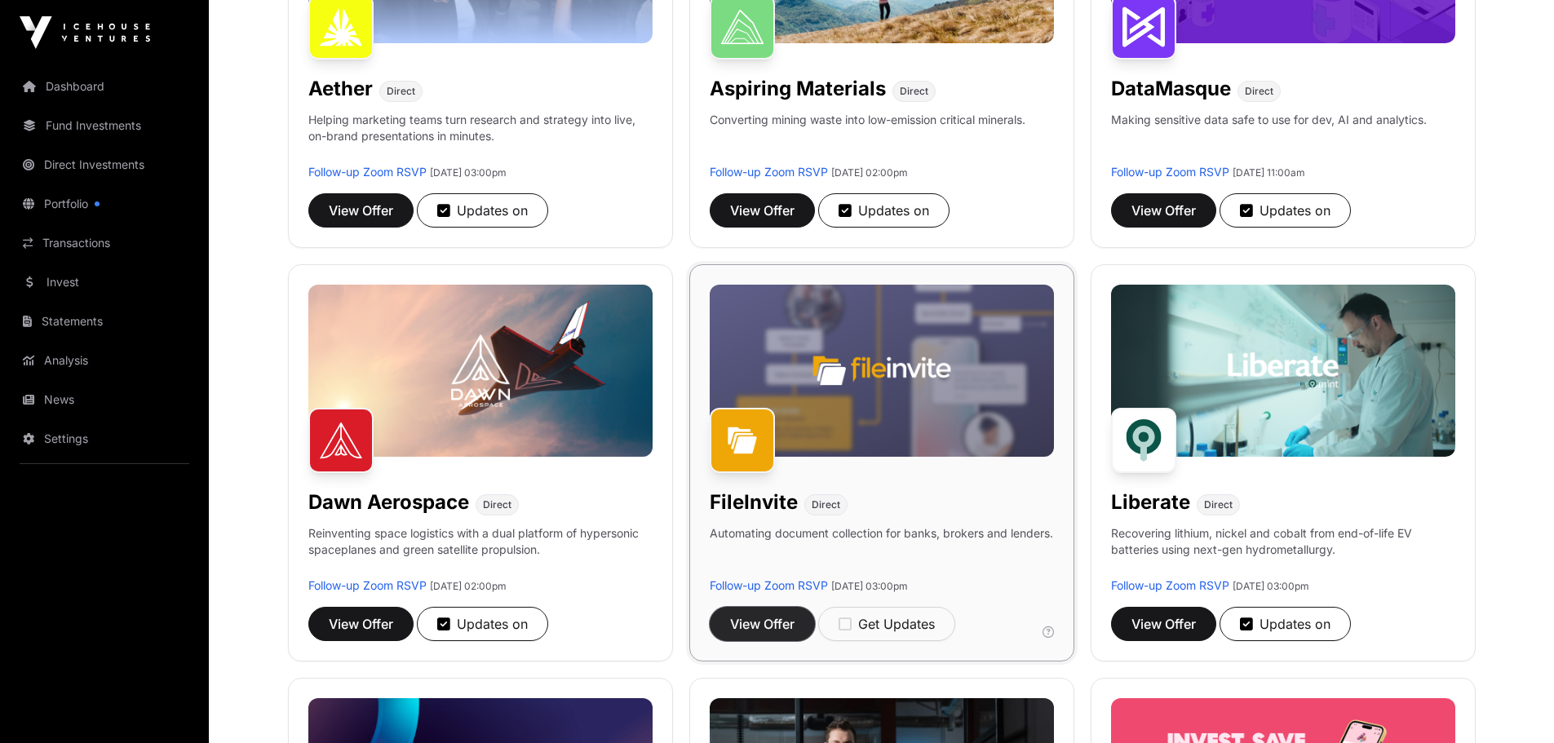
click at [773, 618] on span "View Offer" at bounding box center [762, 624] width 64 height 20
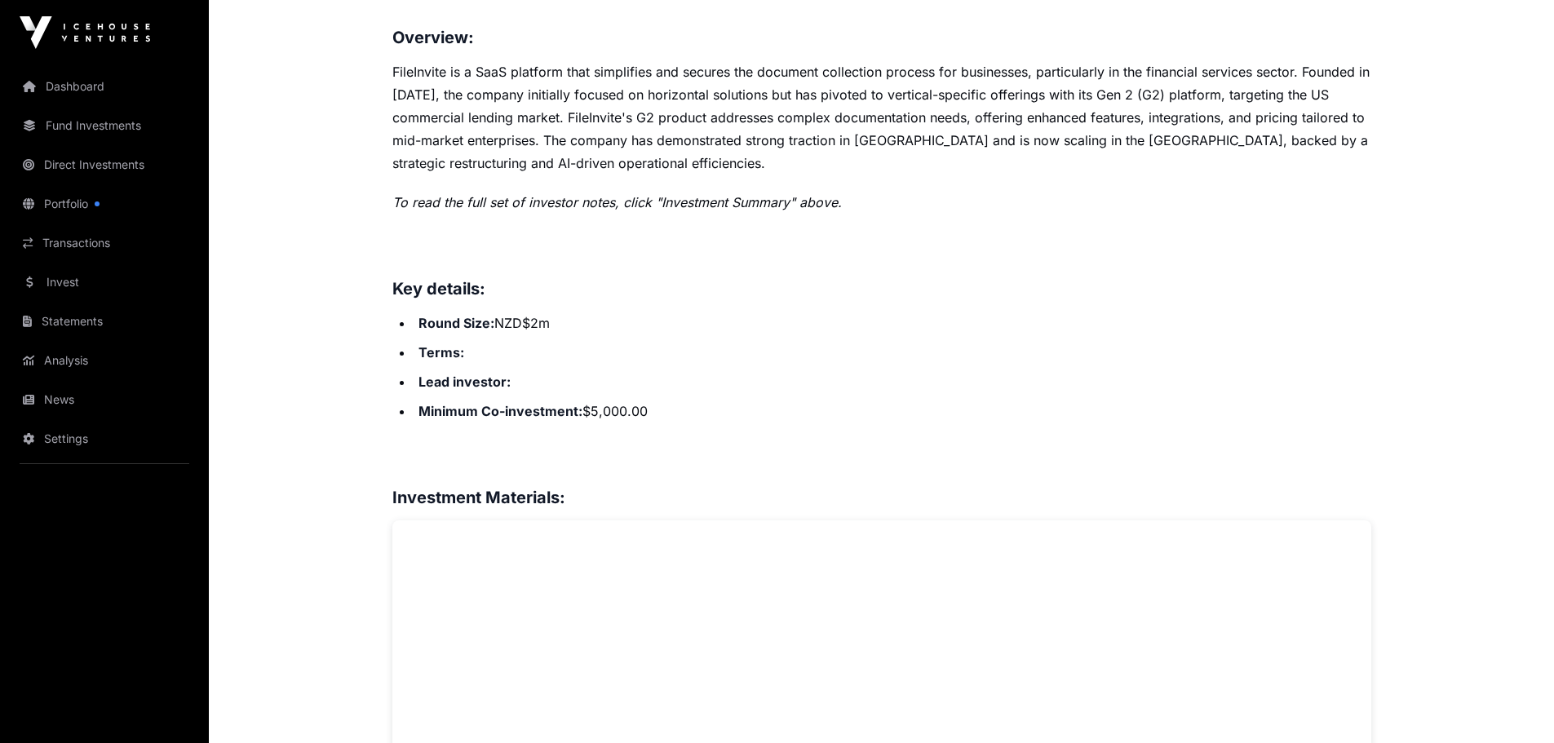
scroll to position [734, 0]
drag, startPoint x: 608, startPoint y: 409, endPoint x: 626, endPoint y: 416, distance: 19.4
click at [587, 411] on li "Minimum Co-investment: $5,000.00" at bounding box center [893, 410] width 958 height 23
click at [665, 412] on li "Minimum Co-investment: $5,000.00" at bounding box center [893, 410] width 958 height 23
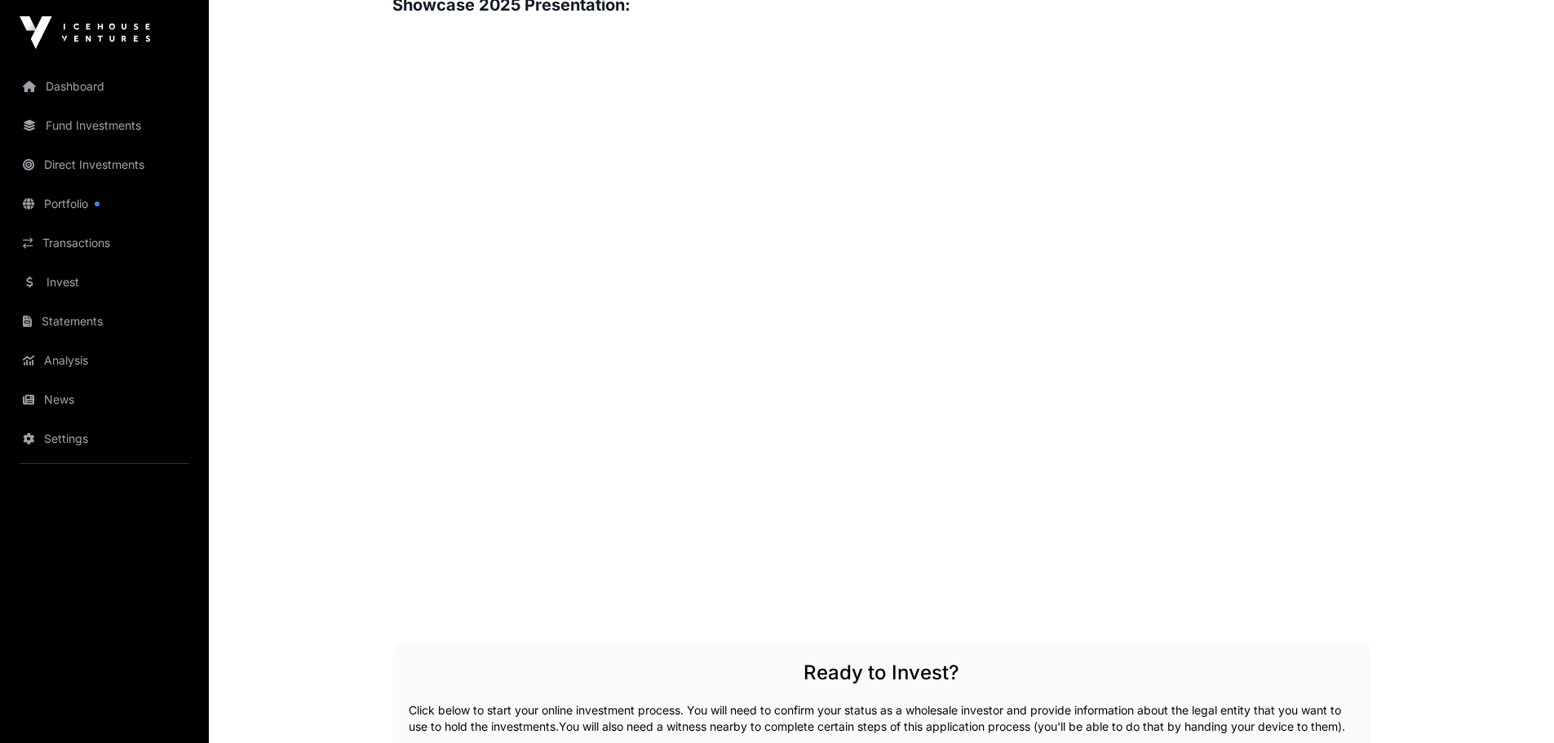
scroll to position [1876, 0]
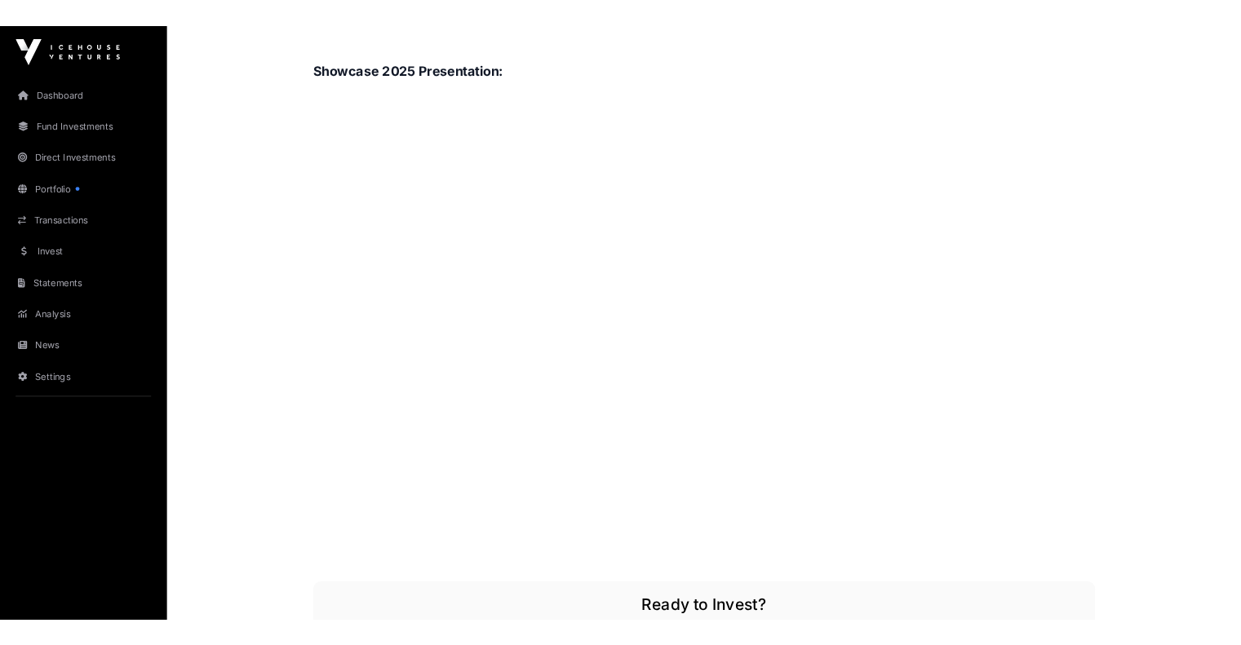
scroll to position [1795, 0]
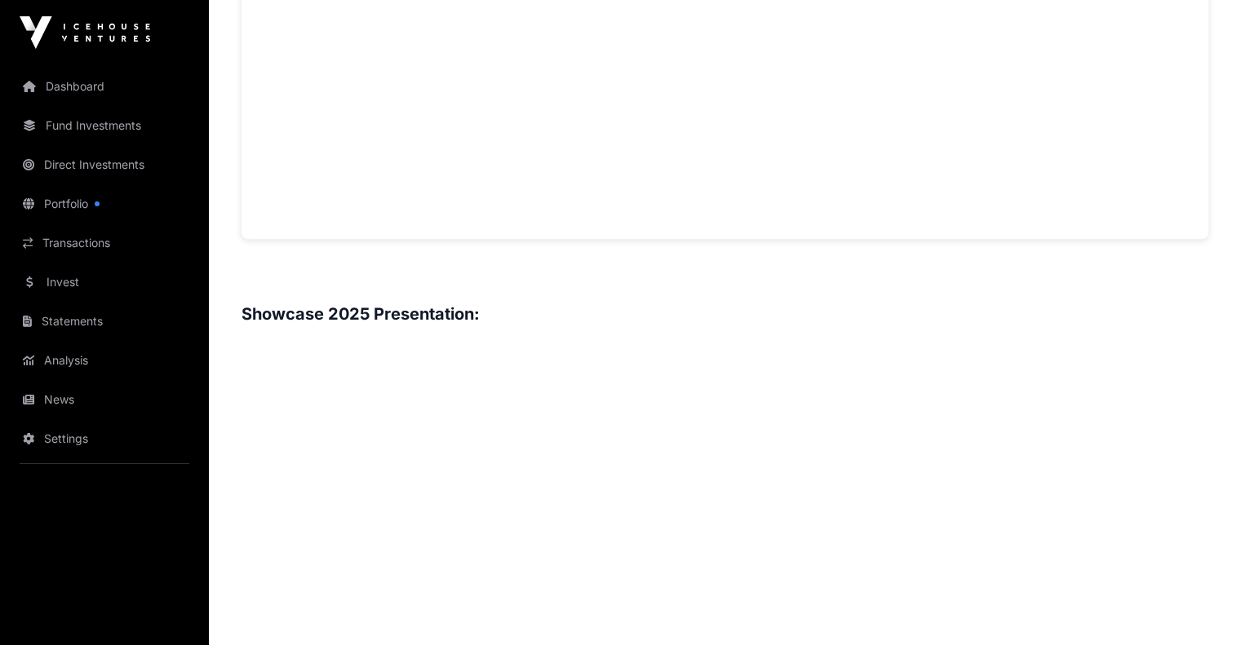
scroll to position [1469, 0]
